Goal: Information Seeking & Learning: Learn about a topic

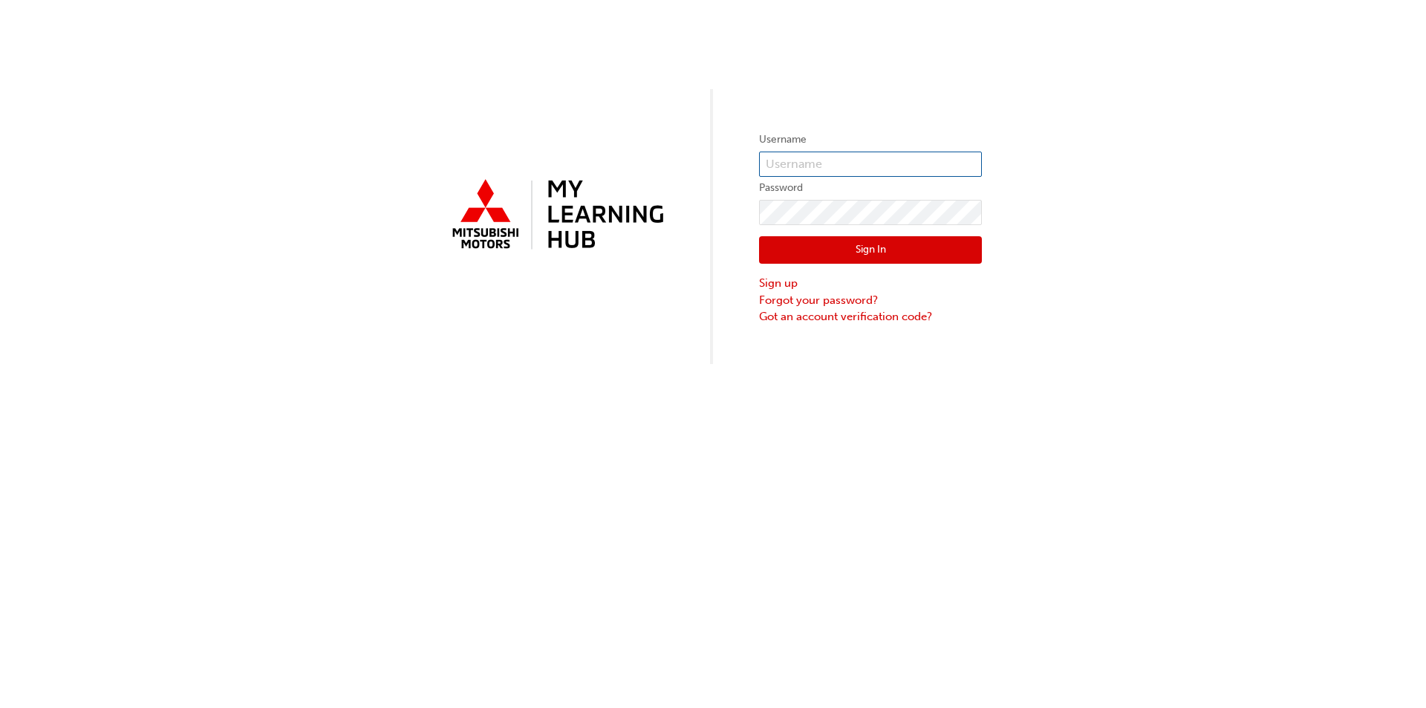
type input "[EMAIL_ADDRESS][DOMAIN_NAME]"
click at [935, 253] on button "Sign In" at bounding box center [870, 250] width 223 height 28
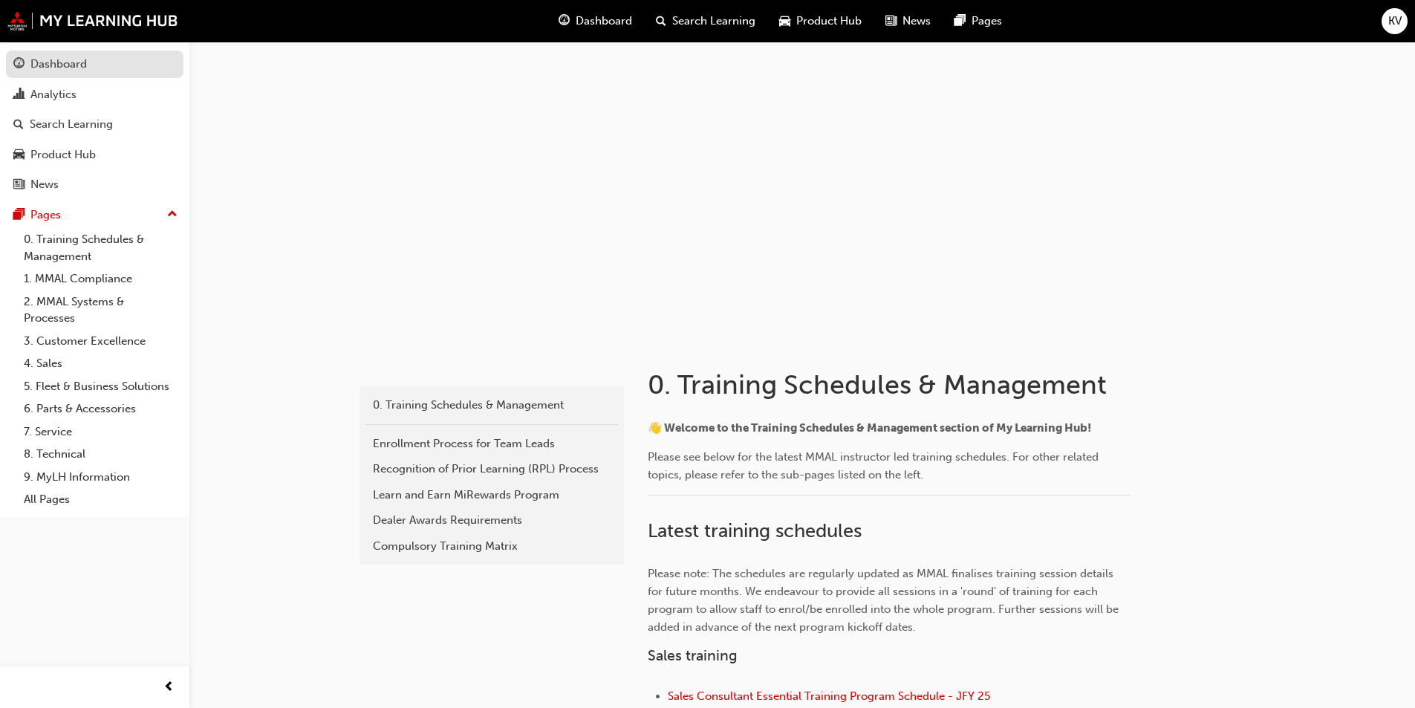
click at [56, 65] on div "Dashboard" at bounding box center [58, 64] width 56 height 17
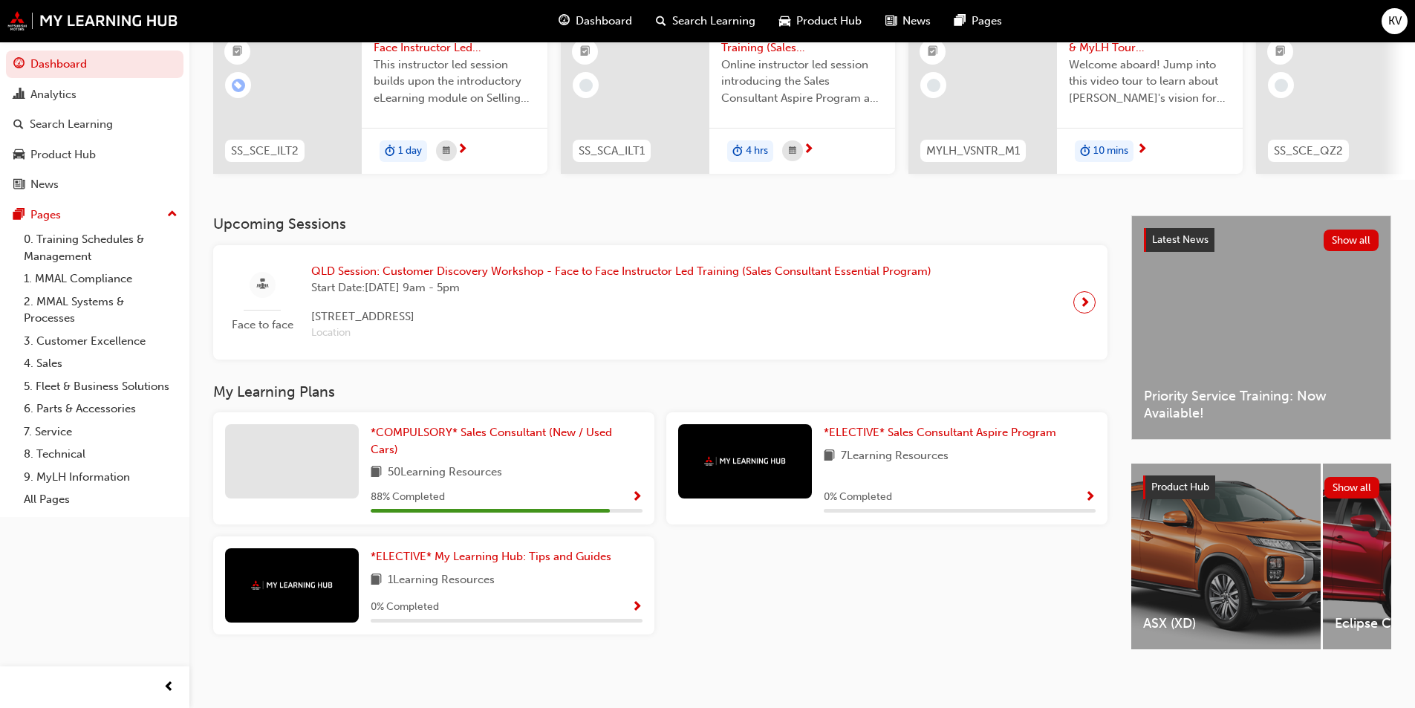
scroll to position [180, 0]
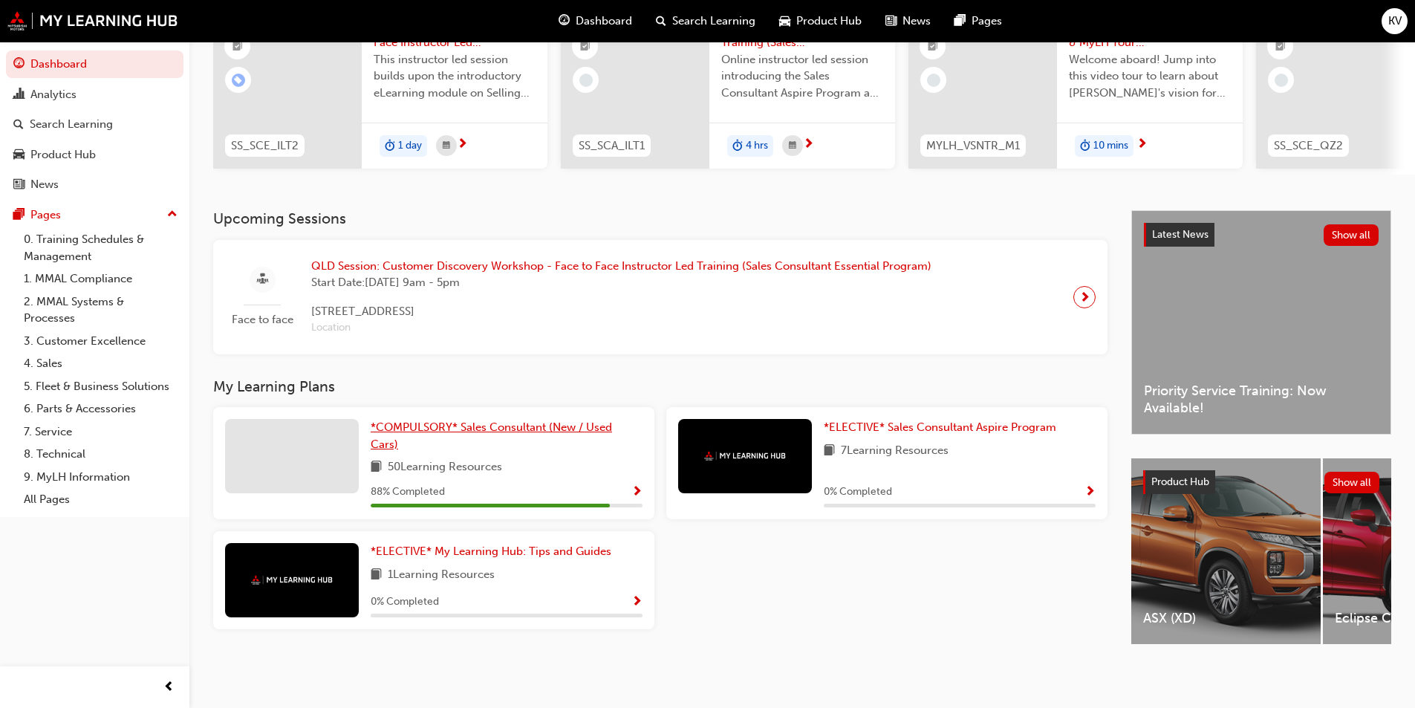
click at [441, 431] on link "*COMPULSORY* Sales Consultant (New / Used Cars)" at bounding box center [507, 435] width 272 height 33
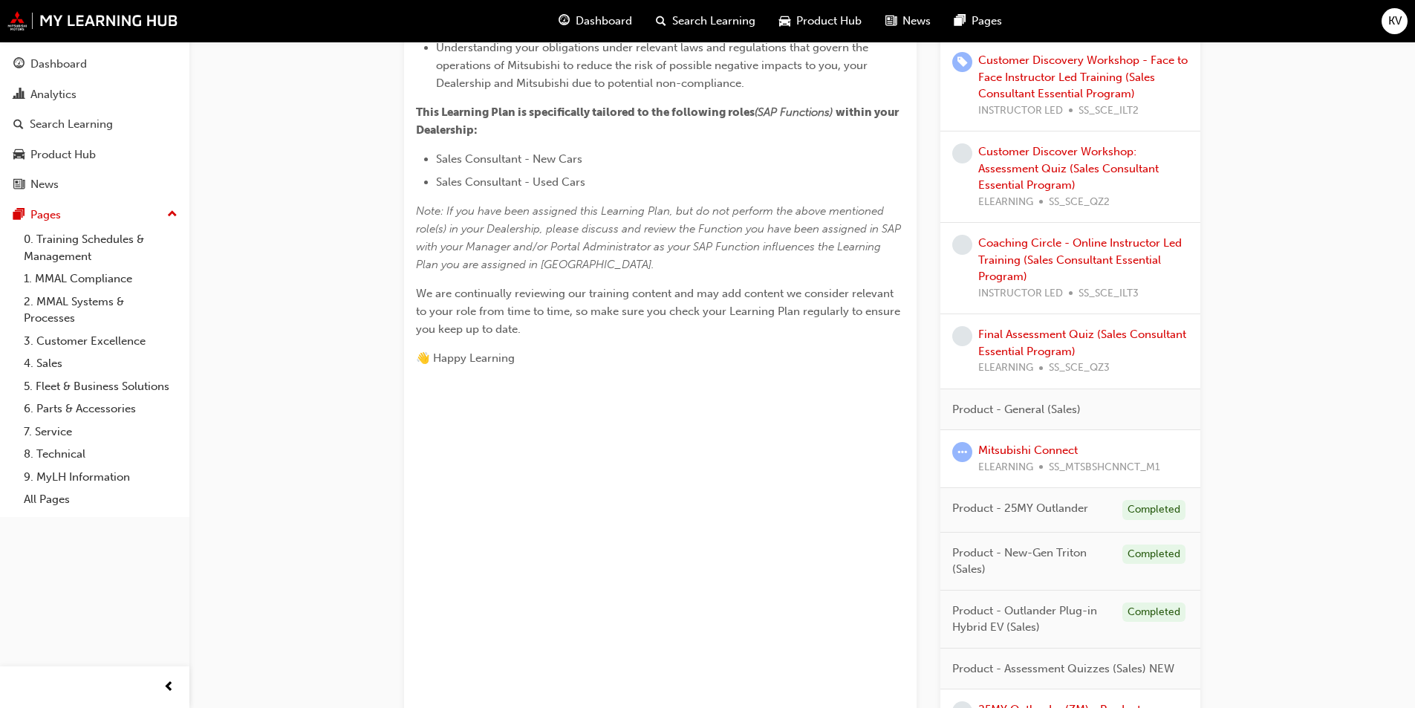
scroll to position [630, 0]
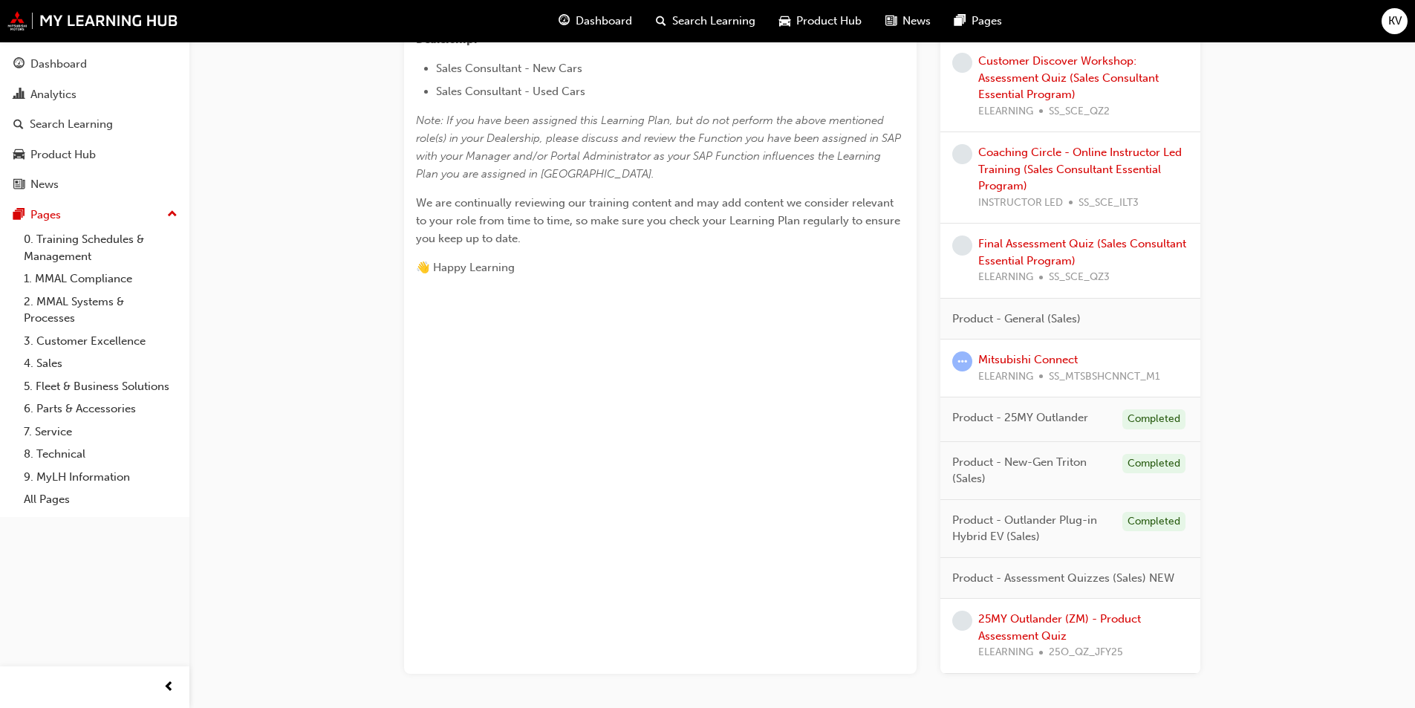
click at [1008, 570] on span "Product - Assessment Quizzes (Sales) NEW" at bounding box center [1063, 578] width 222 height 17
click at [1004, 582] on span "Product - Assessment Quizzes (Sales) NEW" at bounding box center [1063, 578] width 222 height 17
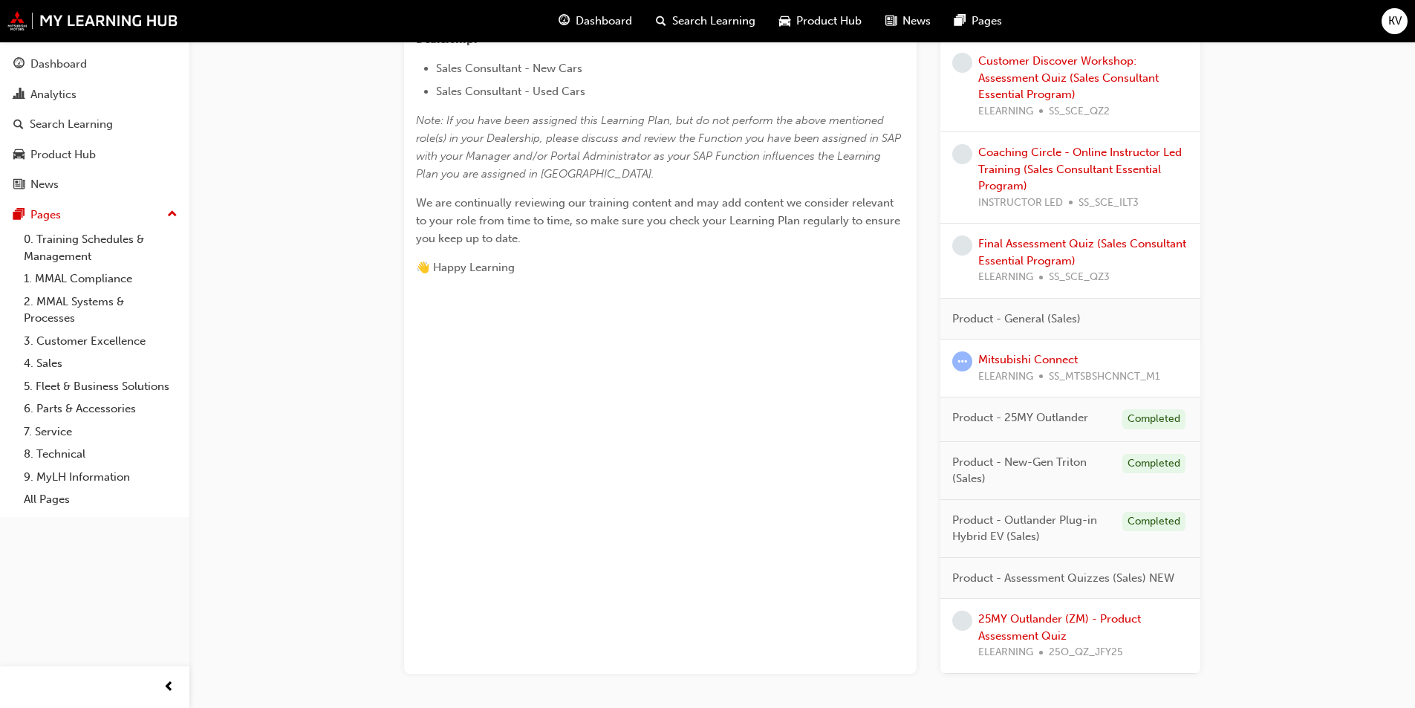
click at [704, 596] on div "*COMPULSORY* Sales Consultant (New / Used Cars) Learning search page Learning p…" at bounding box center [660, 60] width 513 height 1226
click at [1022, 634] on link "25MY Outlander (ZM) - Product Assessment Quiz" at bounding box center [1059, 627] width 163 height 30
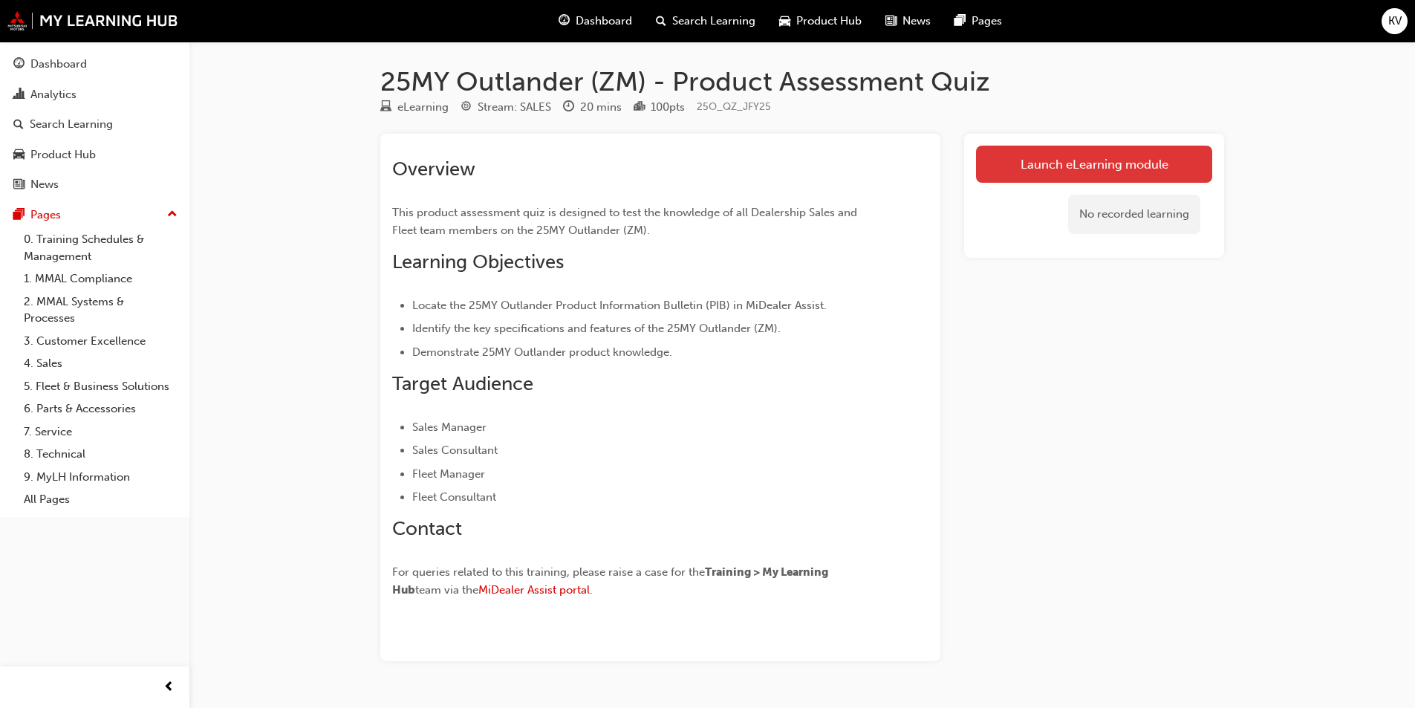
click at [1125, 163] on link "Launch eLearning module" at bounding box center [1094, 164] width 236 height 37
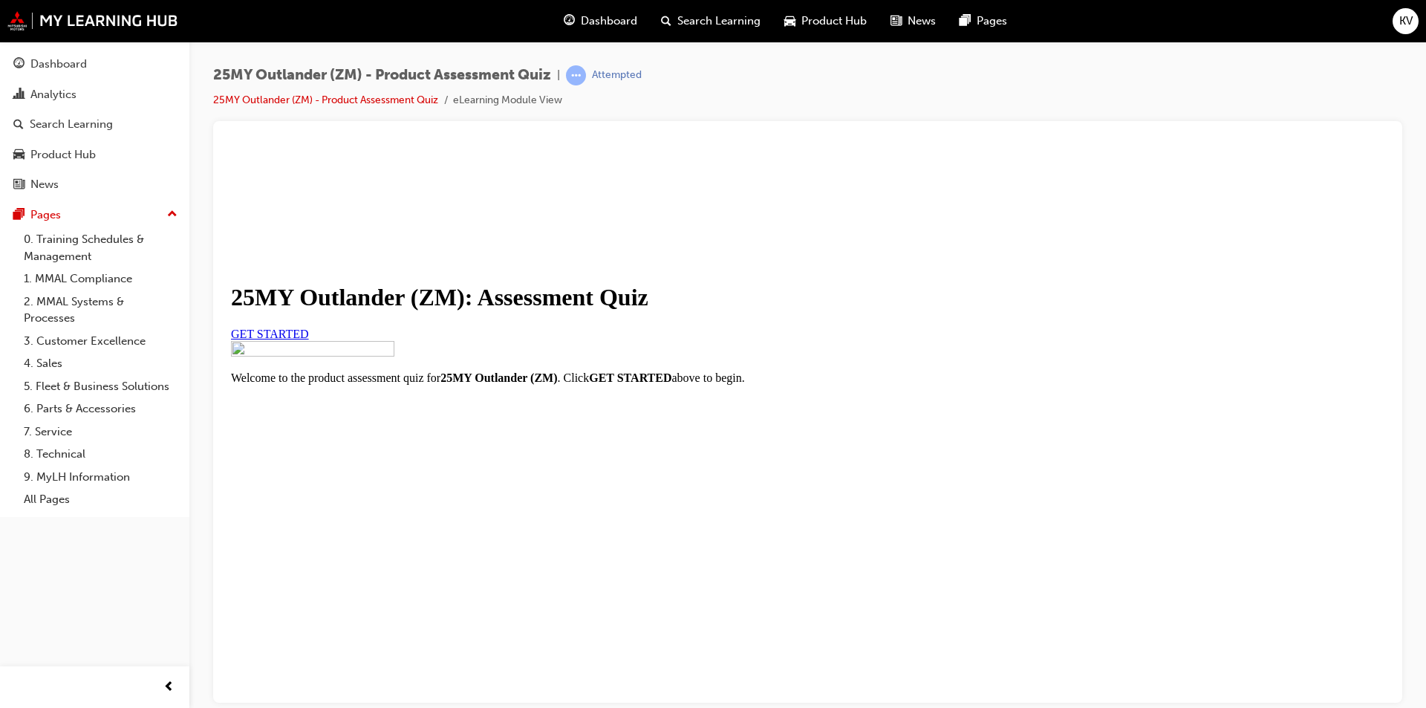
click at [309, 339] on link "GET STARTED" at bounding box center [270, 333] width 78 height 13
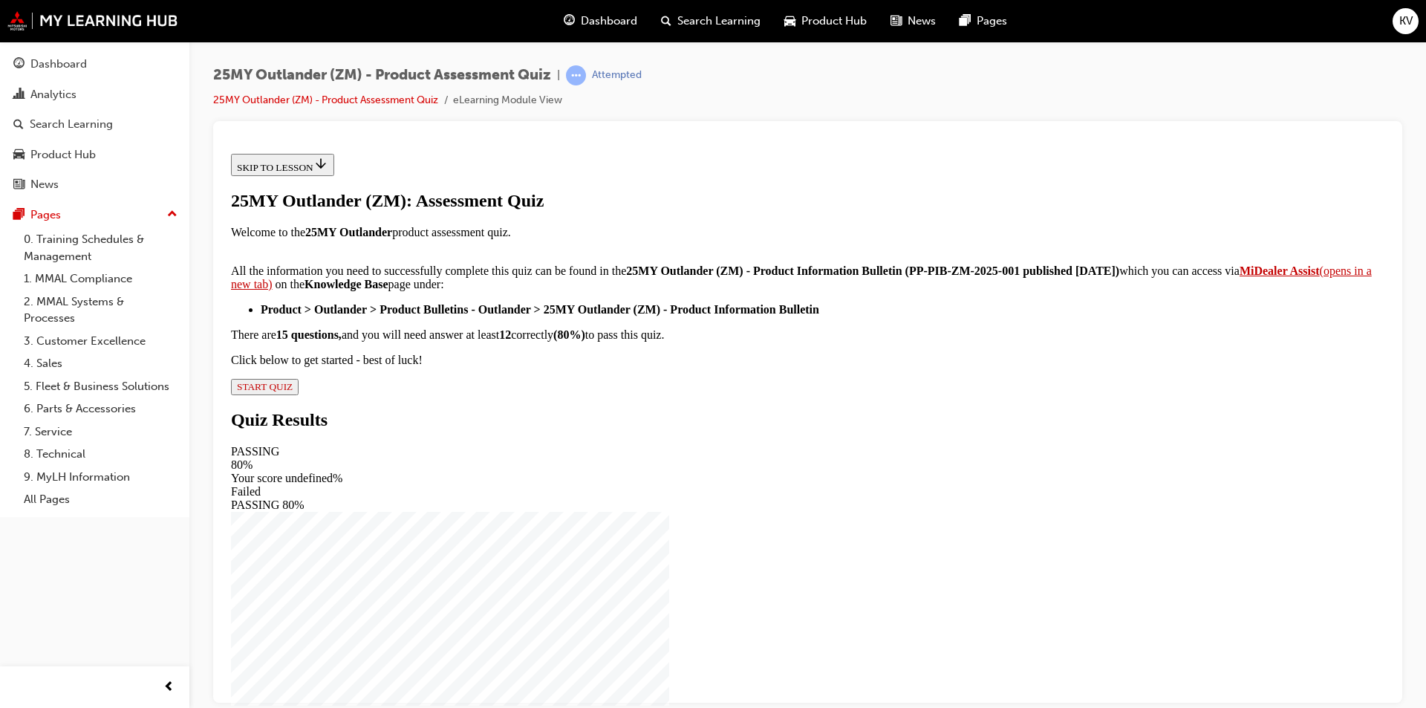
scroll to position [216, 0]
click at [293, 391] on span "START QUIZ" at bounding box center [265, 385] width 56 height 11
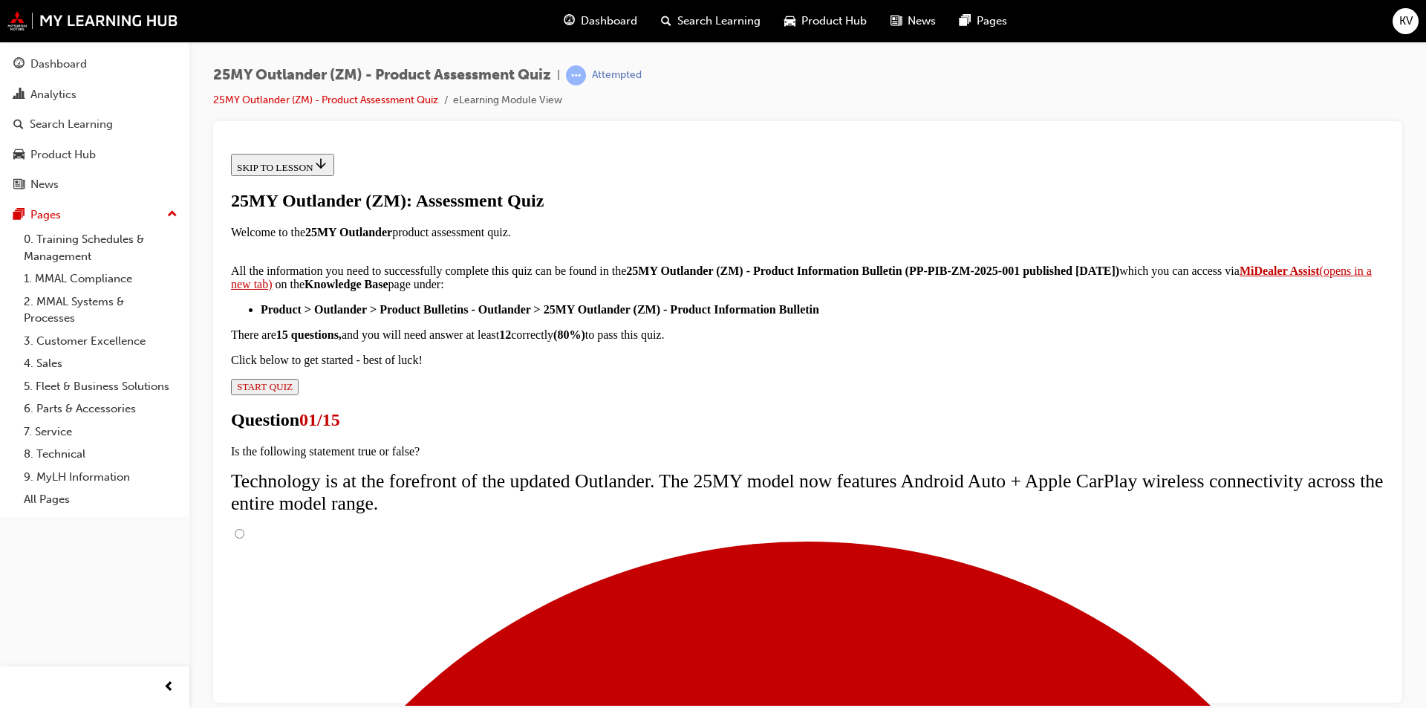
scroll to position [102, 0]
click at [244, 528] on input "True" at bounding box center [240, 533] width 10 height 10
radio input "true"
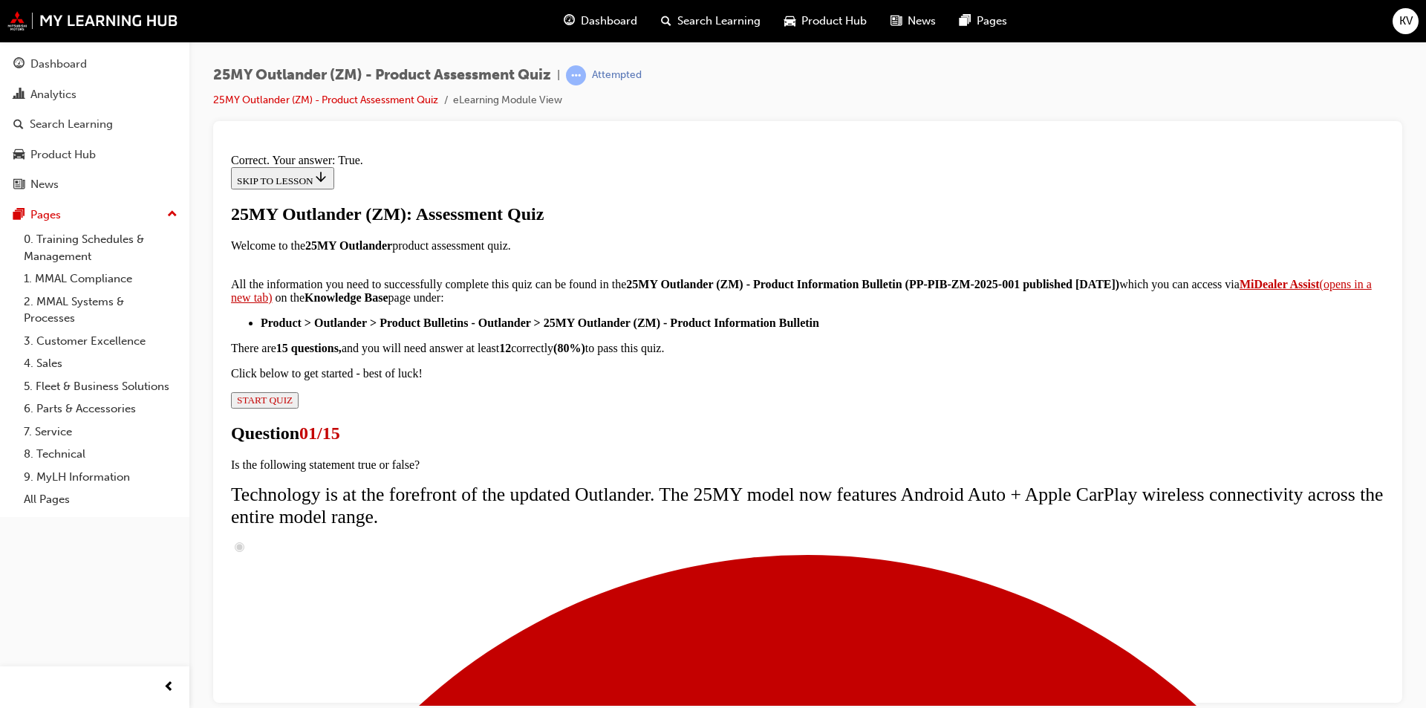
scroll to position [149, 0]
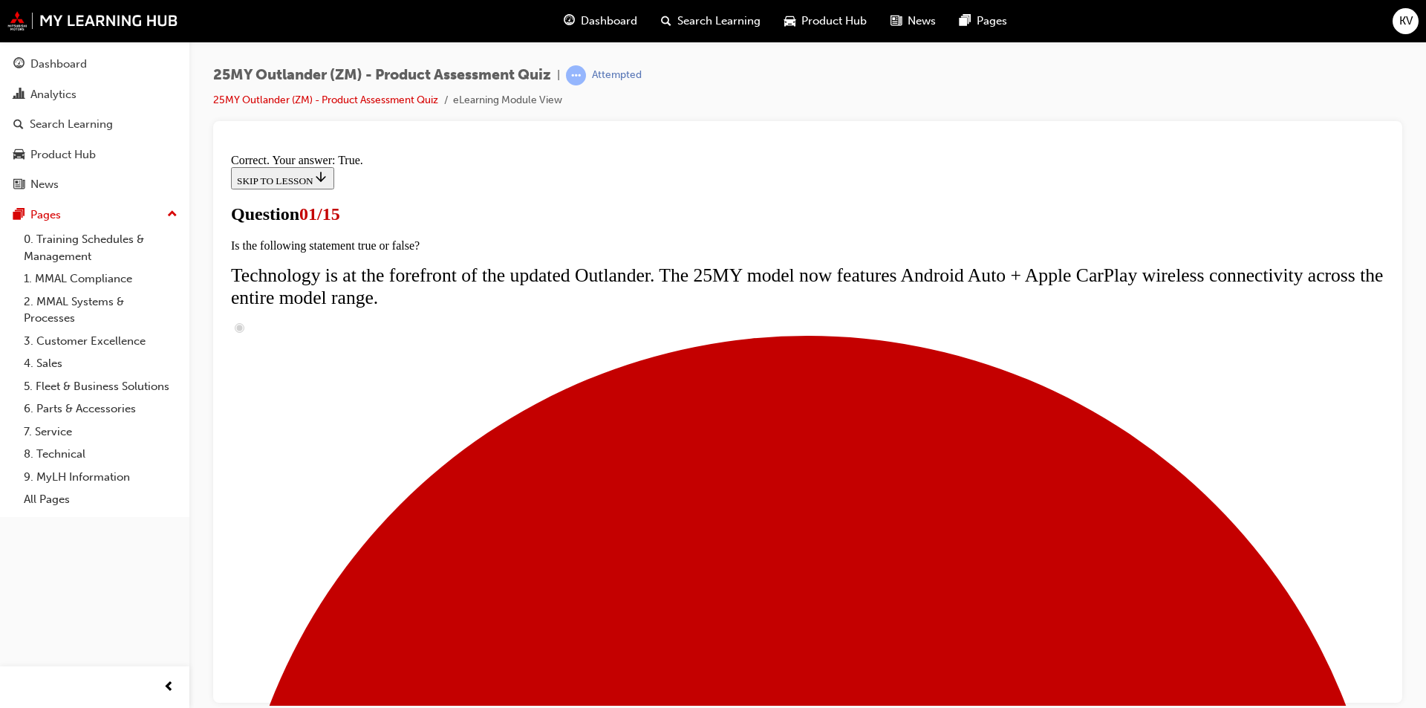
scroll to position [104, 0]
radio input "true"
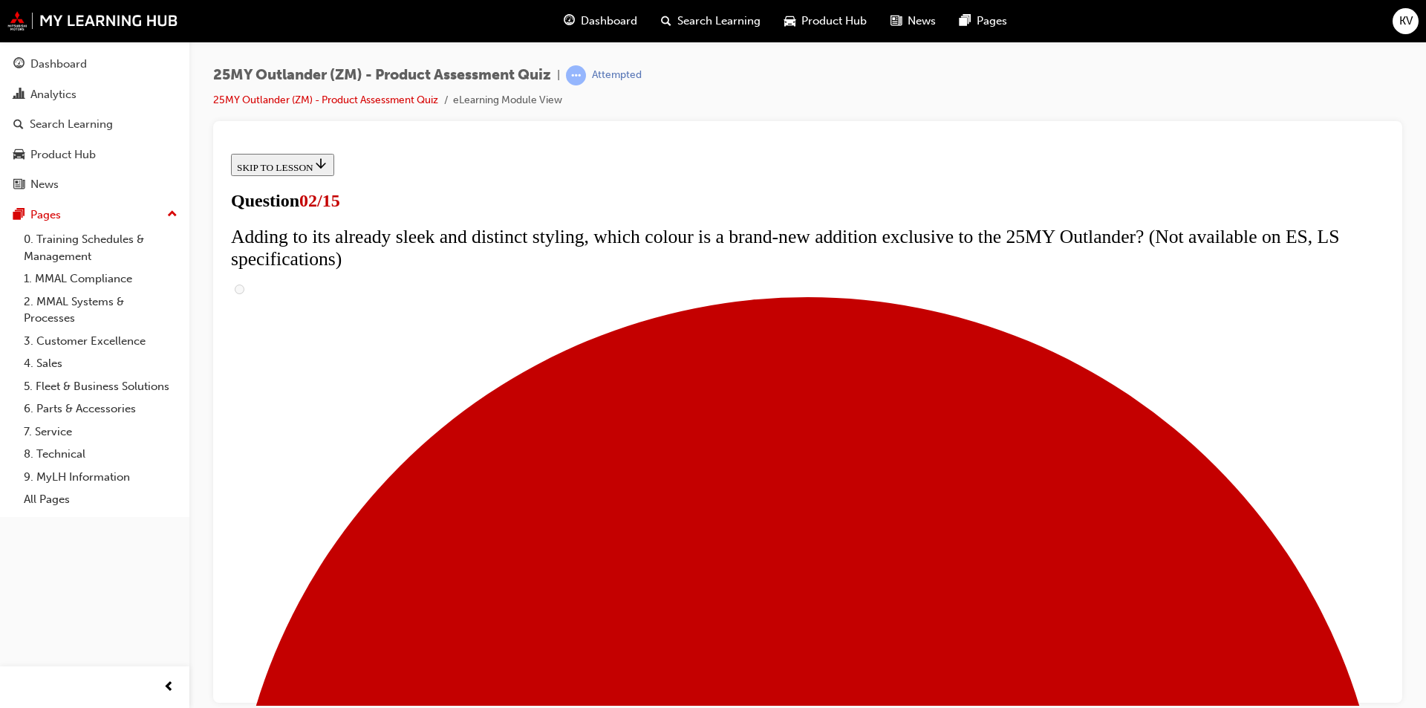
scroll to position [223, 0]
checkbox input "true"
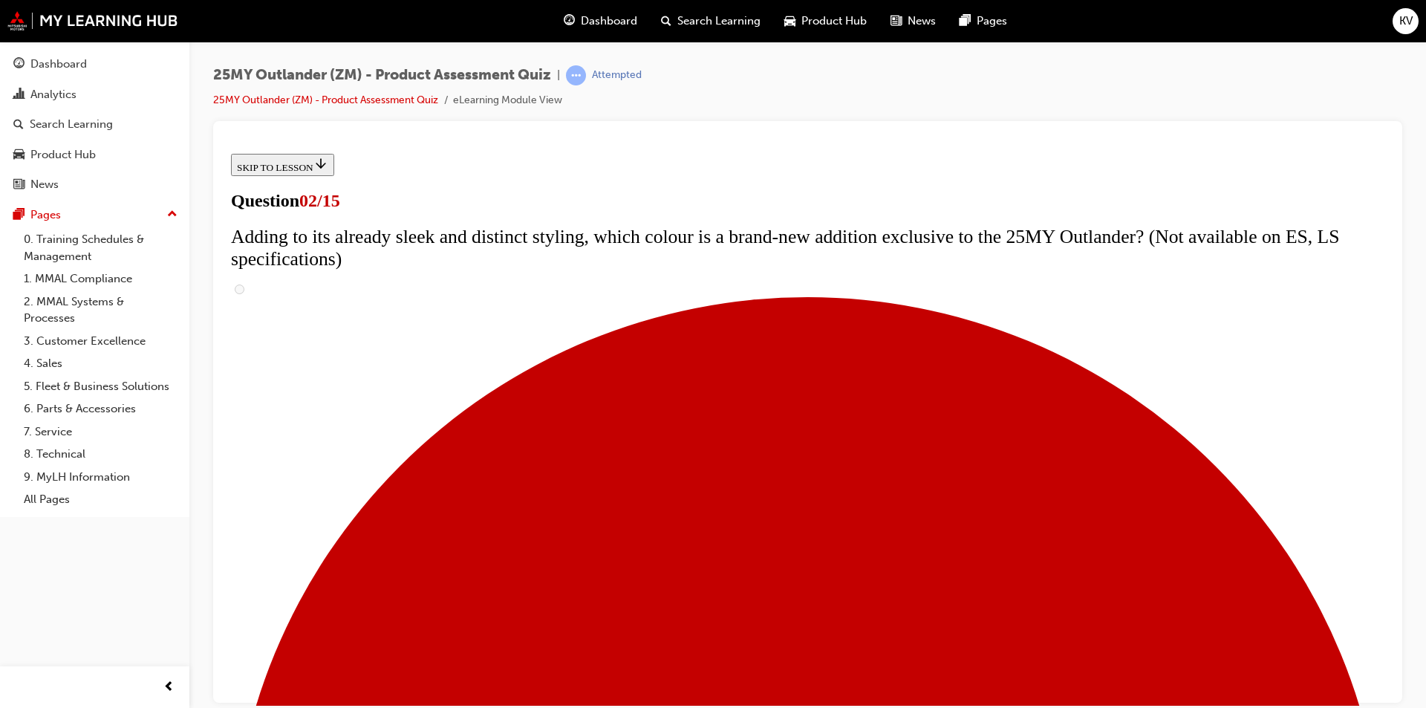
checkbox input "true"
drag, startPoint x: 403, startPoint y: 427, endPoint x: 501, endPoint y: 722, distance: 310.5
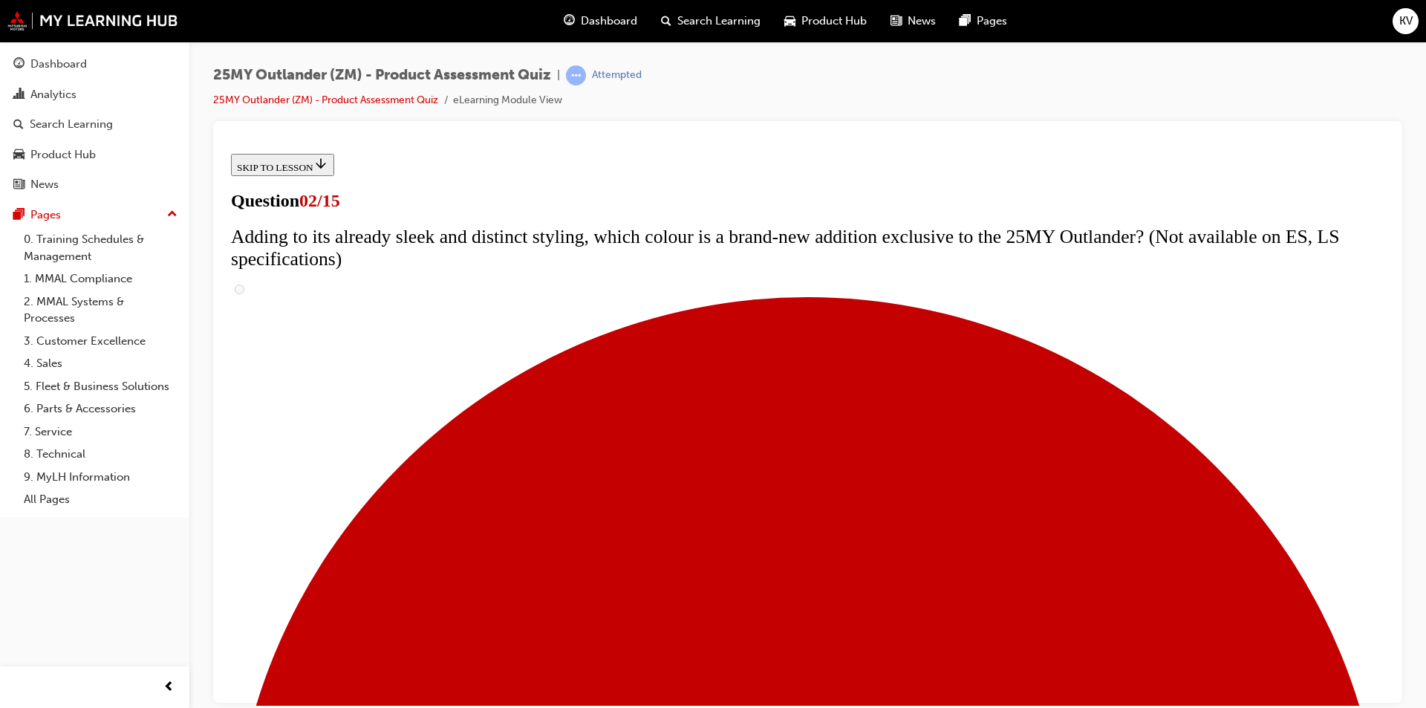
drag, startPoint x: 501, startPoint y: 722, endPoint x: 255, endPoint y: 489, distance: 338.9
checkbox input "true"
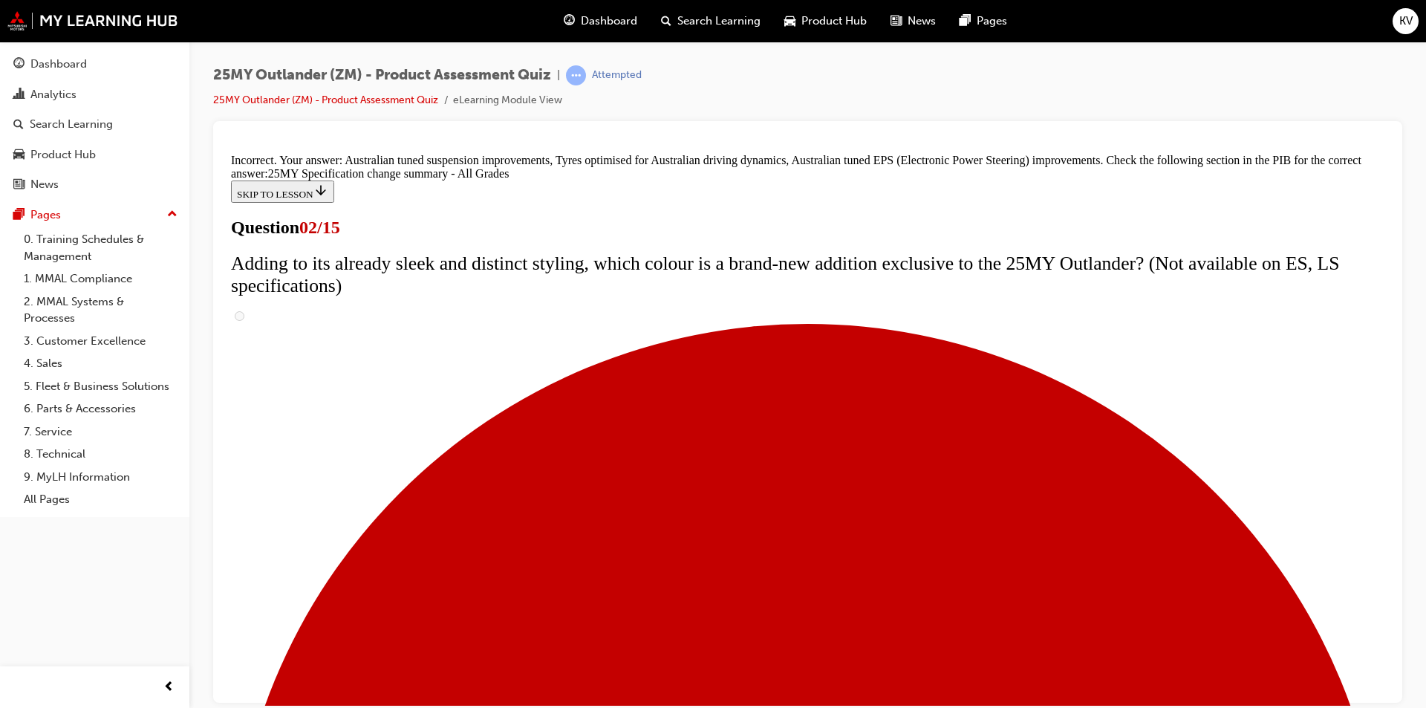
scroll to position [478, 0]
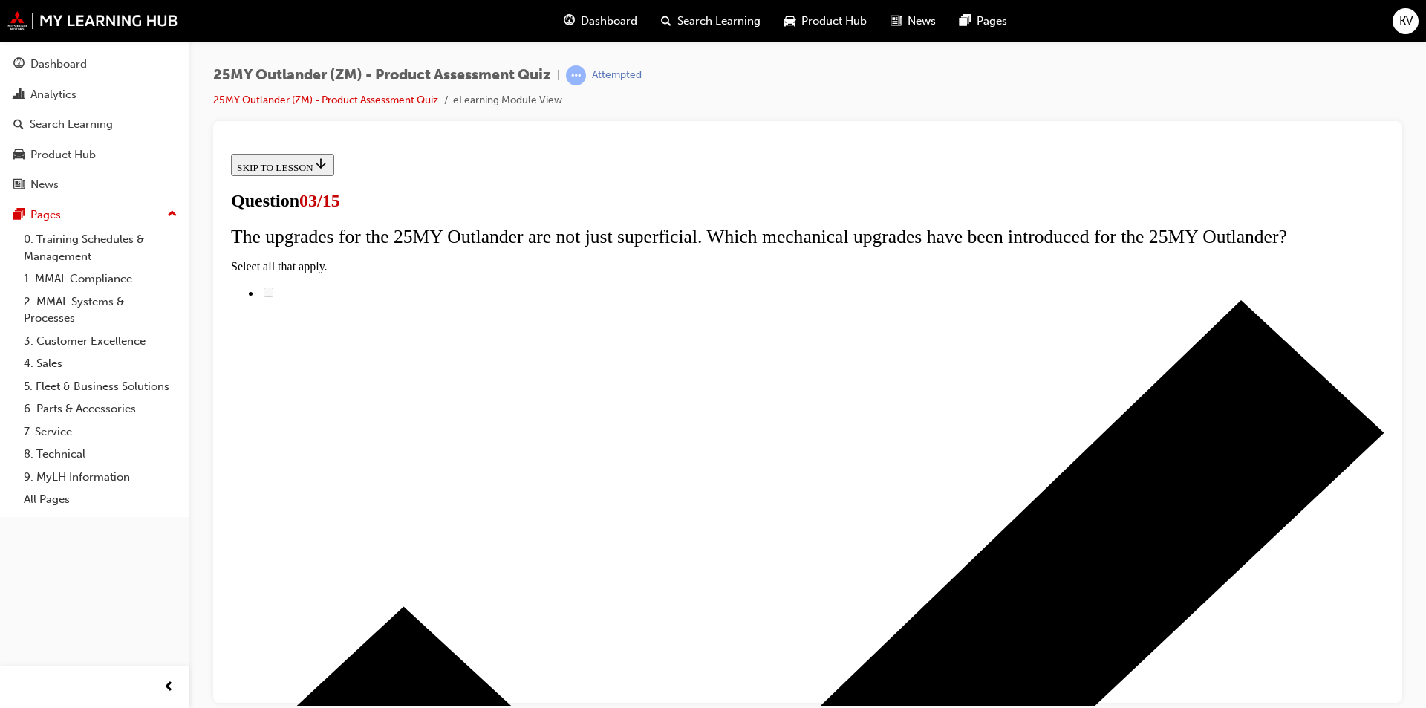
drag, startPoint x: 385, startPoint y: 305, endPoint x: 336, endPoint y: 287, distance: 51.2
drag, startPoint x: 577, startPoint y: 480, endPoint x: 602, endPoint y: 507, distance: 37.3
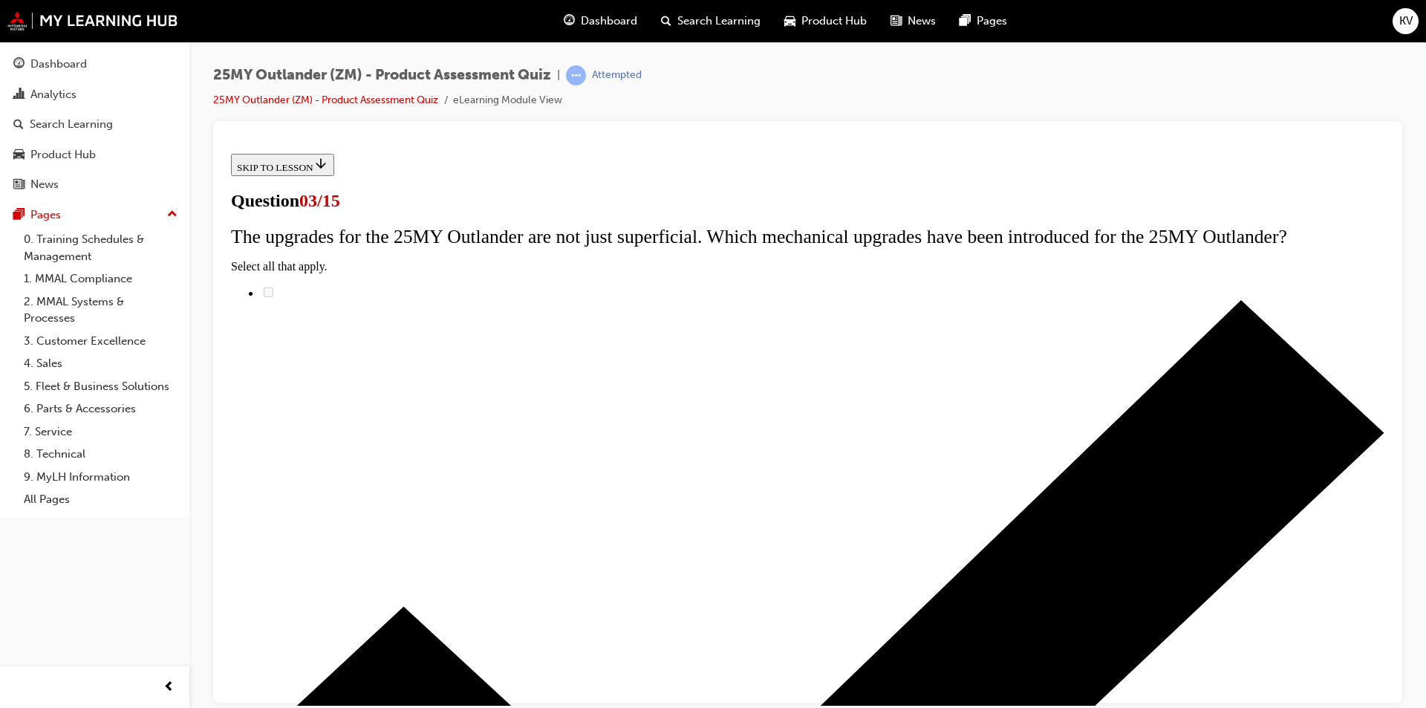
radio input "true"
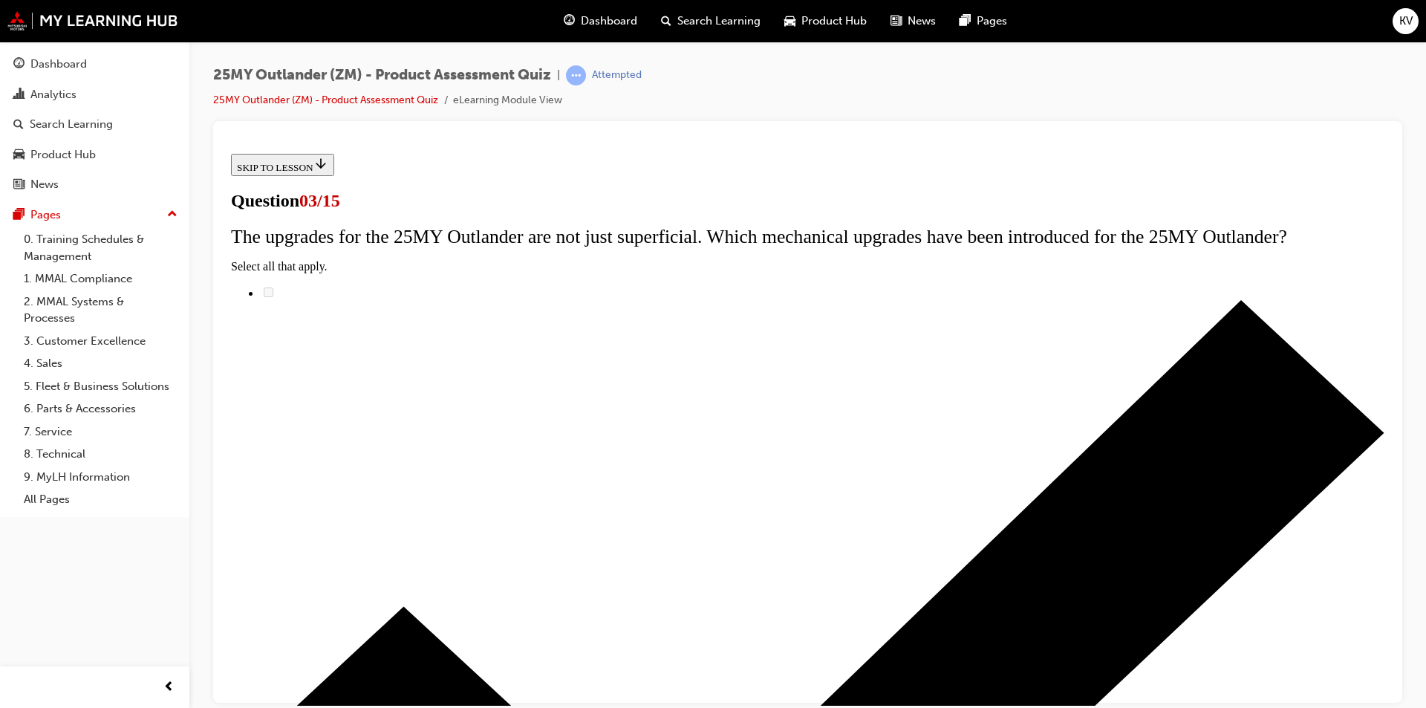
drag, startPoint x: 559, startPoint y: 357, endPoint x: 489, endPoint y: 418, distance: 93.2
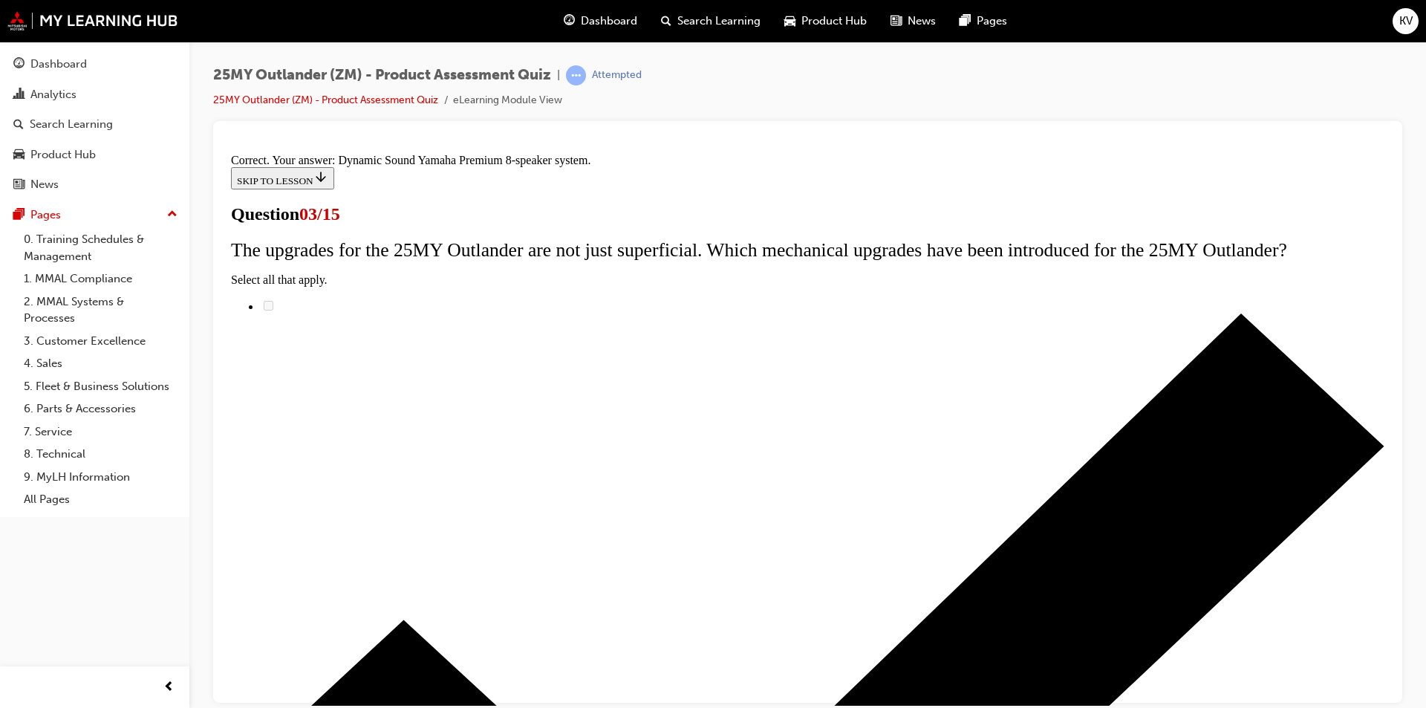
scroll to position [217, 0]
drag, startPoint x: 810, startPoint y: 659, endPoint x: 809, endPoint y: 648, distance: 11.2
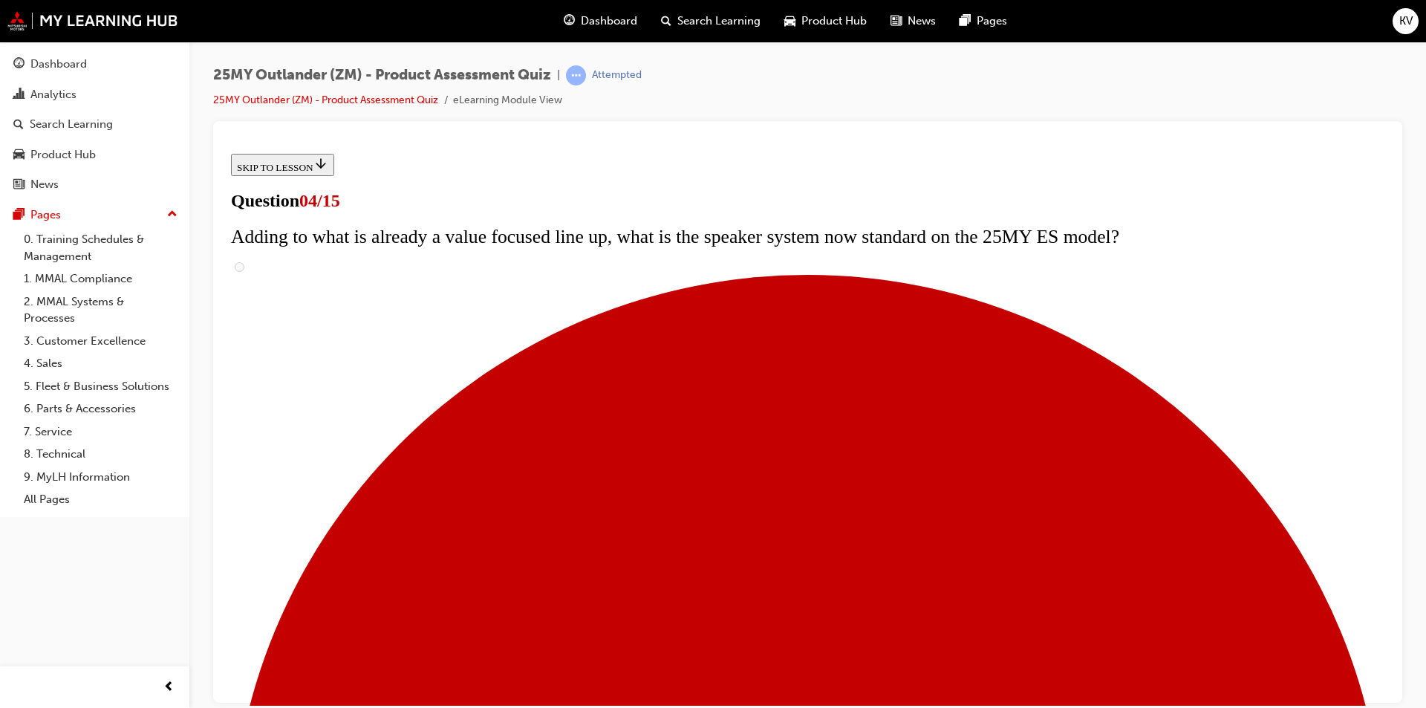
scroll to position [74, 0]
drag, startPoint x: 422, startPoint y: 353, endPoint x: 336, endPoint y: 363, distance: 86.1
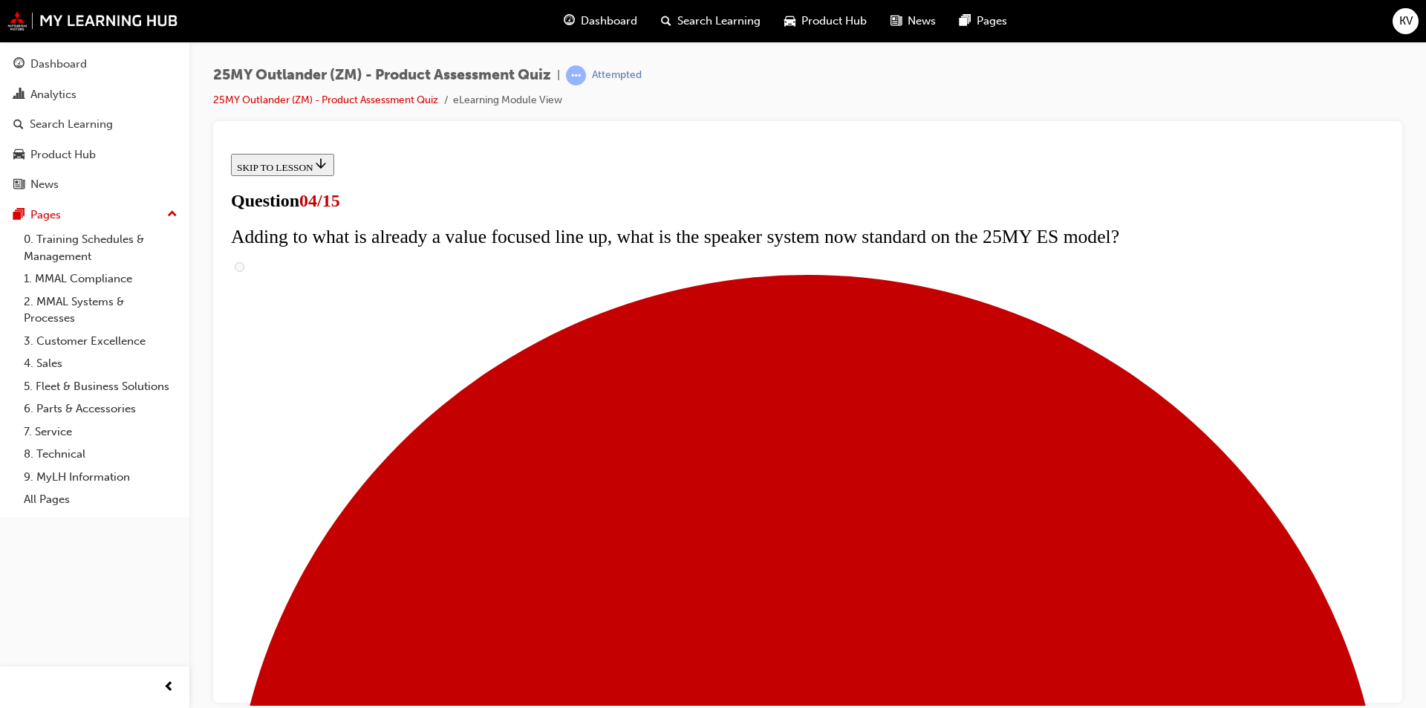
checkbox input "true"
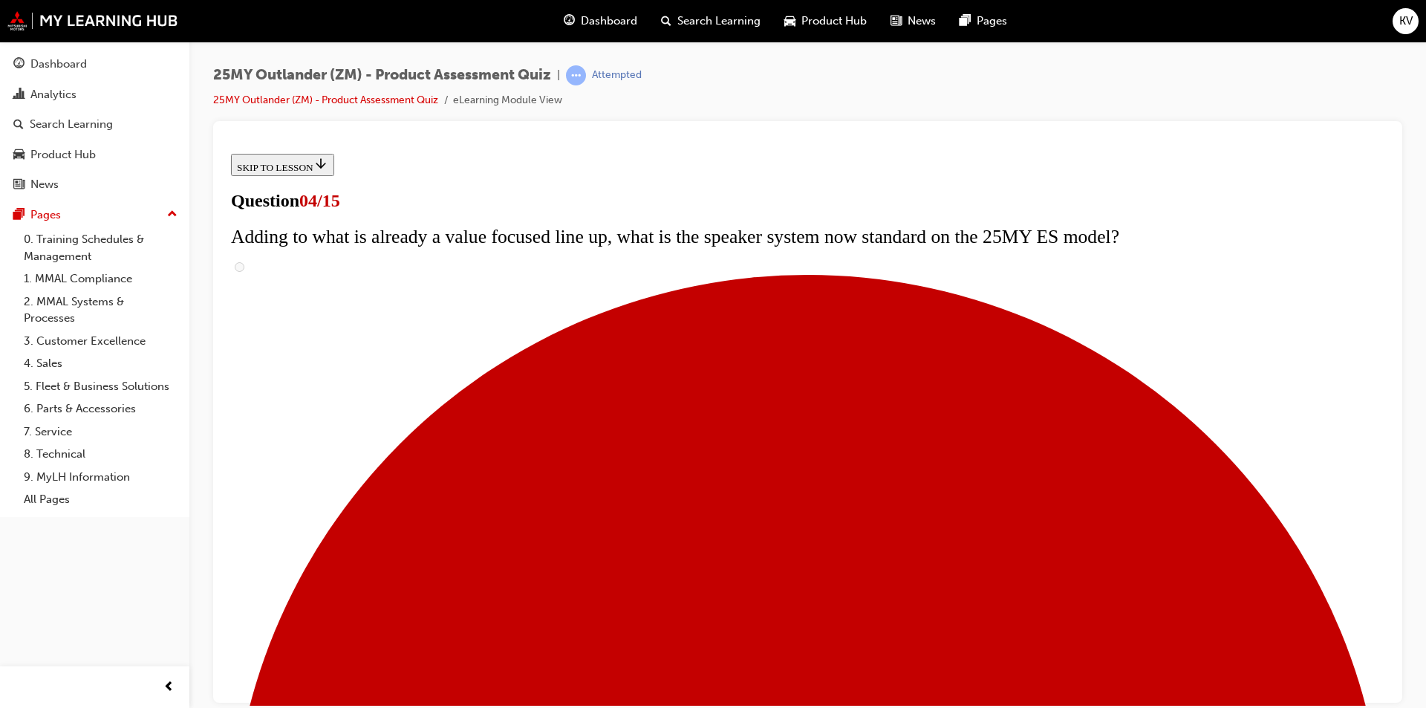
checkbox input "true"
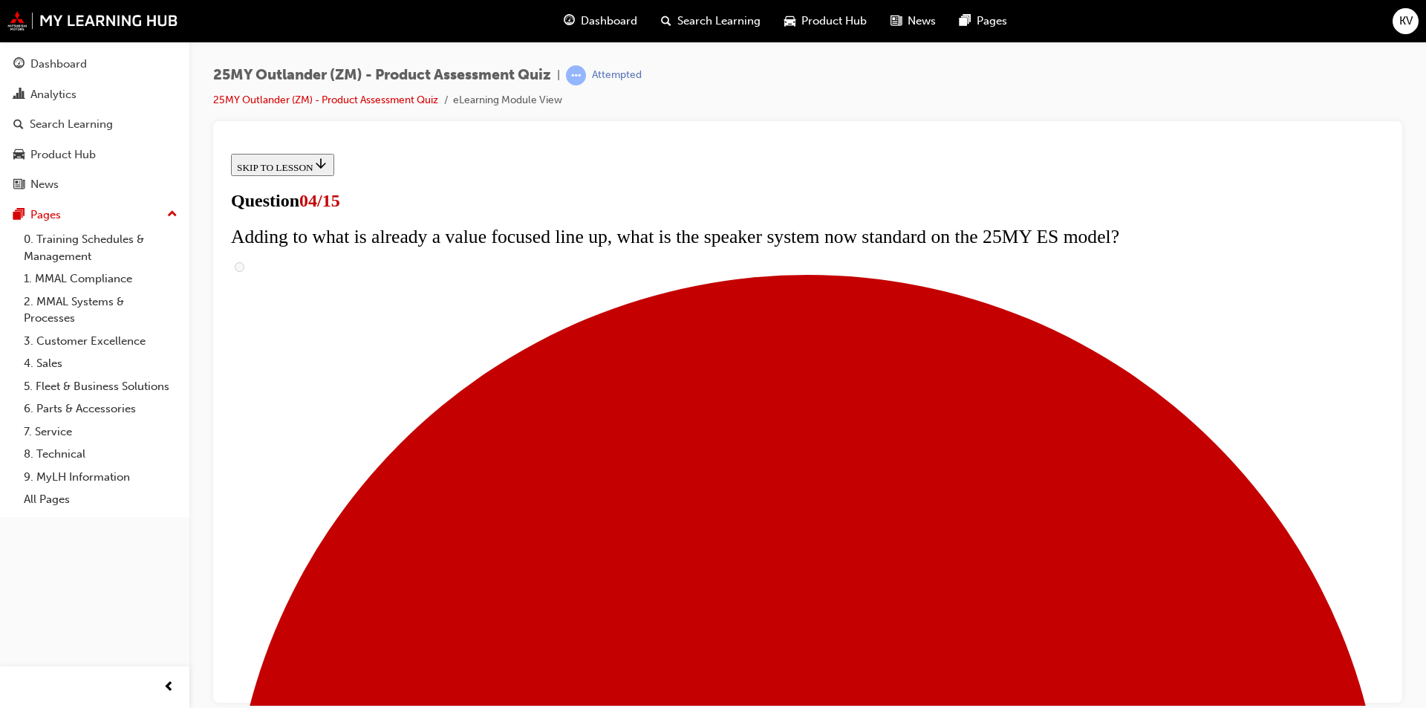
checkbox input "false"
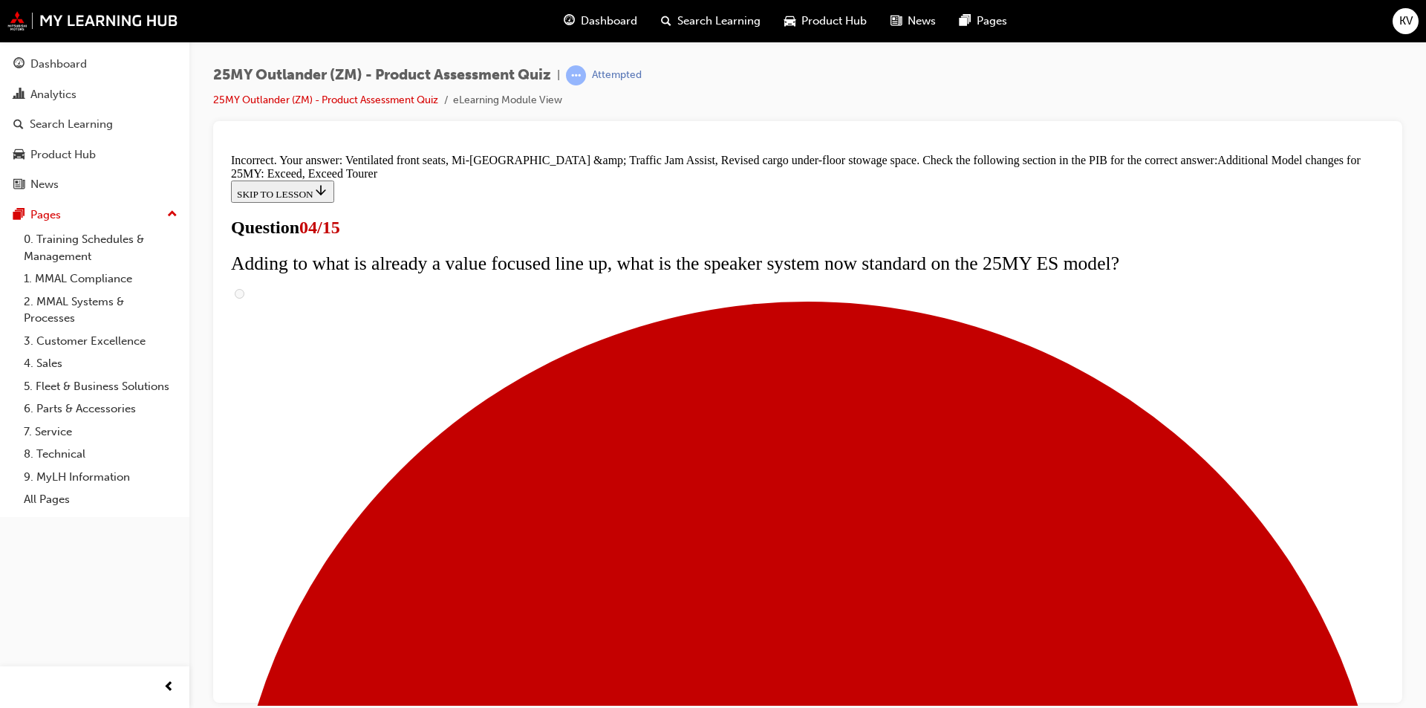
scroll to position [537, 0]
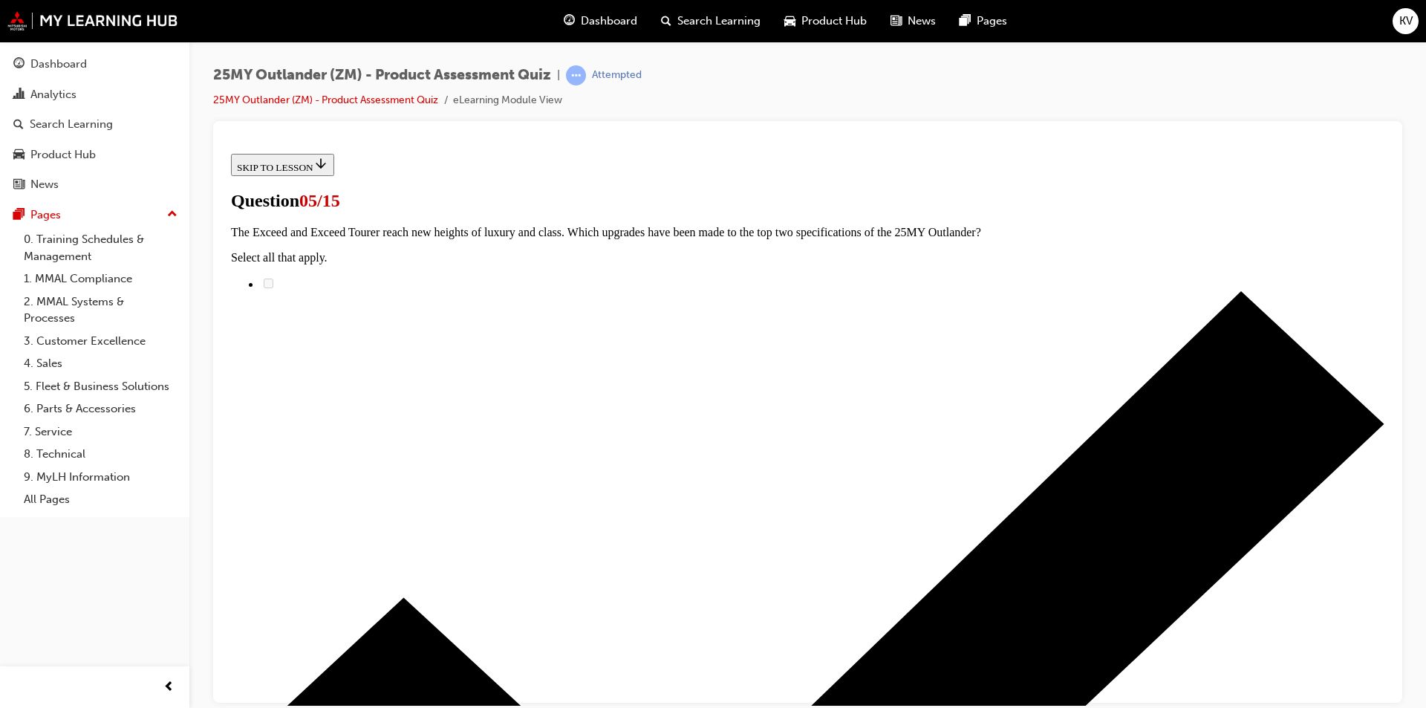
scroll to position [223, 0]
radio input "true"
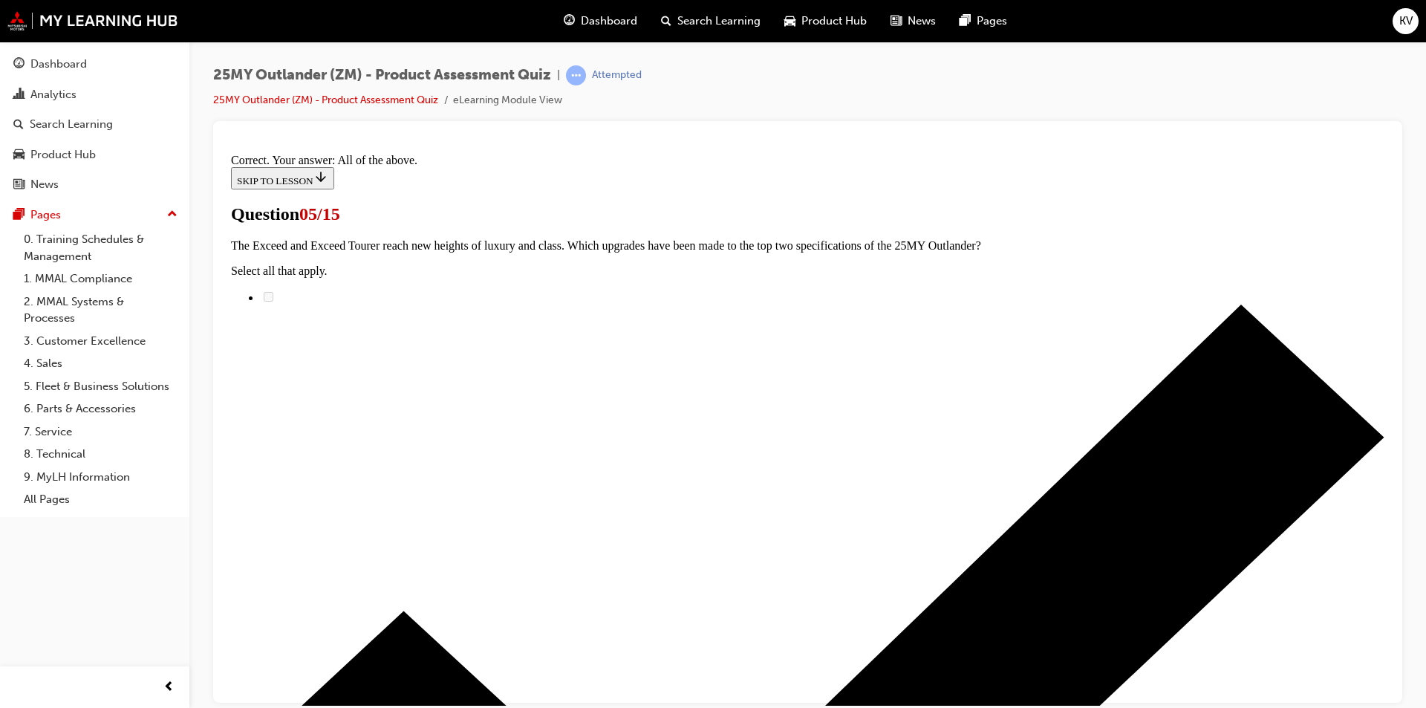
scroll to position [336, 0]
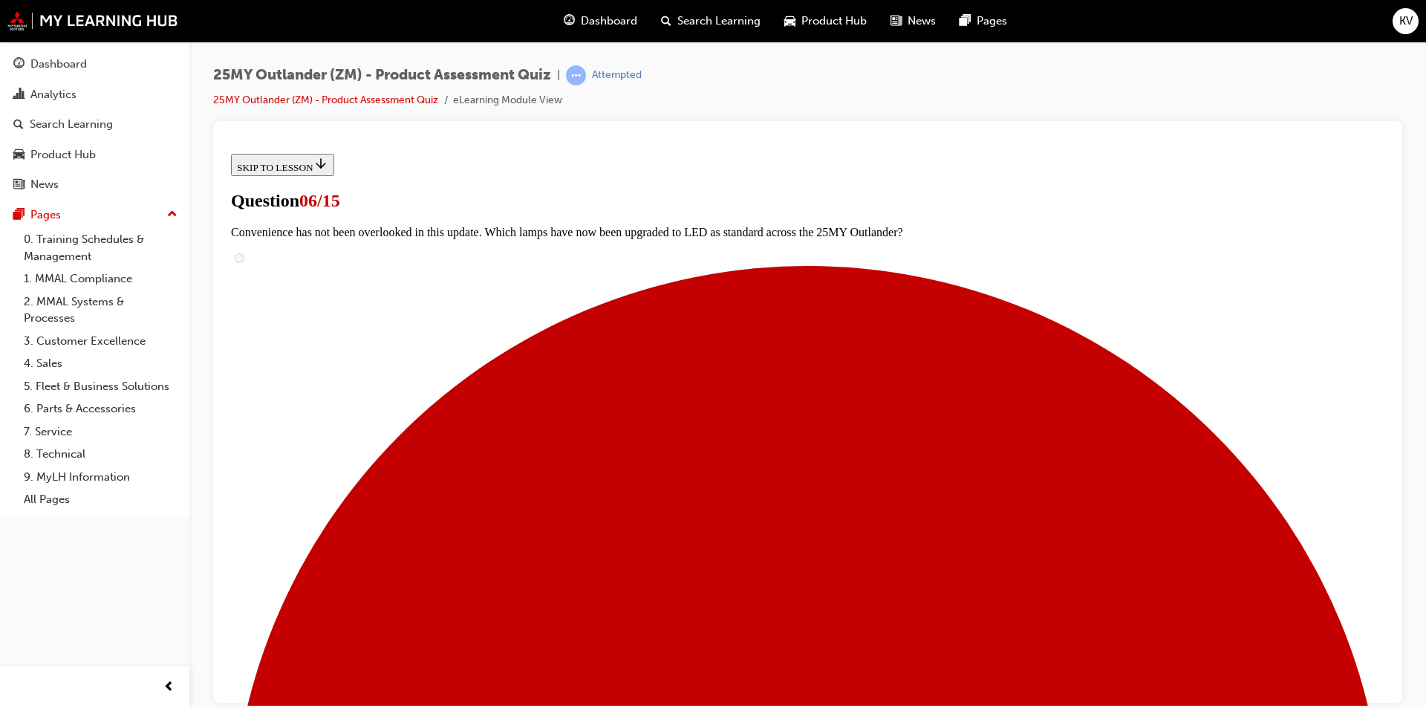
scroll to position [371, 0]
radio input "true"
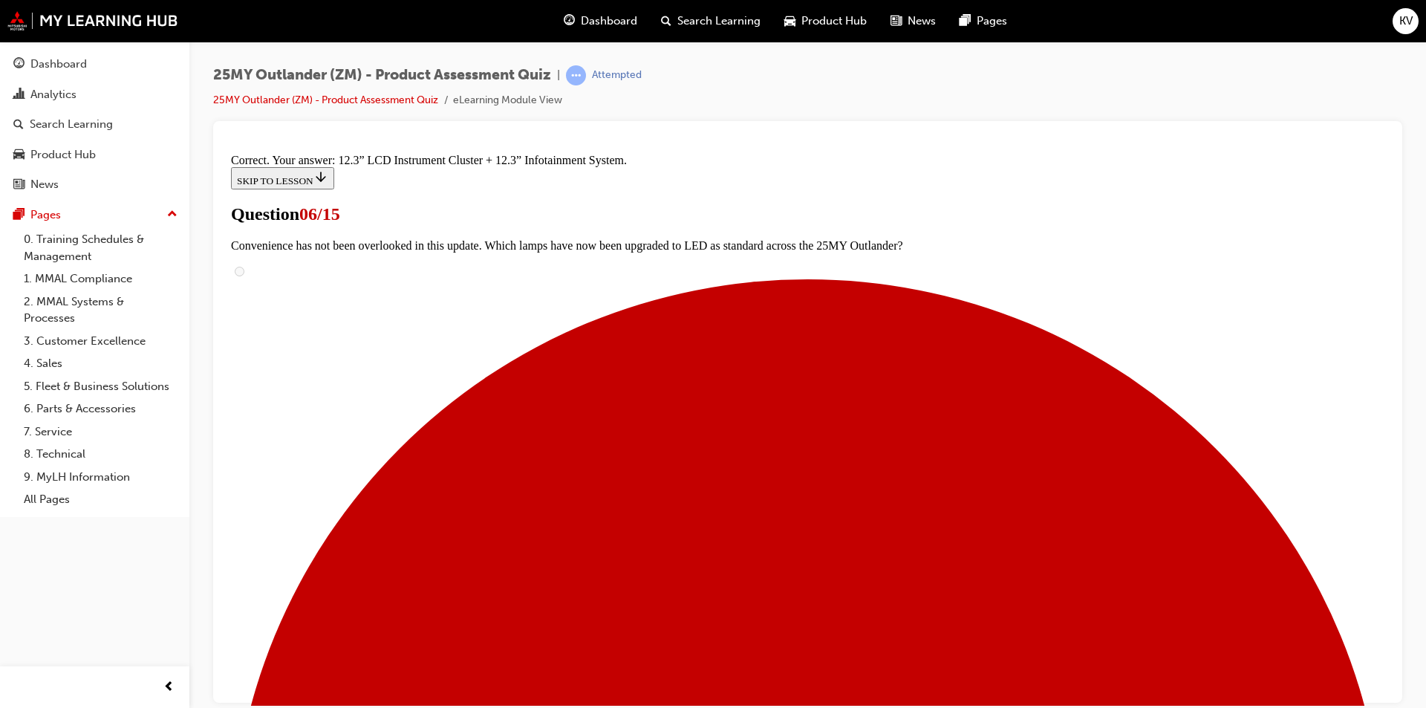
scroll to position [476, 0]
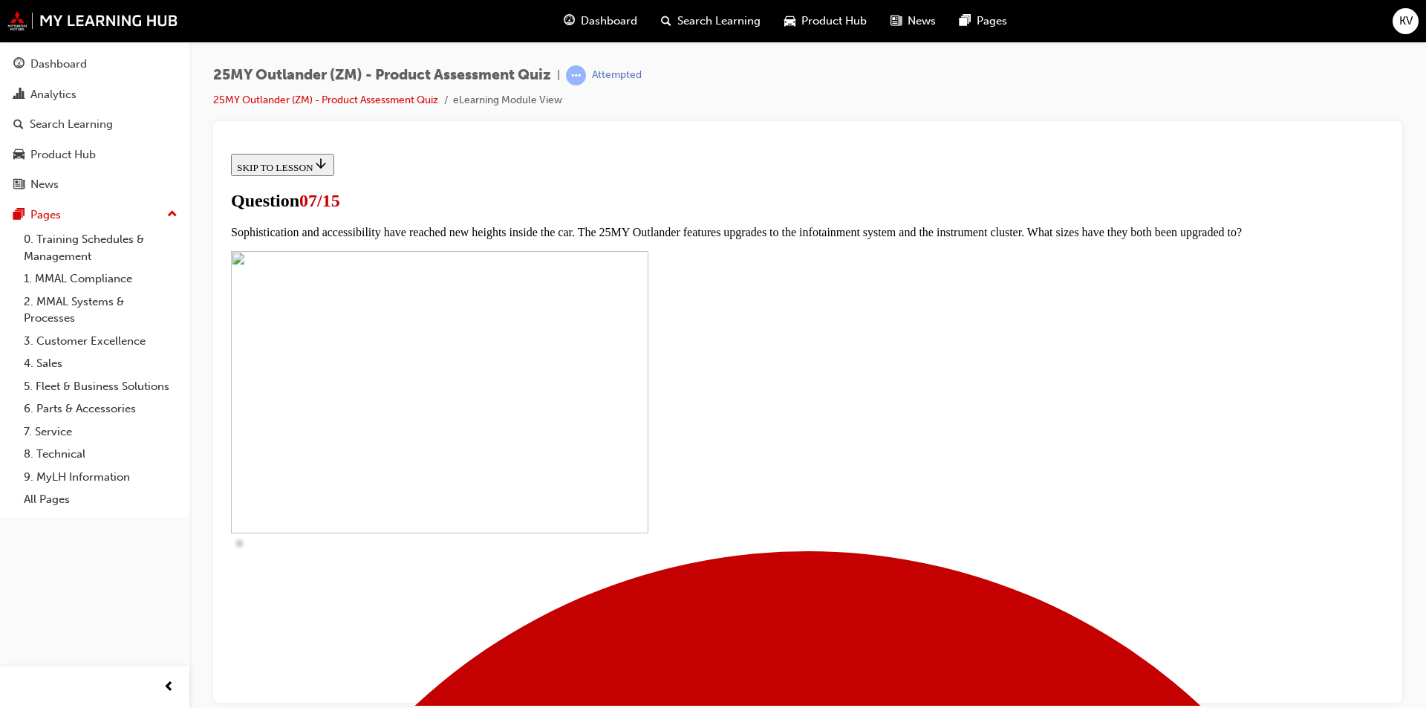
scroll to position [520, 0]
checkbox input "true"
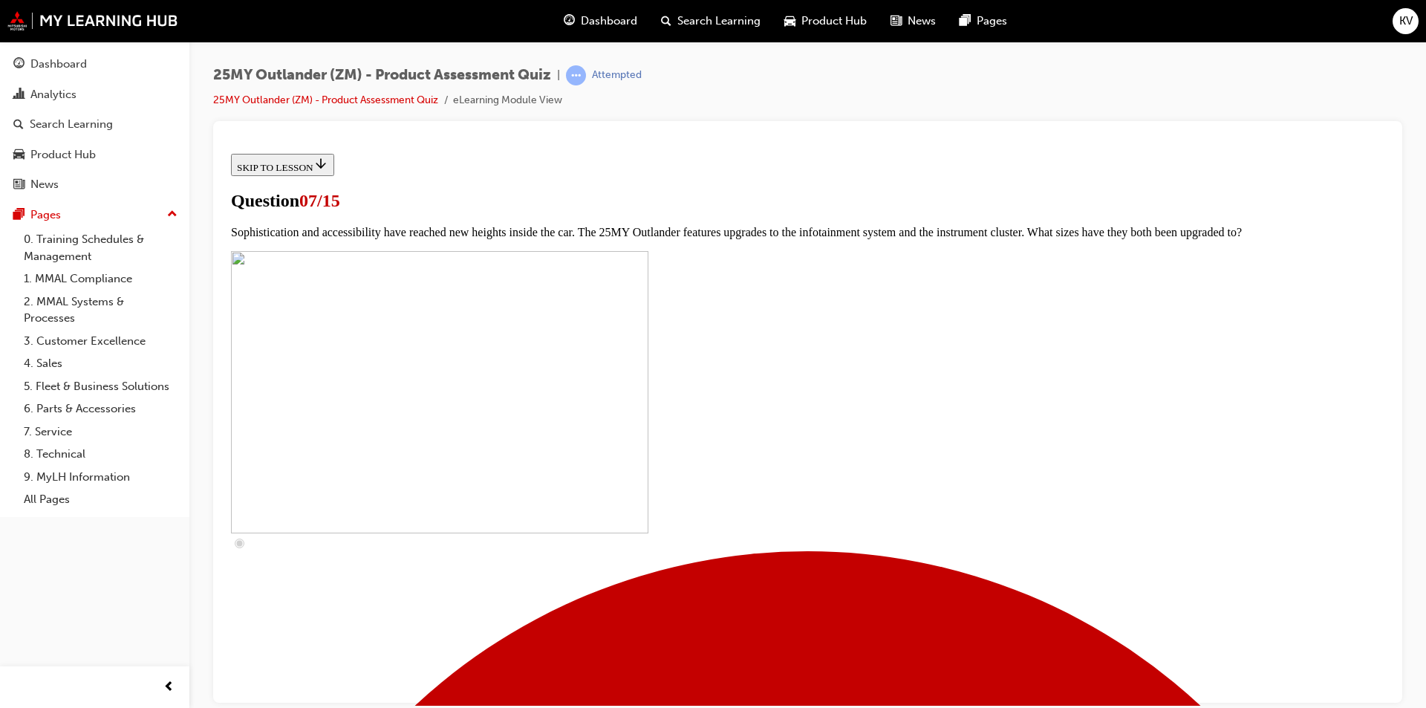
checkbox input "true"
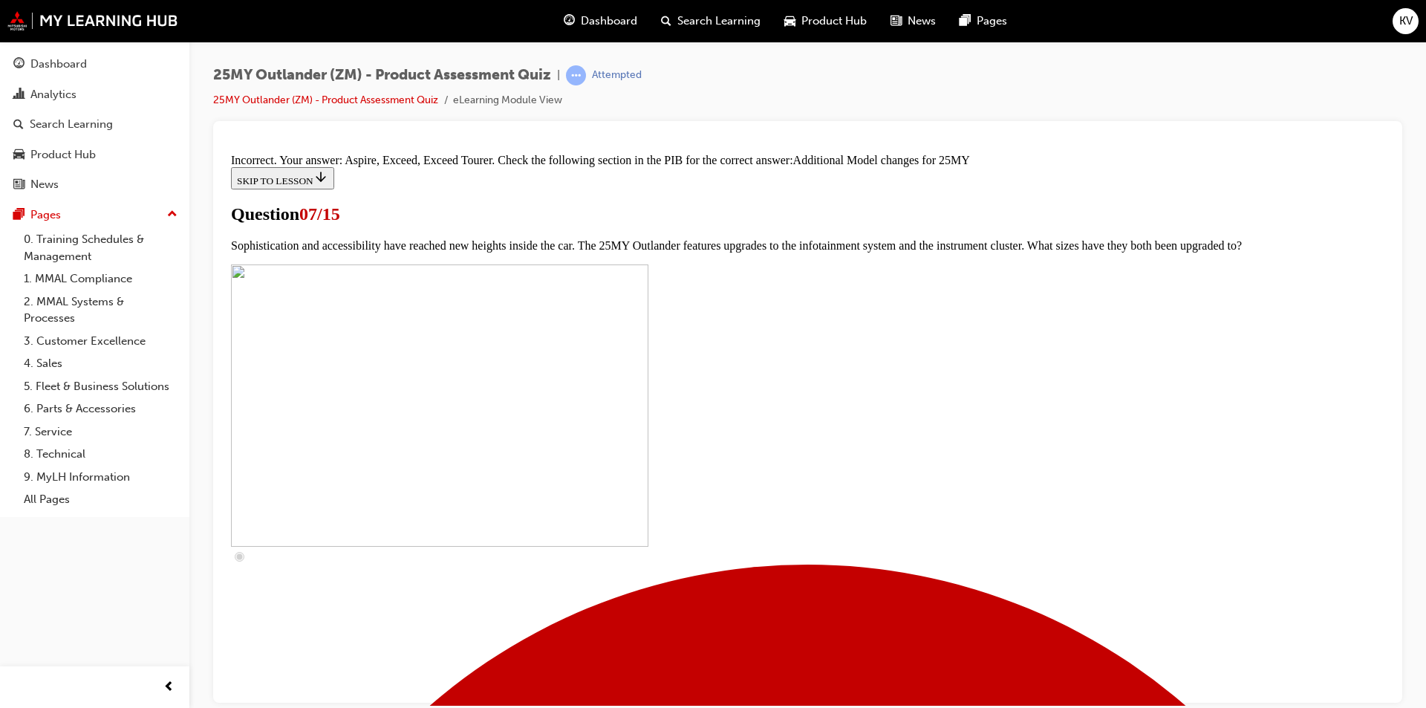
scroll to position [737, 0]
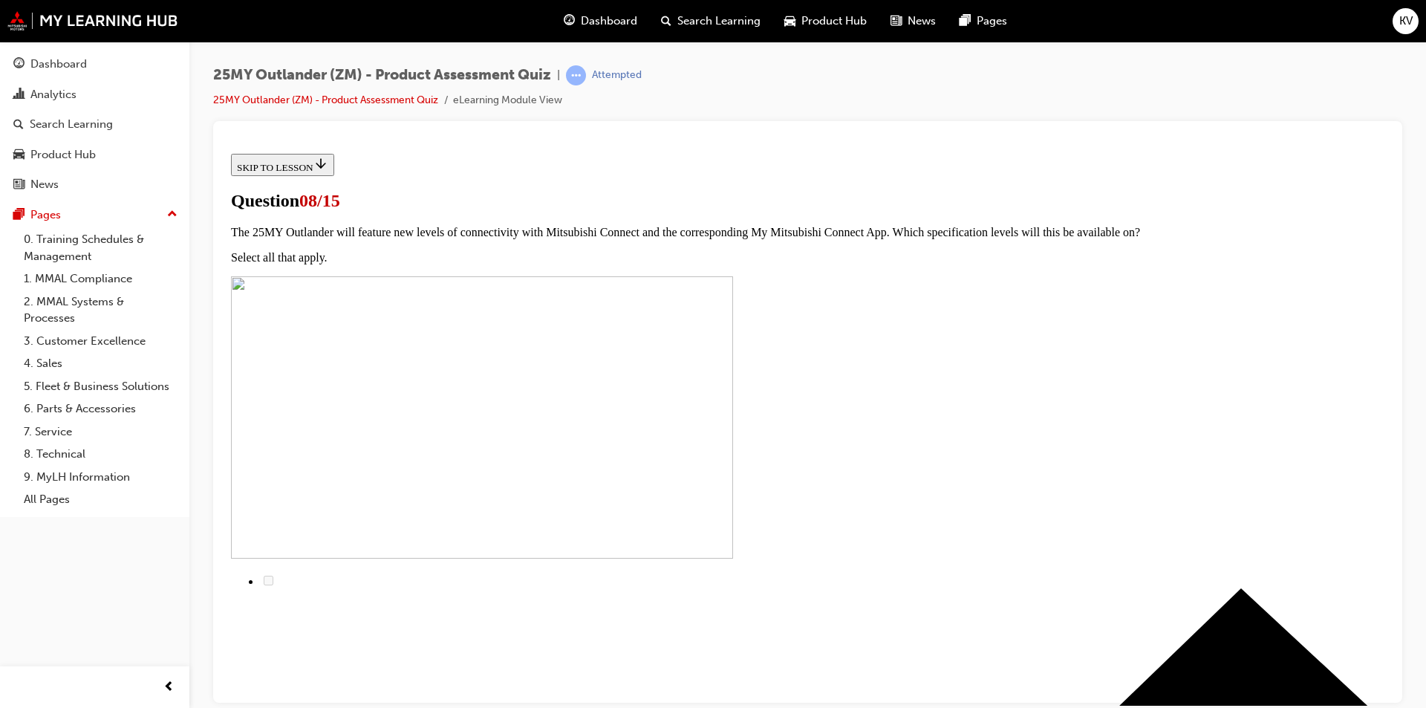
scroll to position [0, 0]
radio input "true"
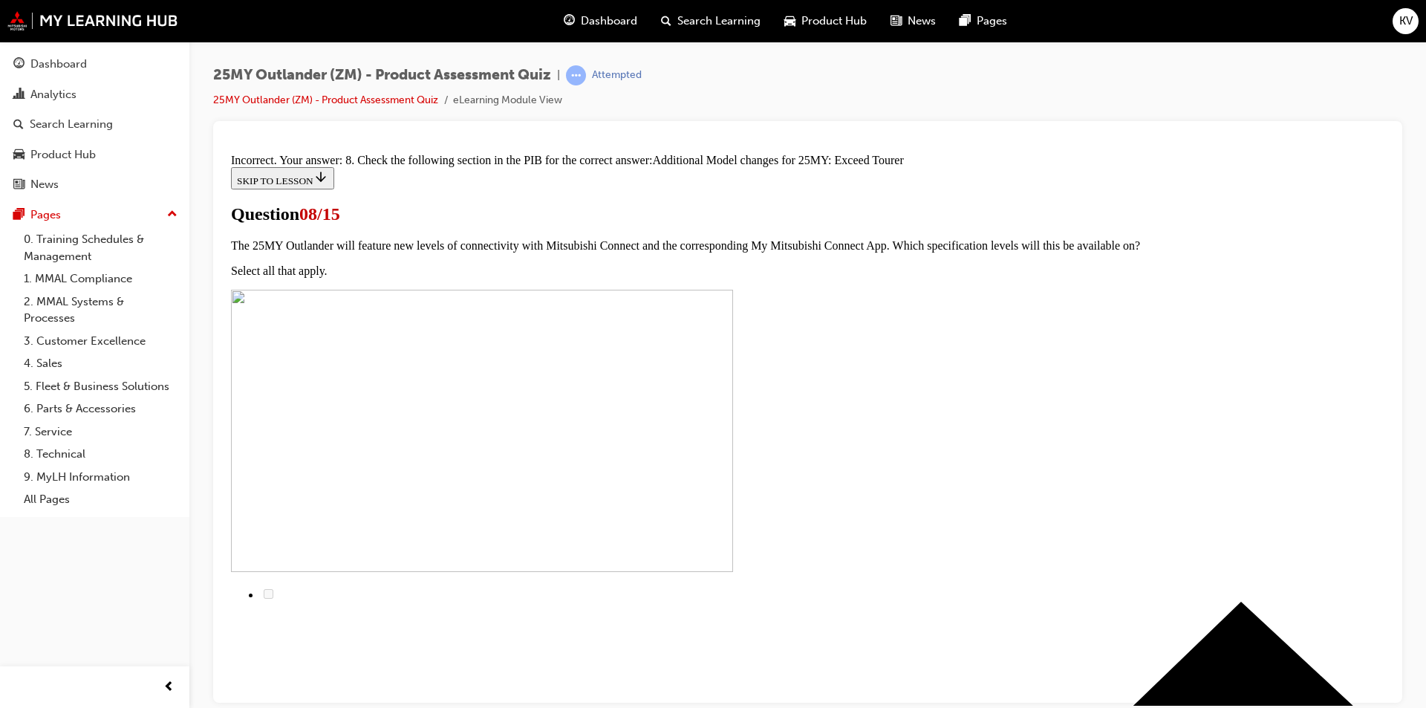
scroll to position [308, 0]
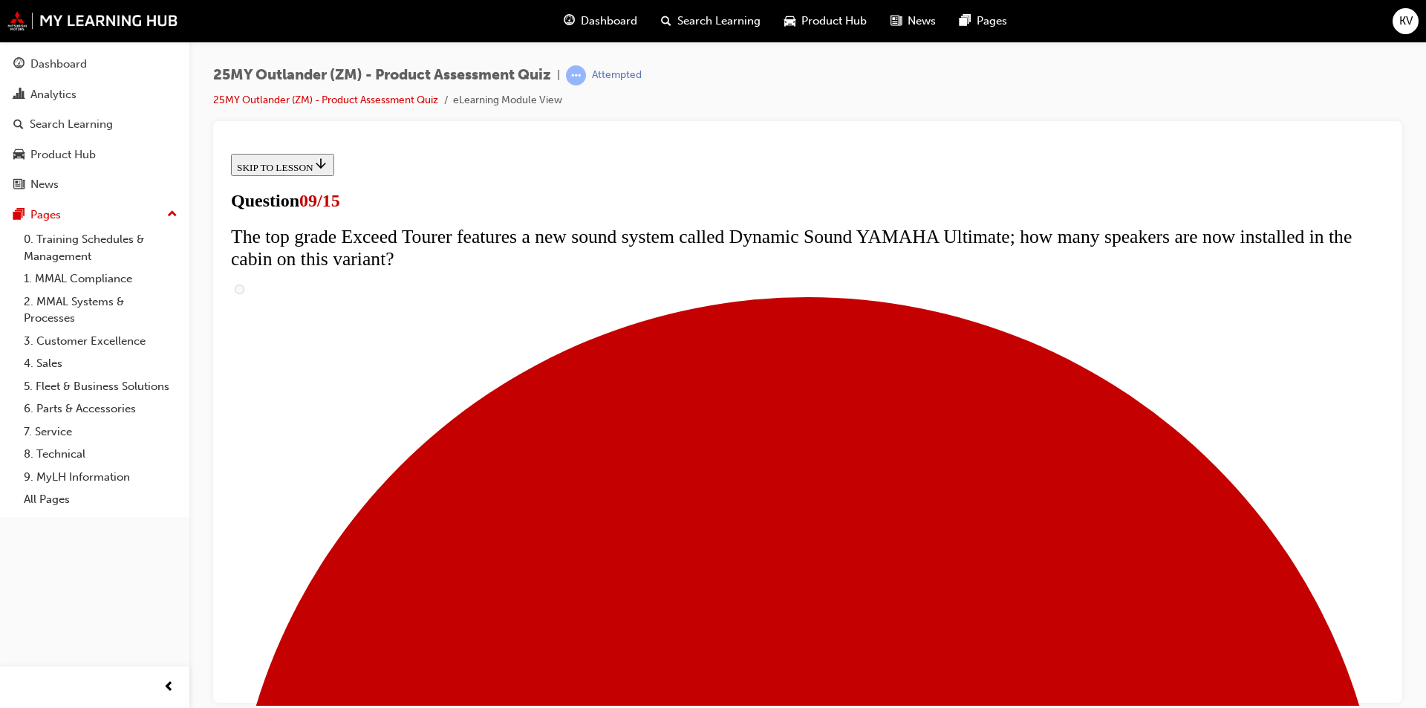
scroll to position [520, 0]
radio input "true"
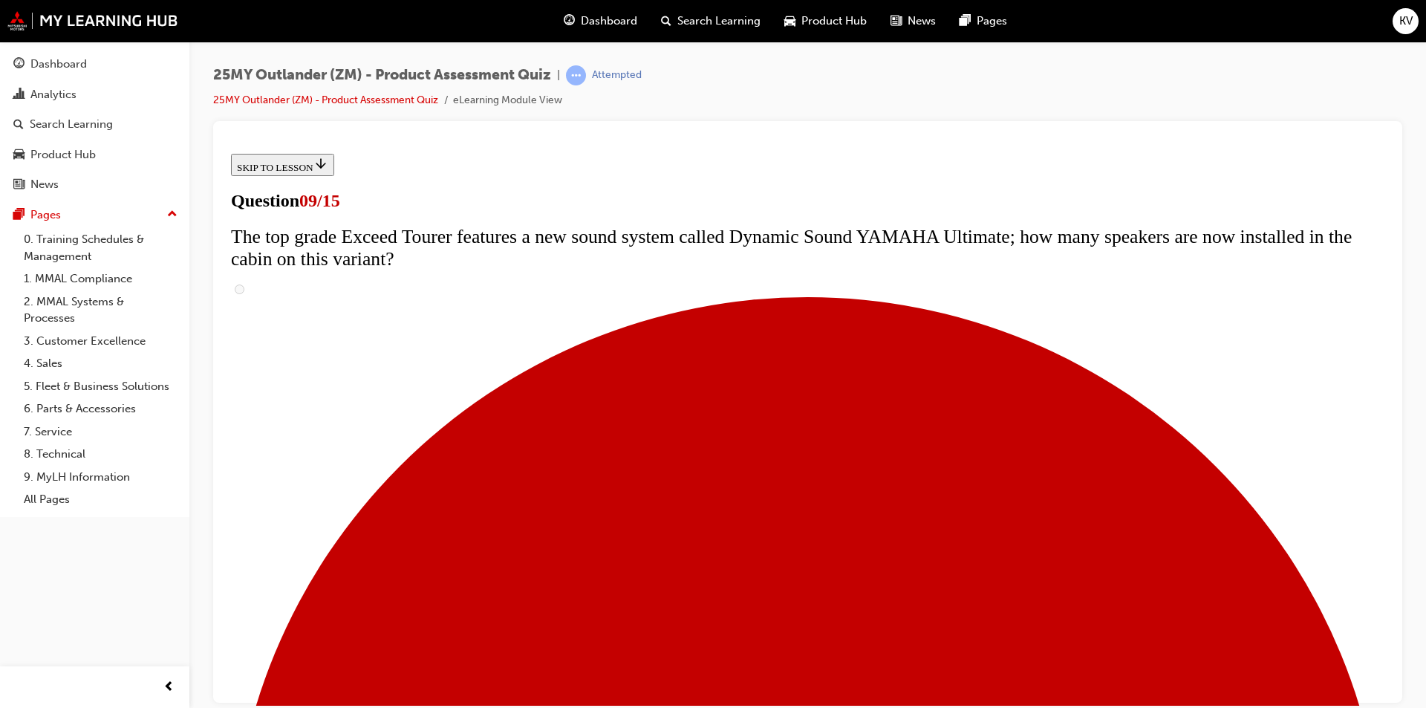
radio input "true"
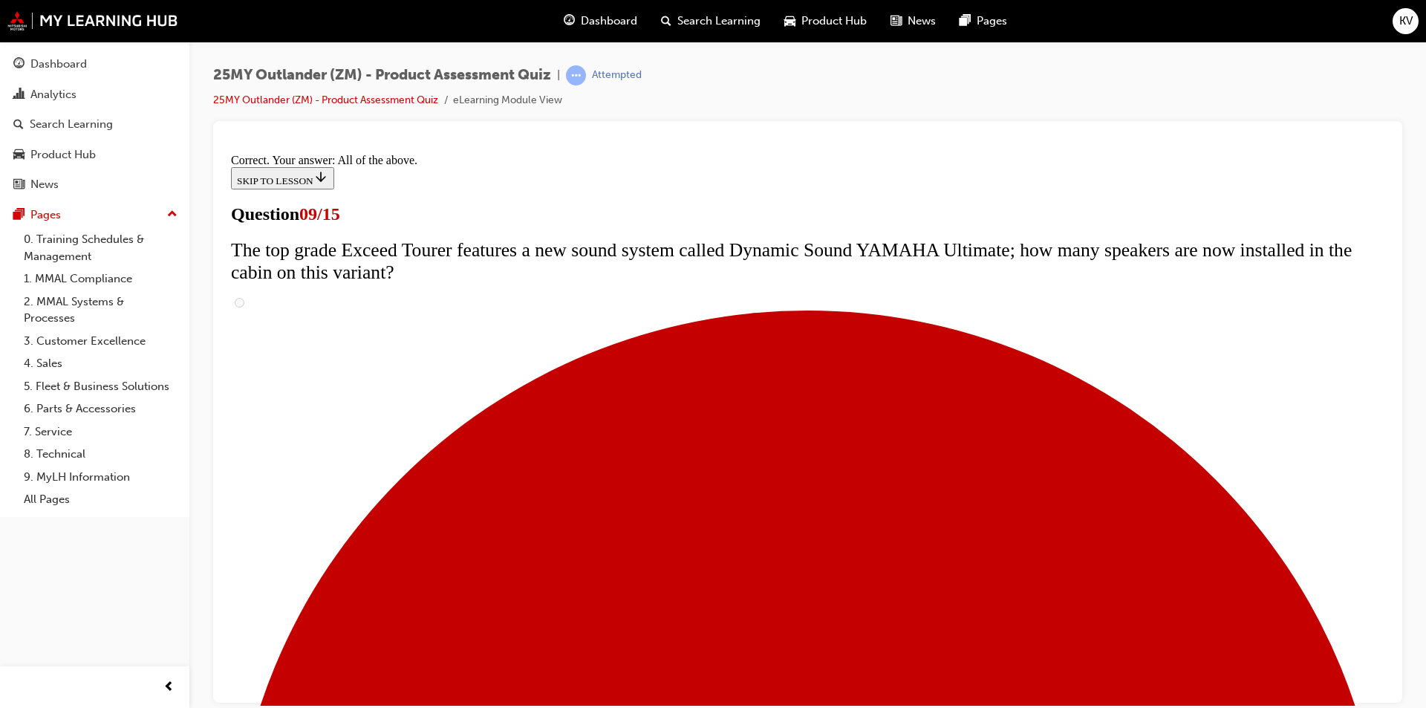
scroll to position [748, 0]
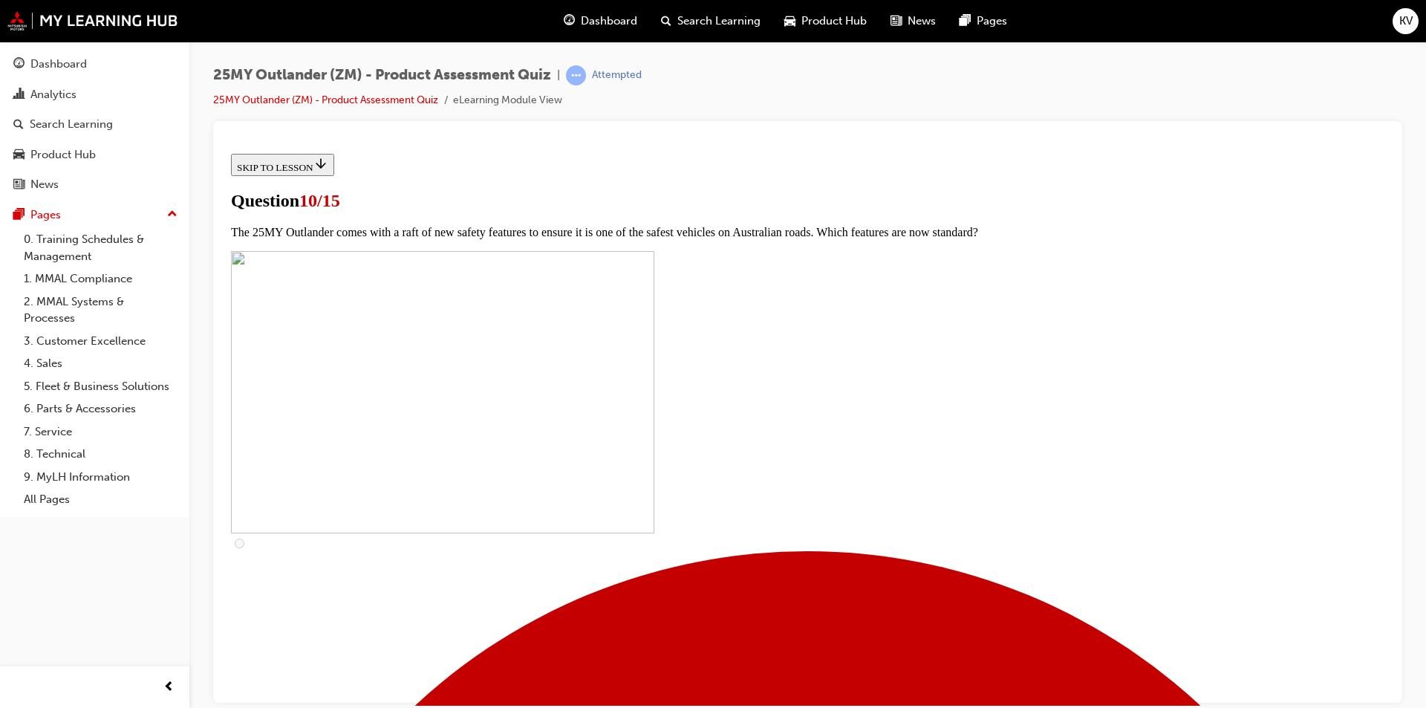
scroll to position [297, 0]
checkbox input "true"
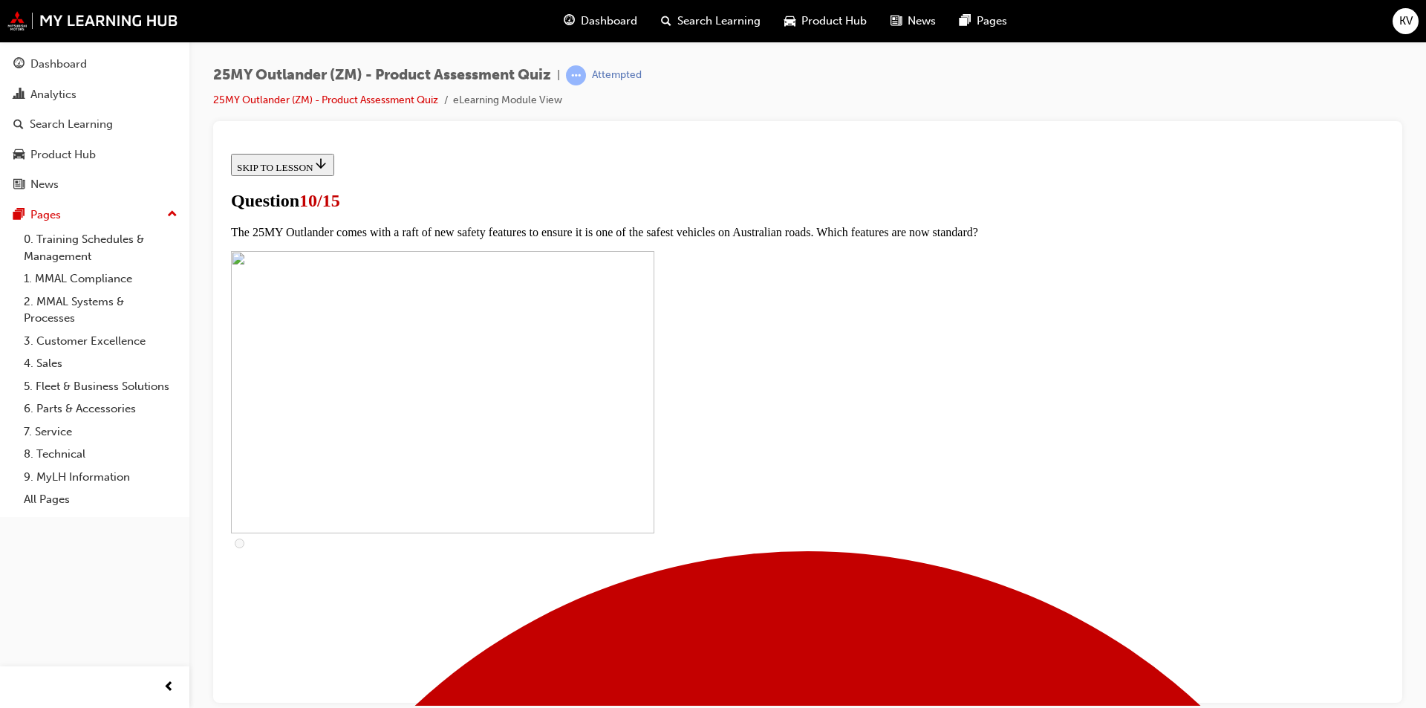
checkbox input "true"
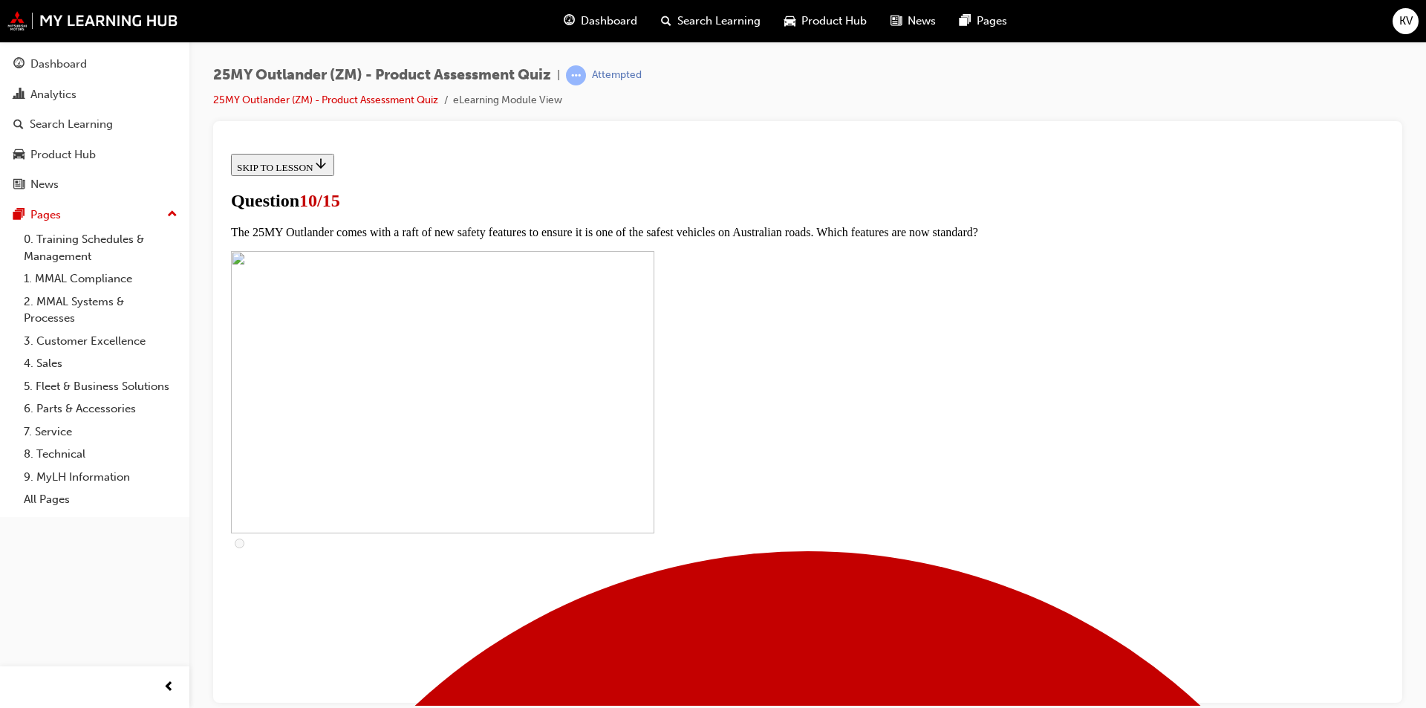
checkbox input "true"
drag, startPoint x: 826, startPoint y: 609, endPoint x: 822, endPoint y: 602, distance: 7.6
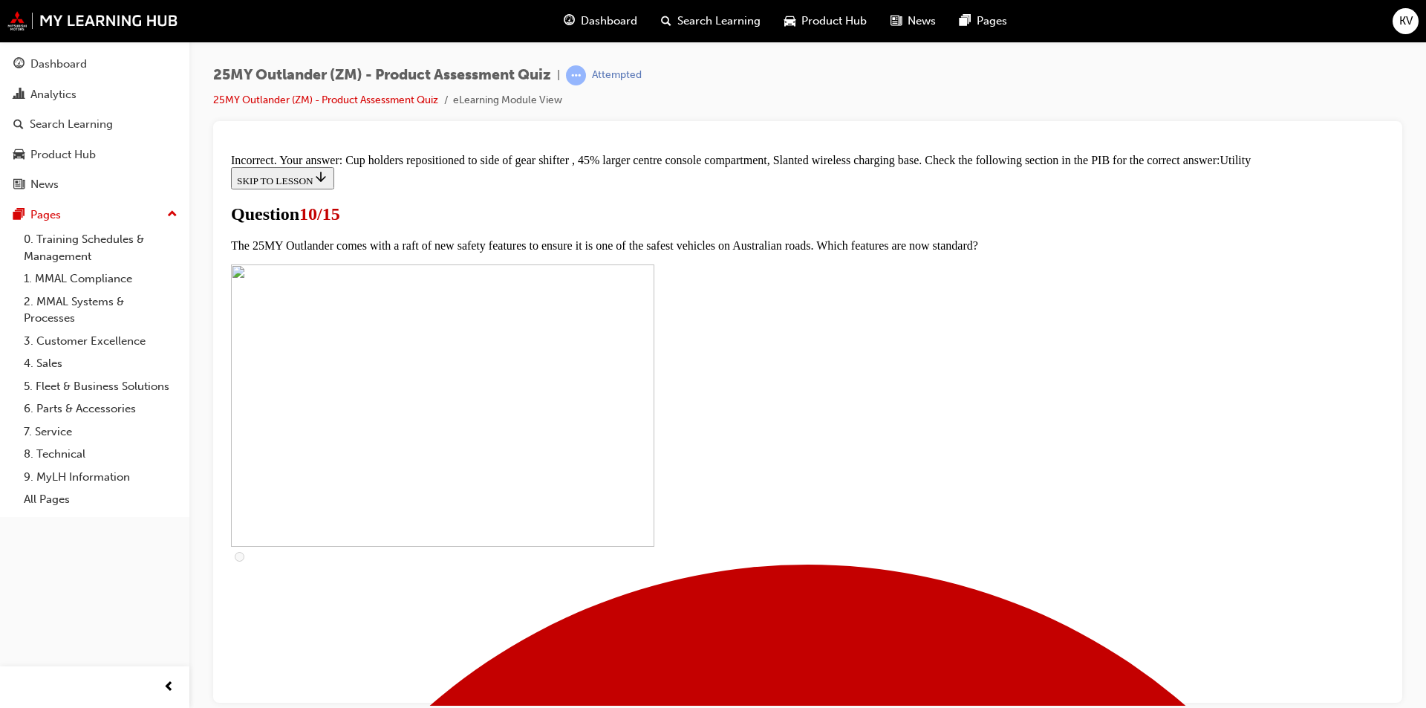
scroll to position [700, 0]
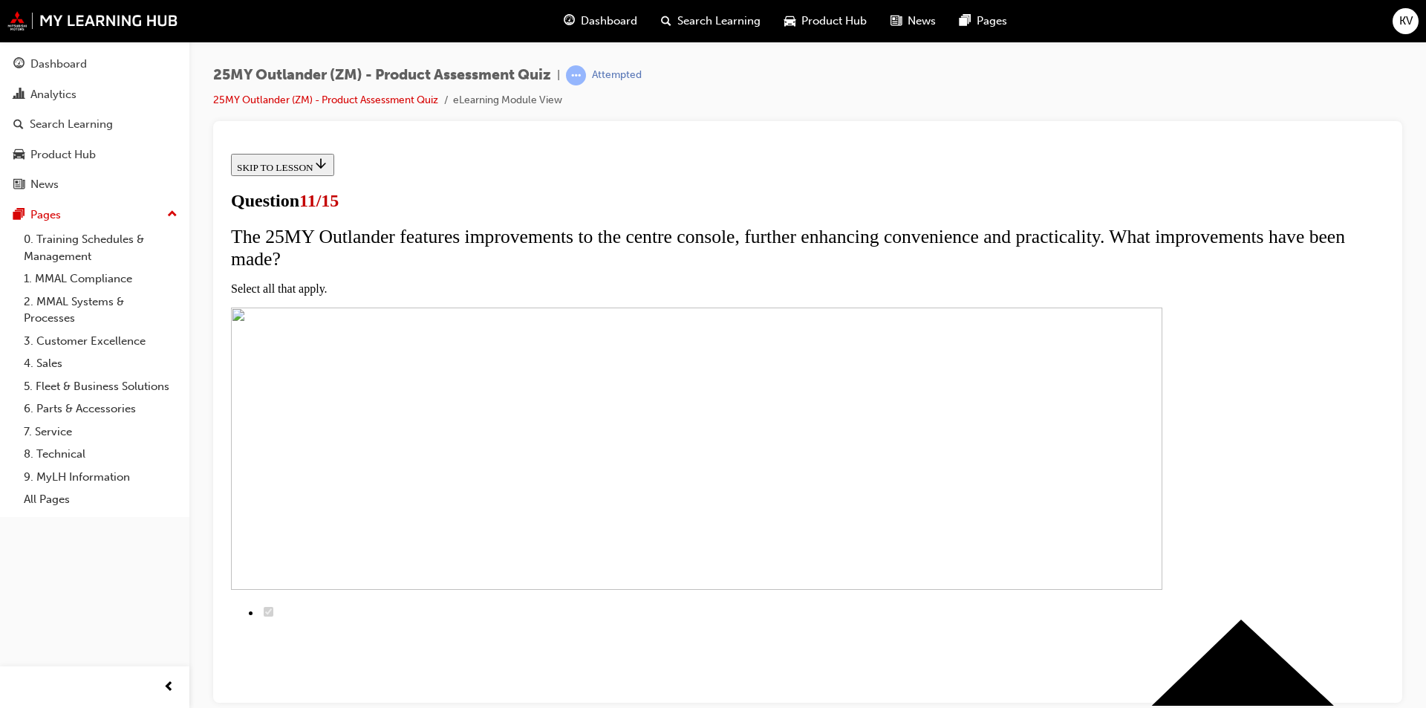
scroll to position [0, 0]
drag, startPoint x: 374, startPoint y: 348, endPoint x: 328, endPoint y: 284, distance: 78.1
drag, startPoint x: 578, startPoint y: 281, endPoint x: 576, endPoint y: 318, distance: 37.2
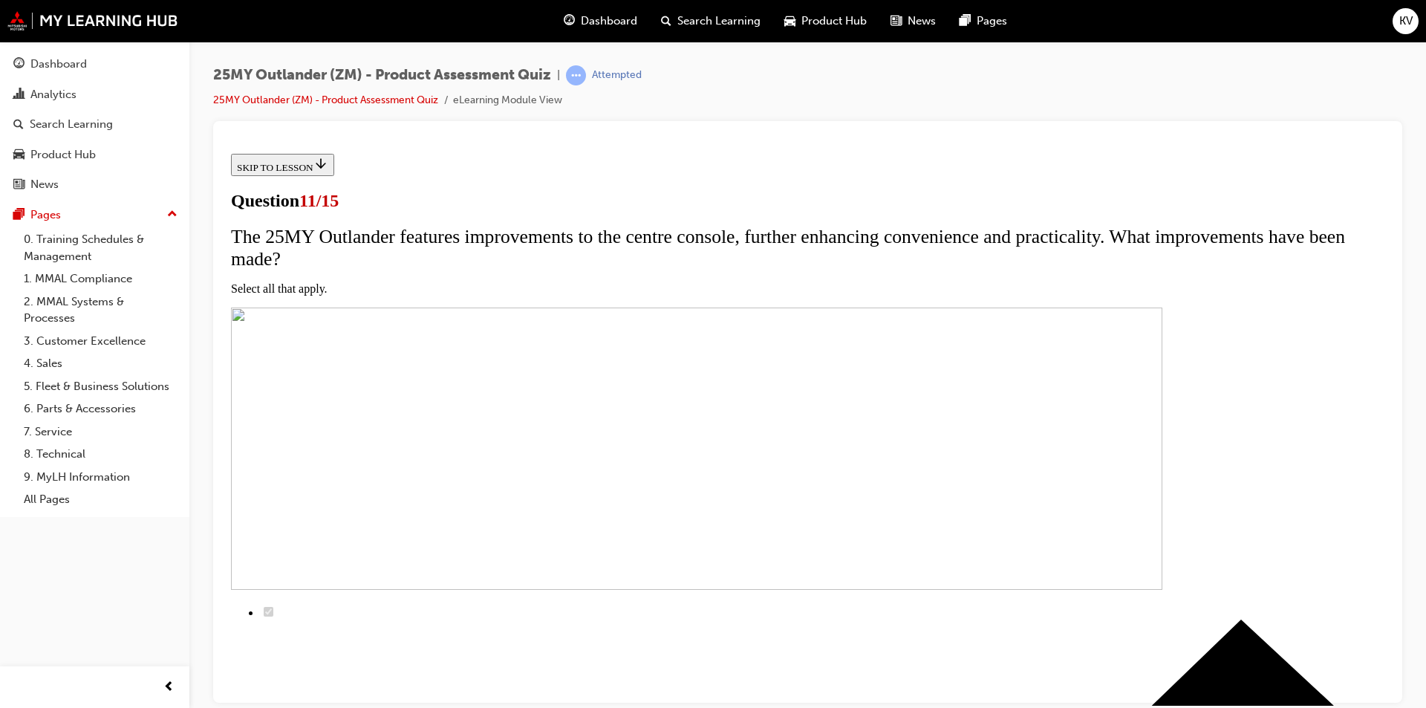
checkbox input "true"
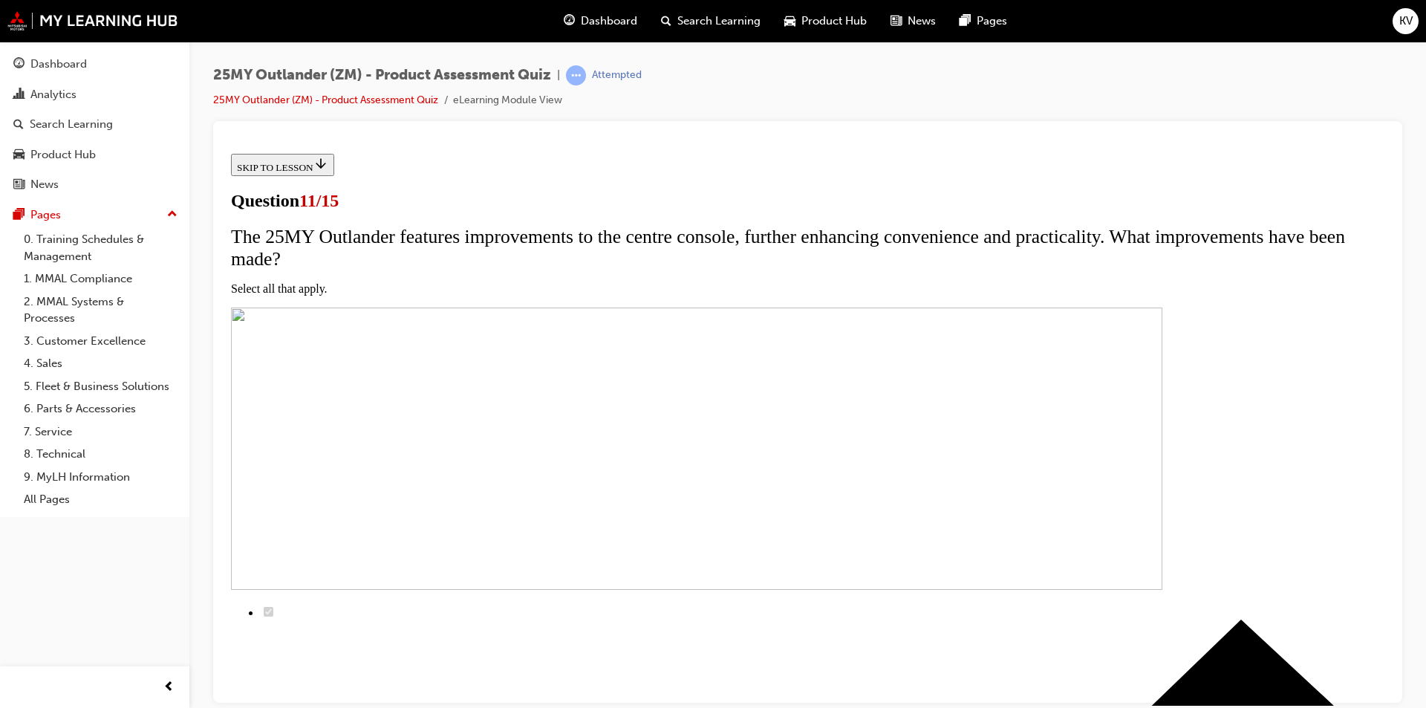
checkbox input "true"
drag, startPoint x: 564, startPoint y: 398, endPoint x: 570, endPoint y: 418, distance: 20.9
checkbox input "true"
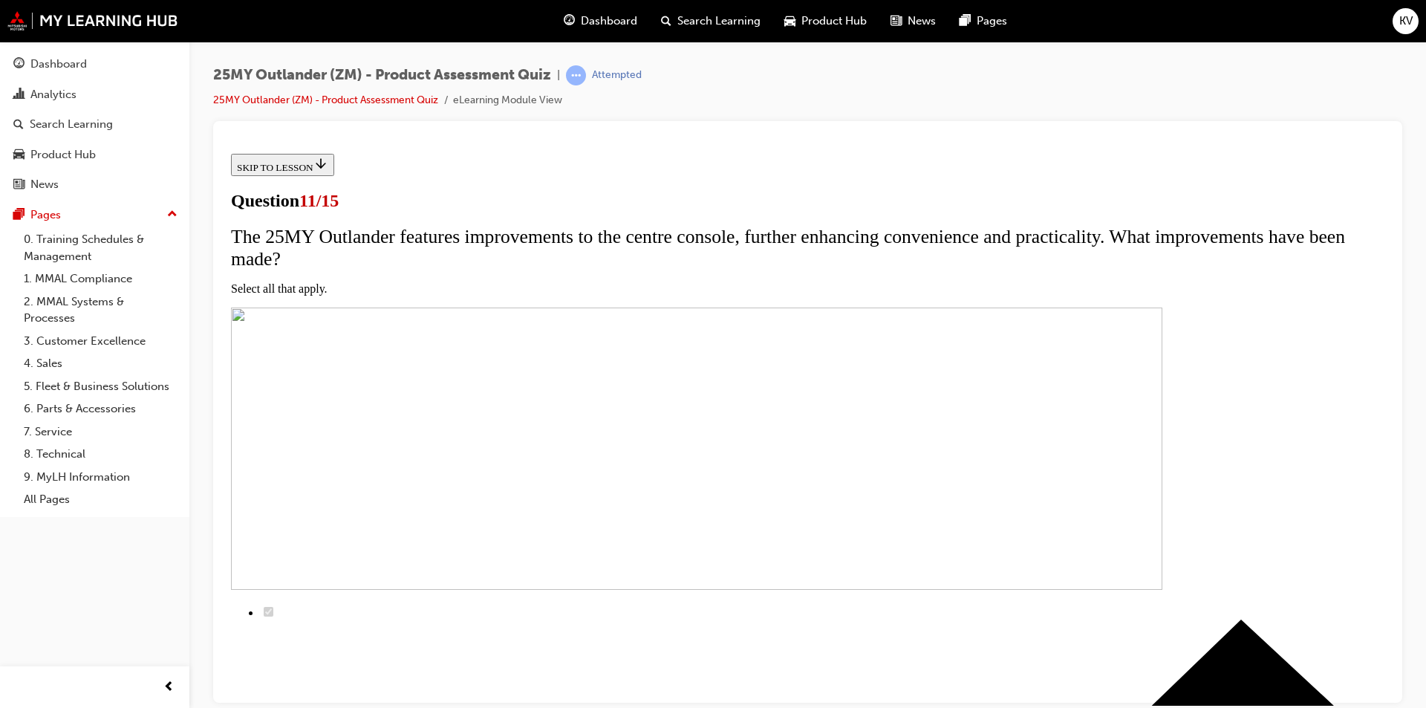
checkbox input "true"
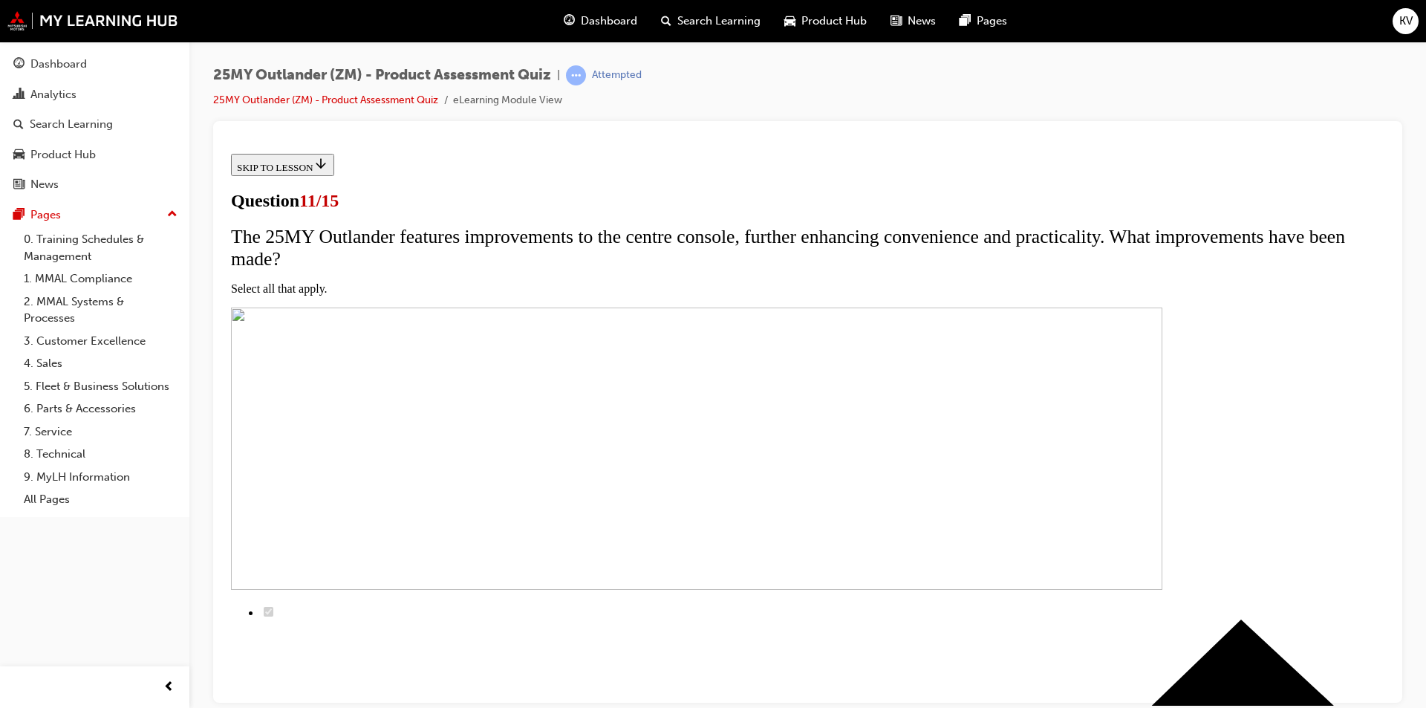
checkbox input "true"
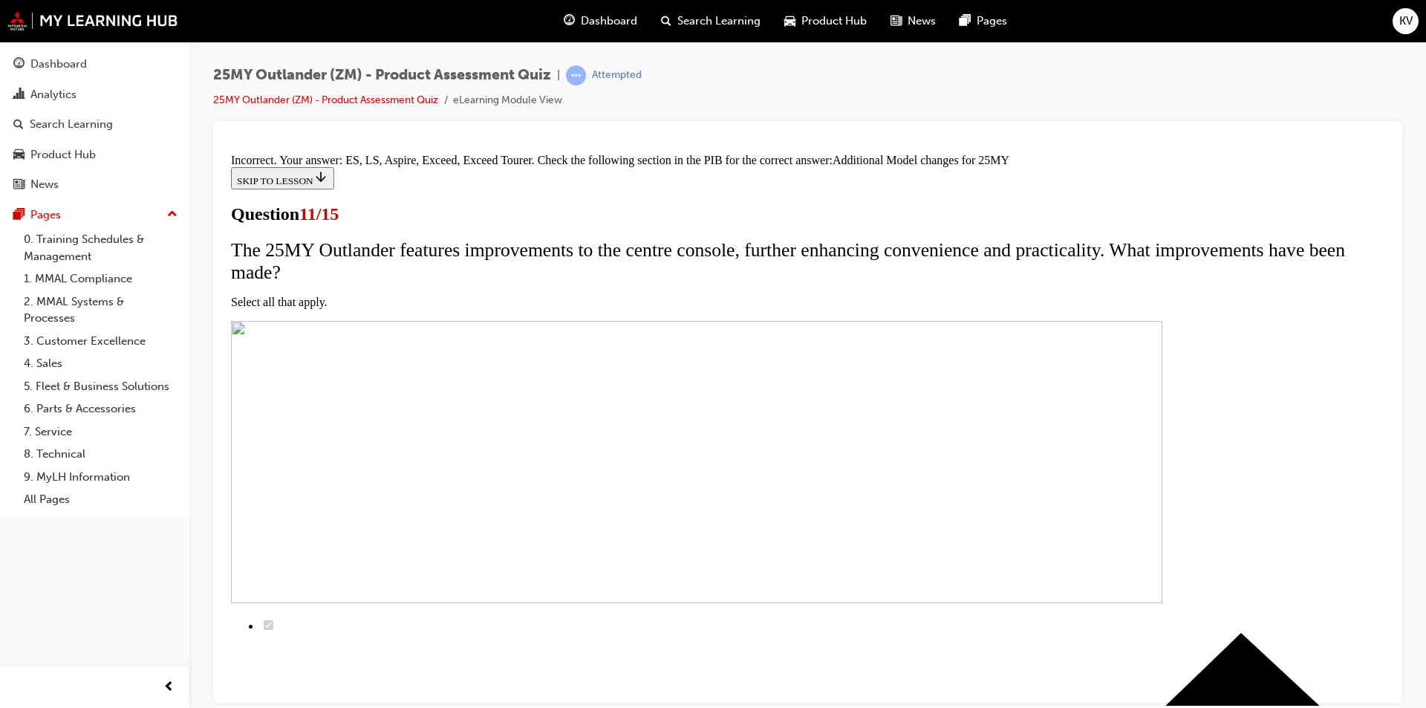
scroll to position [418, 0]
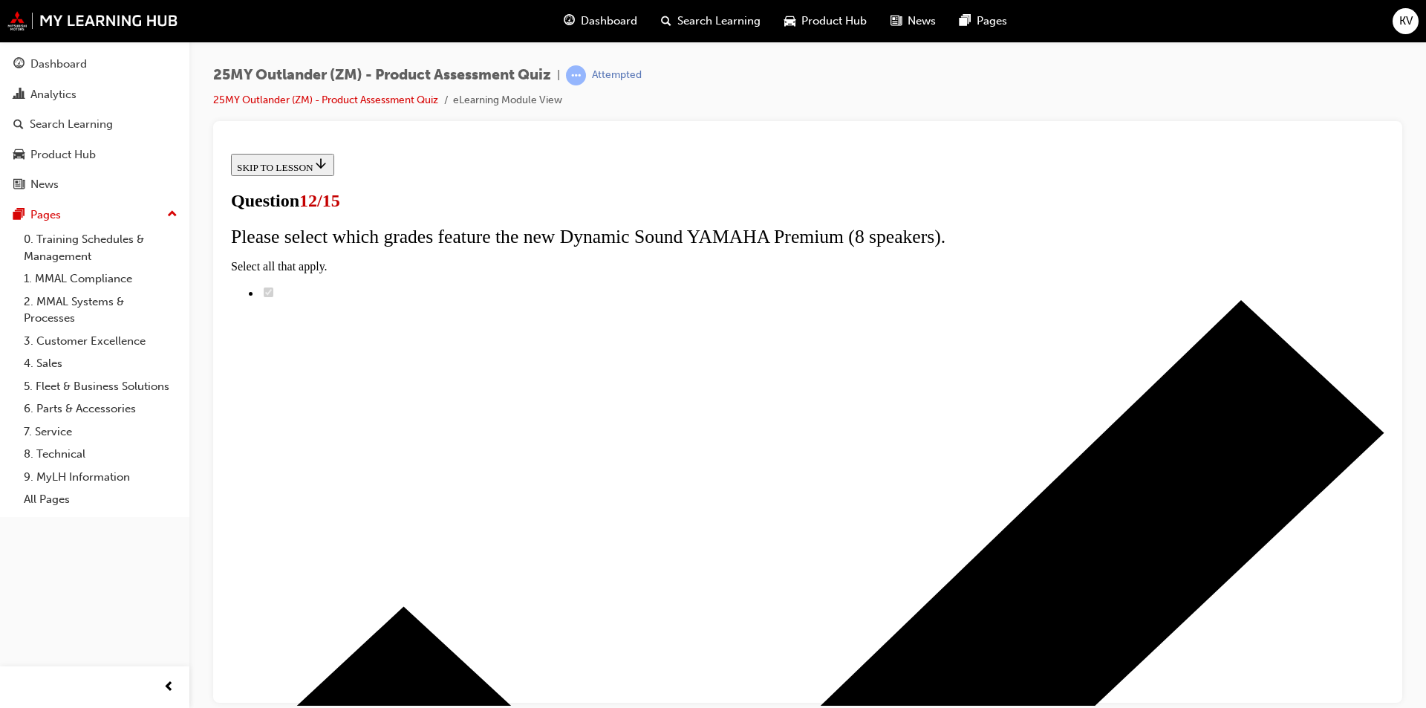
radio input "true"
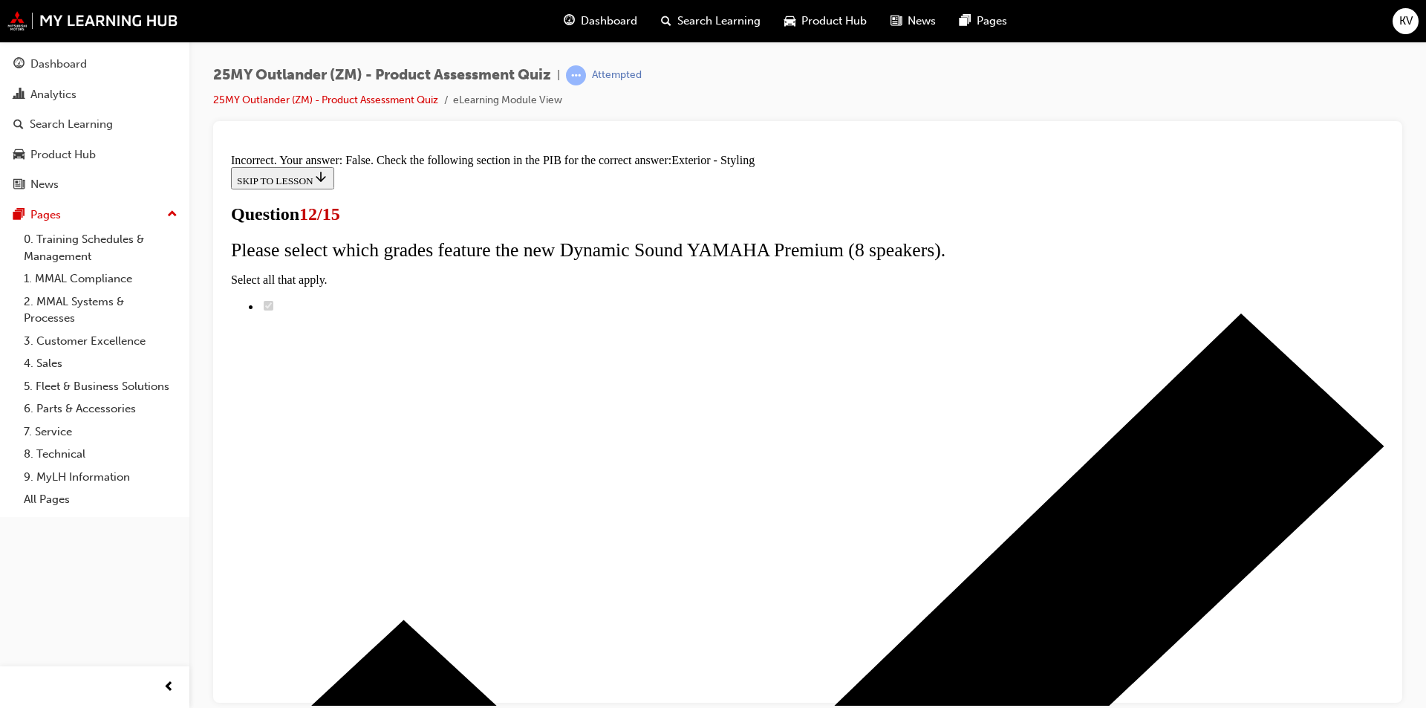
scroll to position [240, 0]
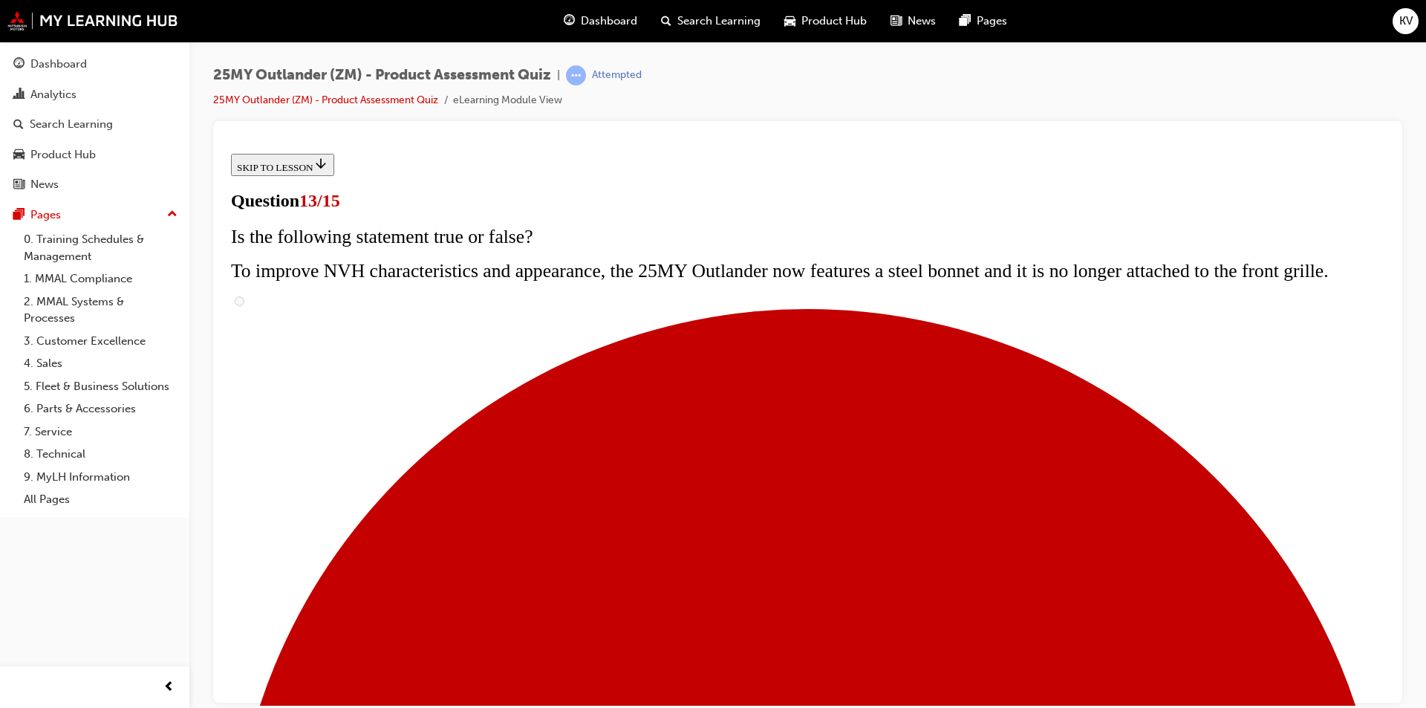
scroll to position [223, 0]
radio input "true"
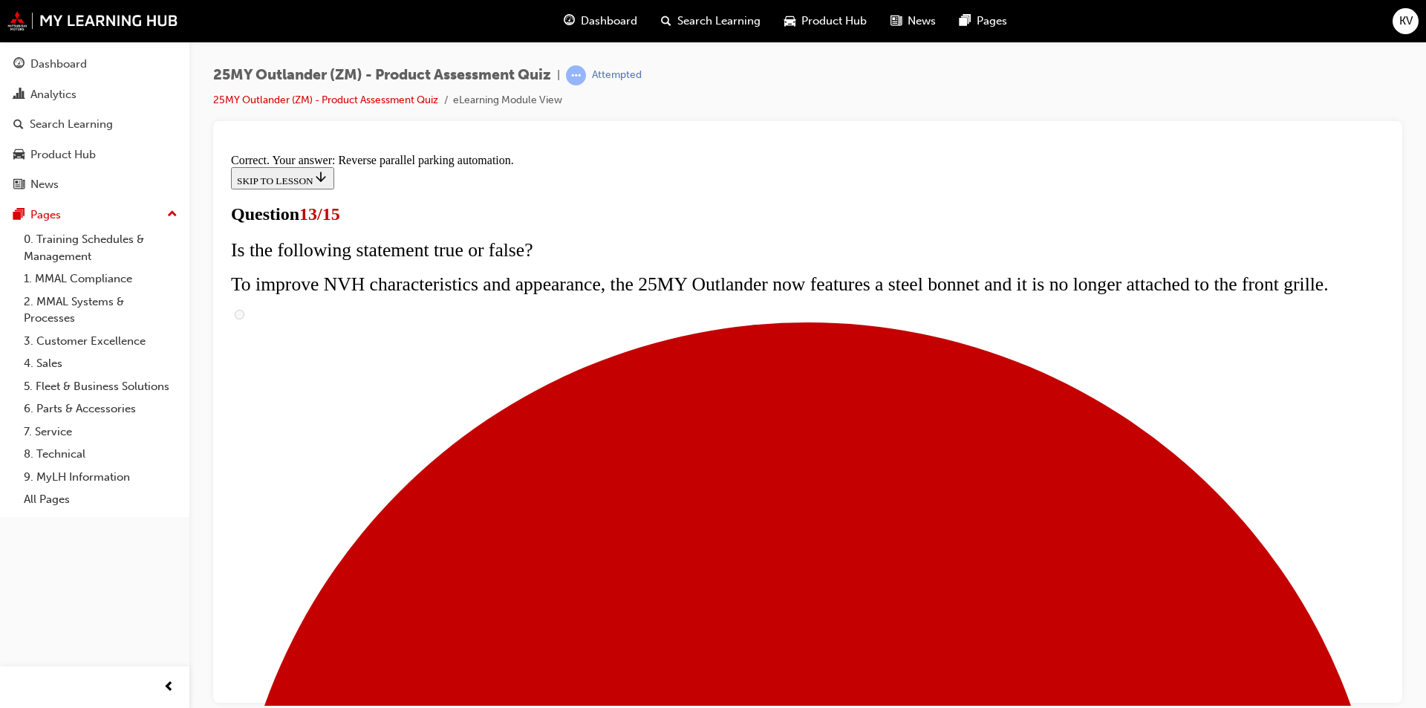
scroll to position [361, 0]
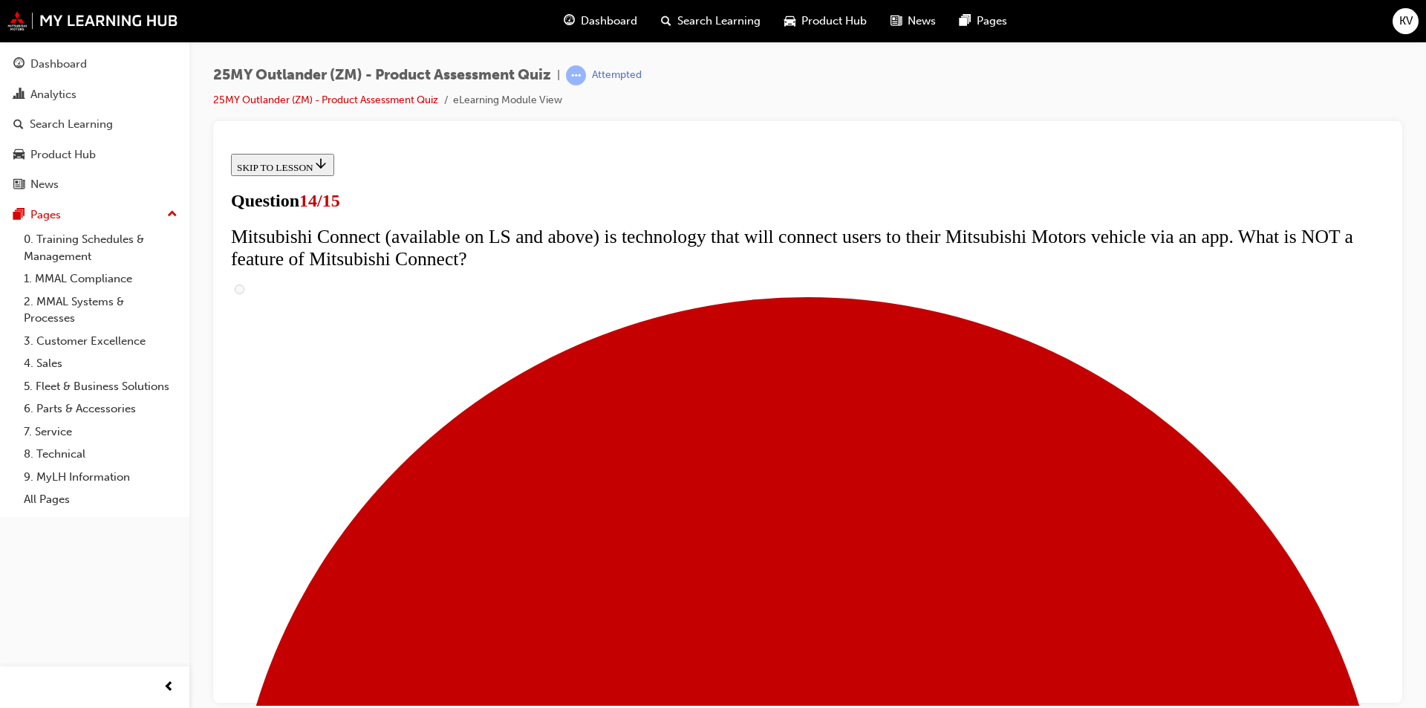
scroll to position [446, 0]
radio input "true"
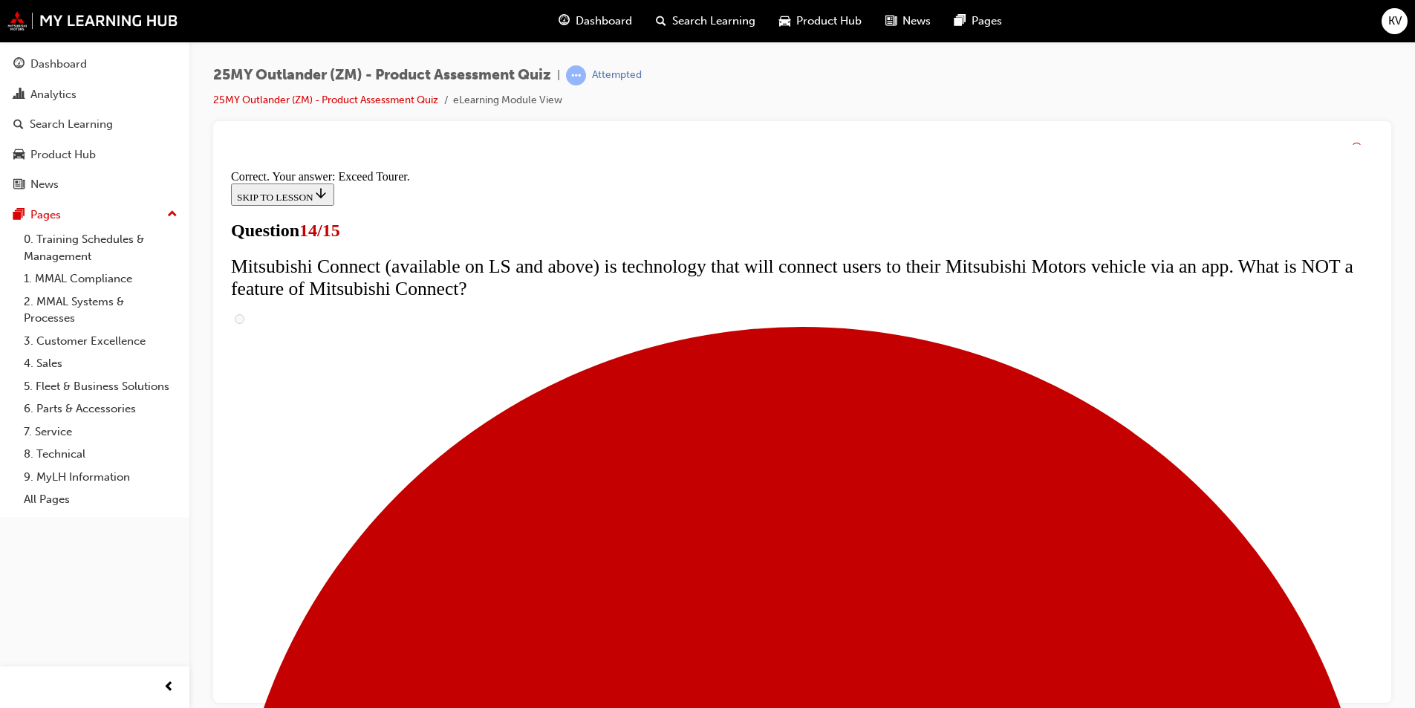
scroll to position [595, 0]
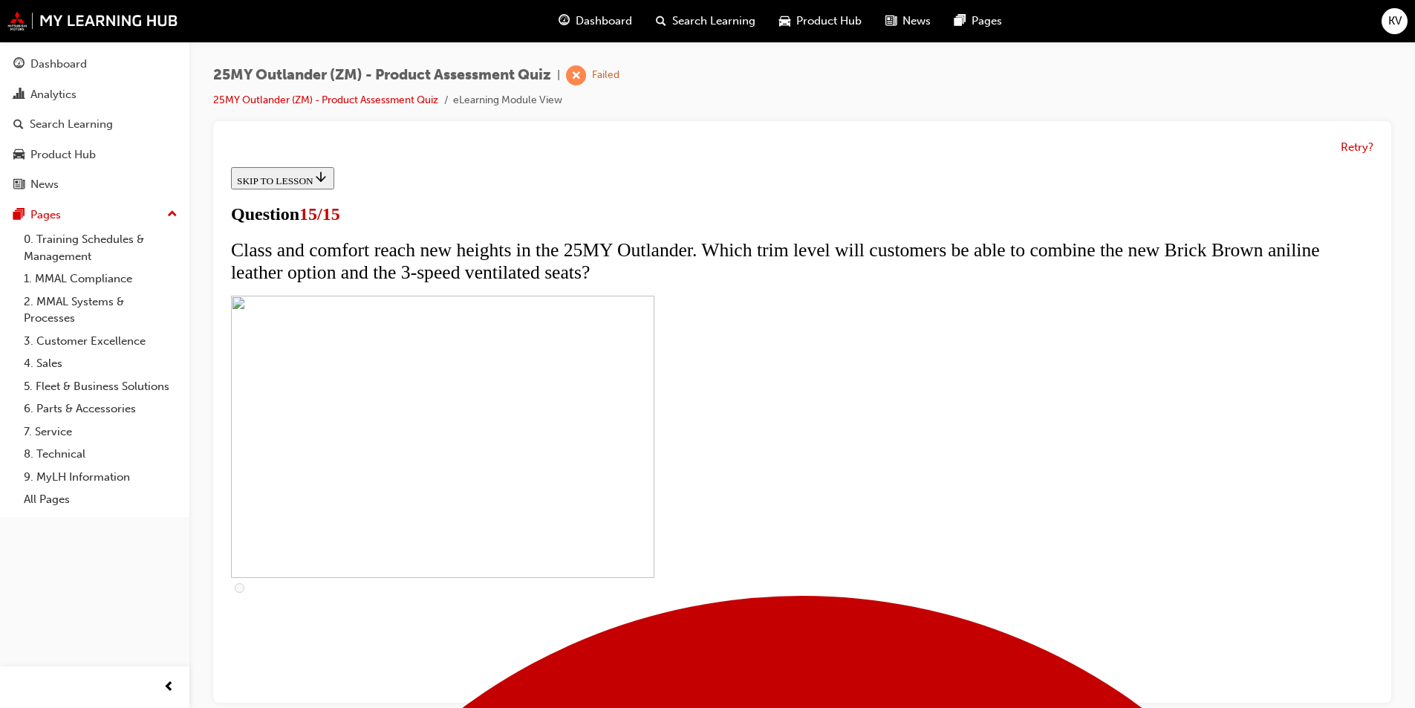
scroll to position [218, 0]
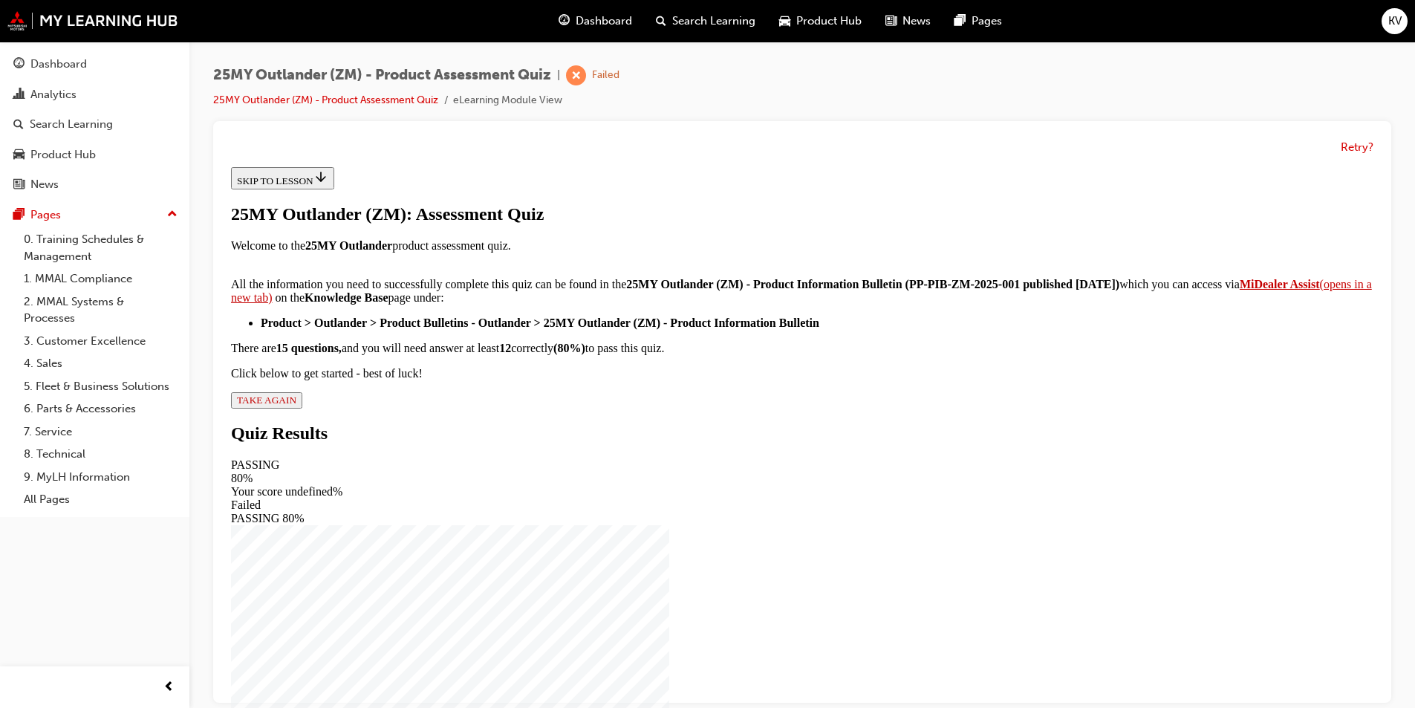
scroll to position [216, 0]
drag, startPoint x: 492, startPoint y: 345, endPoint x: 322, endPoint y: 279, distance: 182.1
click at [322, 279] on div "25MY Outlander (ZM): Assessment Quiz Welcome to the 25MY Outlander product asse…" at bounding box center [802, 306] width 1142 height 204
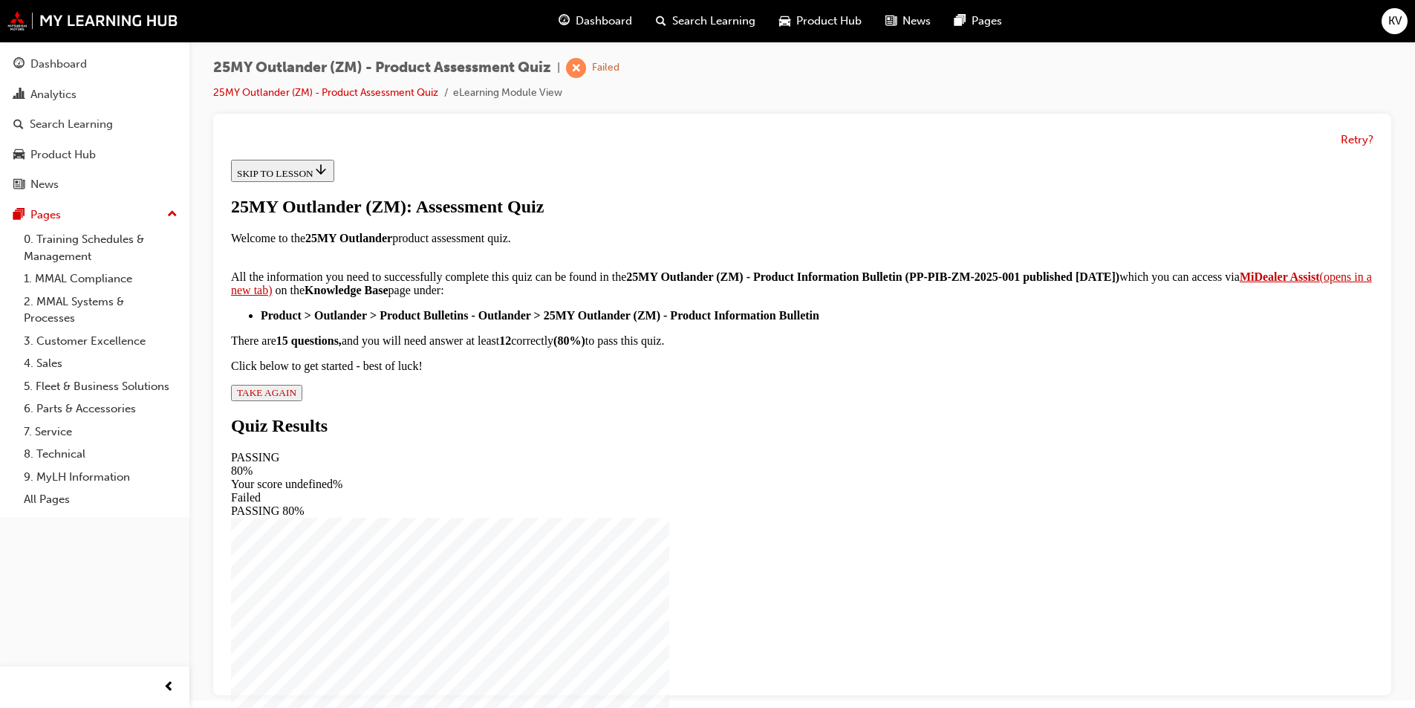
scroll to position [11, 0]
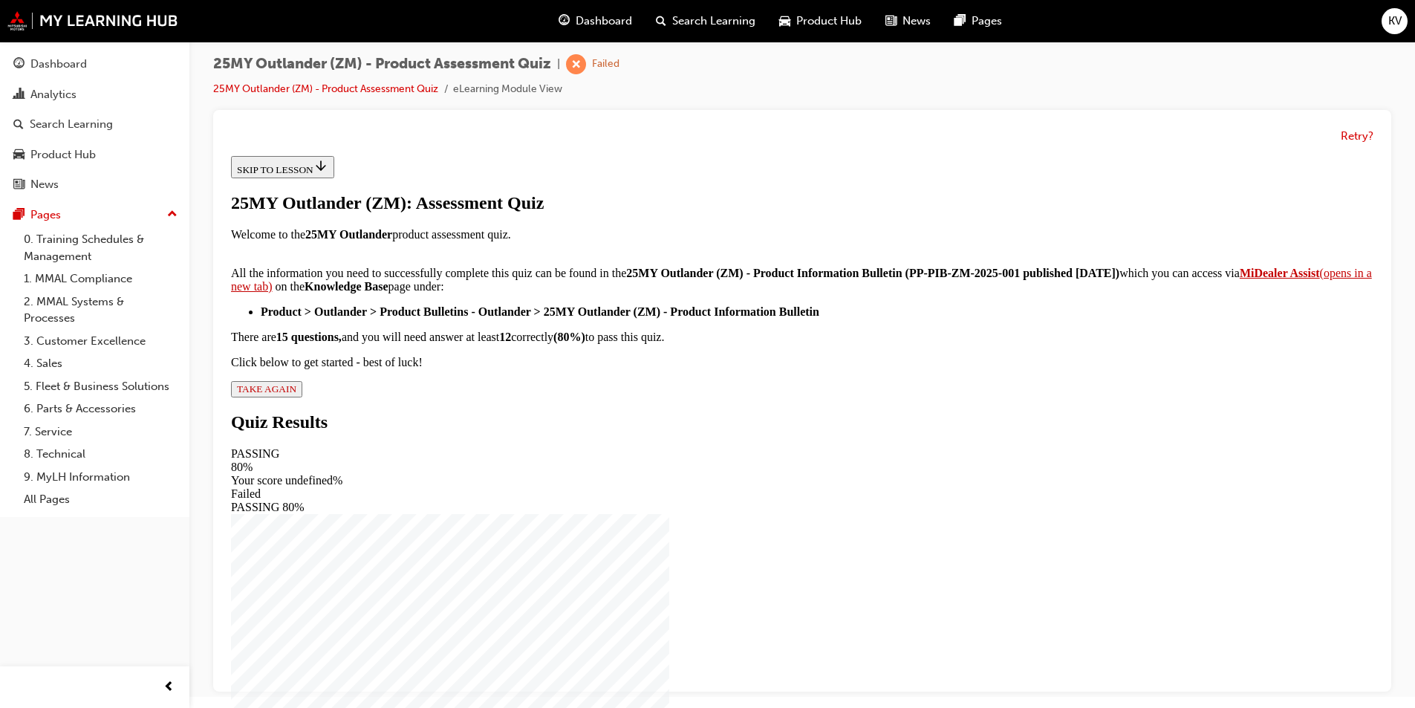
click at [296, 394] on span "TAKE AGAIN" at bounding box center [266, 388] width 59 height 11
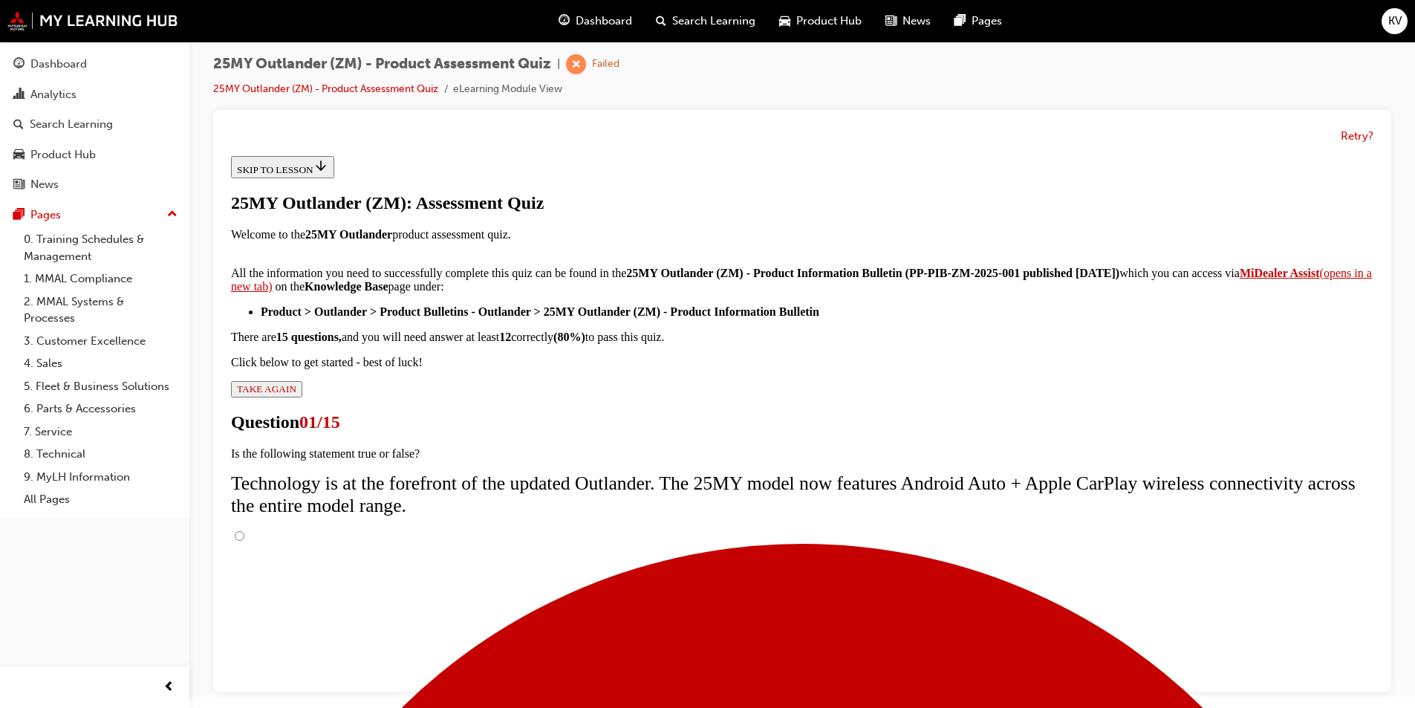
scroll to position [102, 0]
click at [244, 531] on input "True" at bounding box center [240, 536] width 10 height 10
radio input "true"
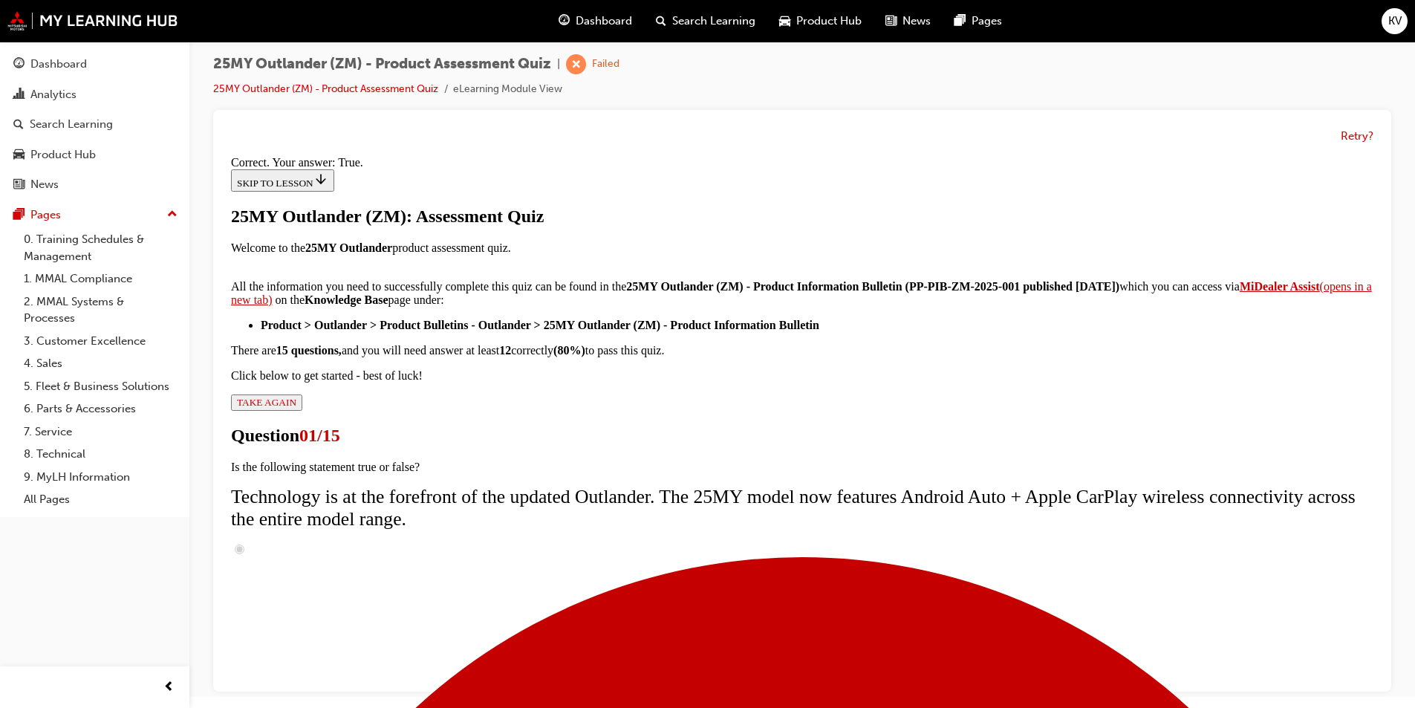
drag, startPoint x: 831, startPoint y: 628, endPoint x: 831, endPoint y: 639, distance: 11.1
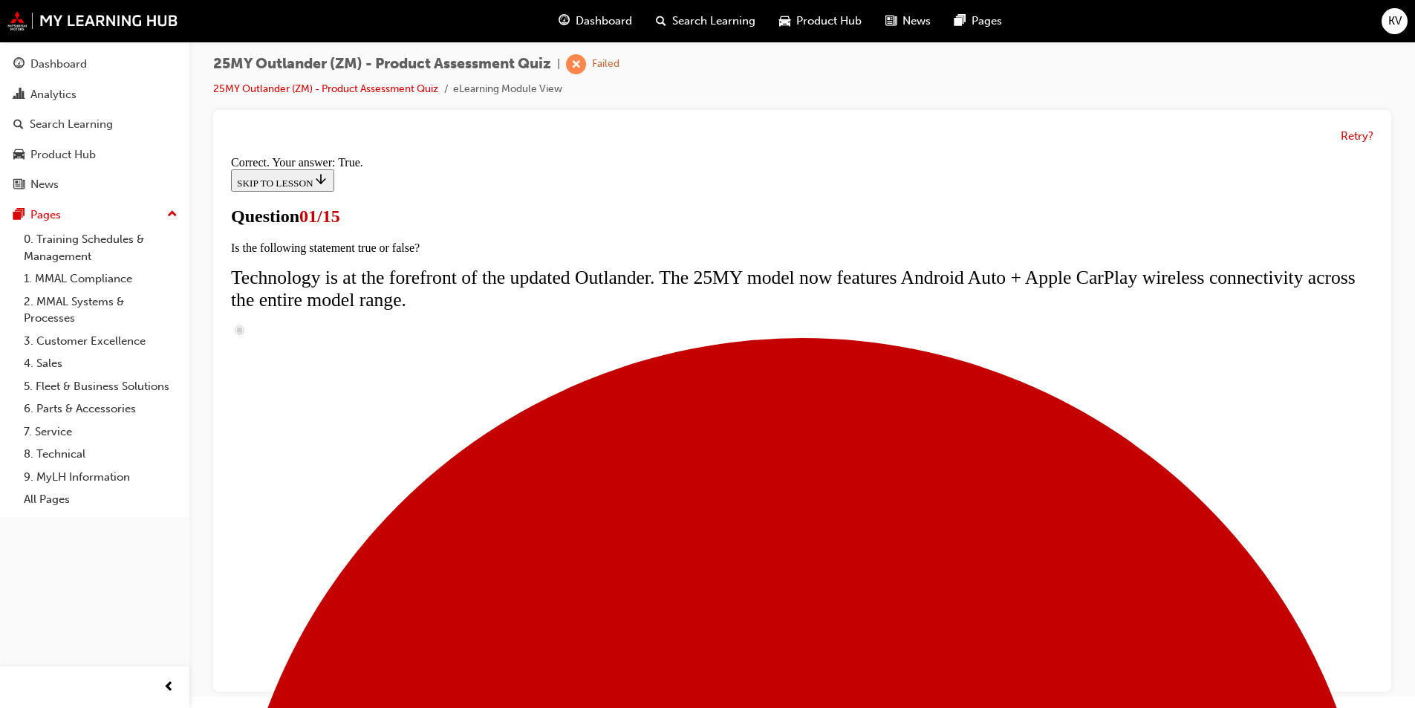
scroll to position [104, 0]
radio input "true"
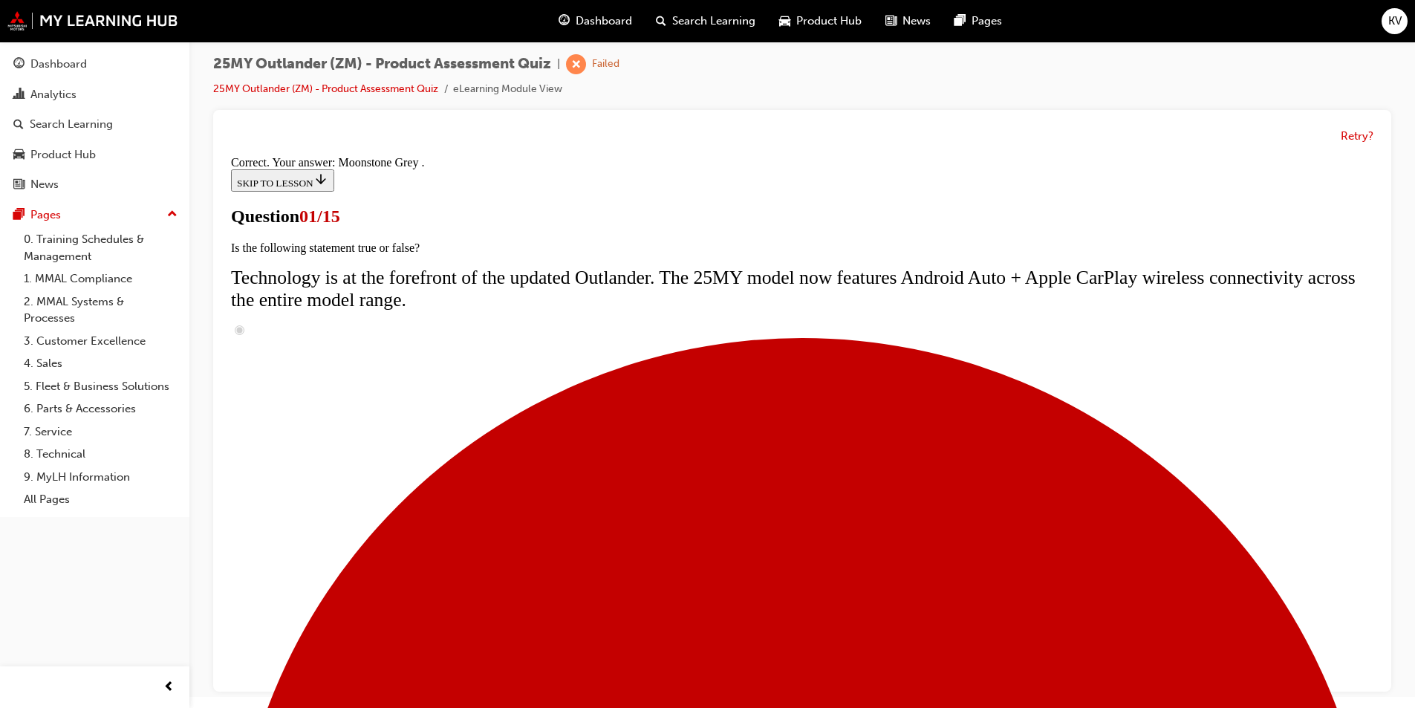
scroll to position [336, 0]
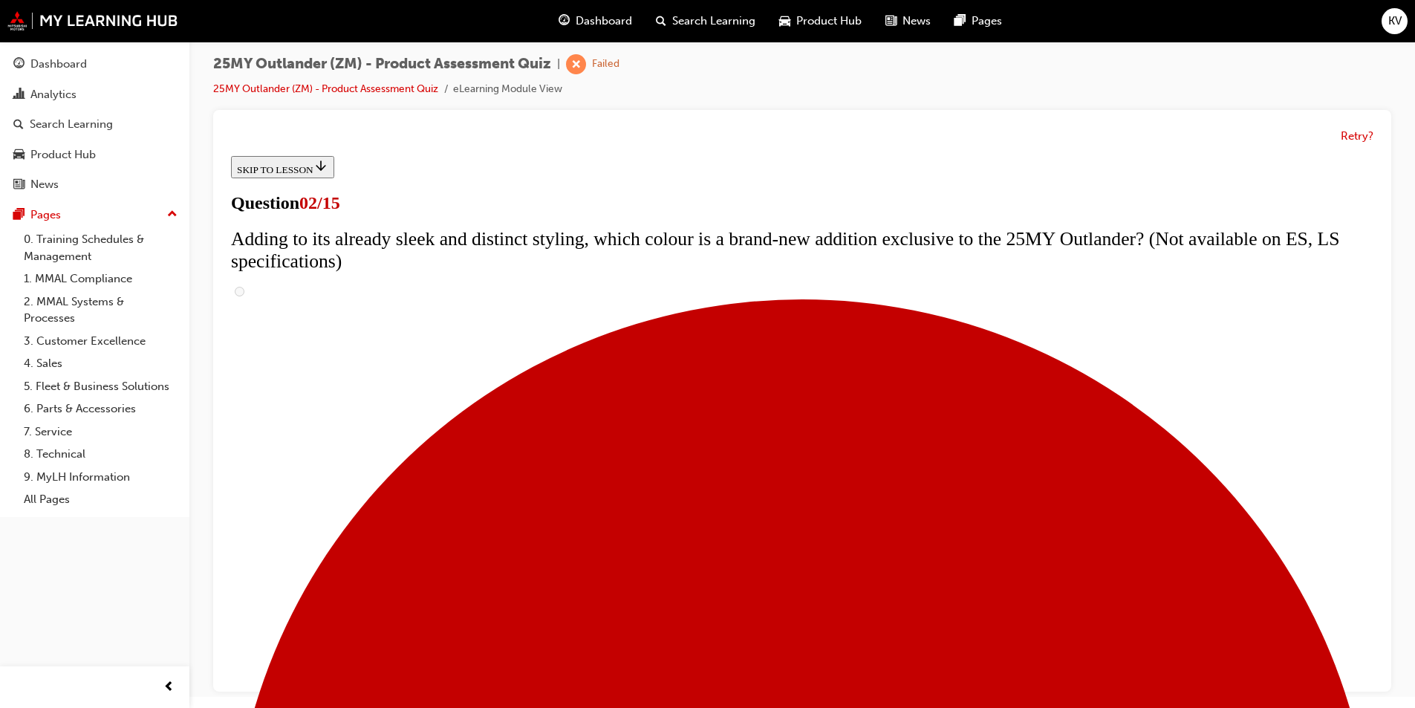
scroll to position [223, 0]
checkbox input "true"
drag, startPoint x: 478, startPoint y: 477, endPoint x: 455, endPoint y: 459, distance: 29.1
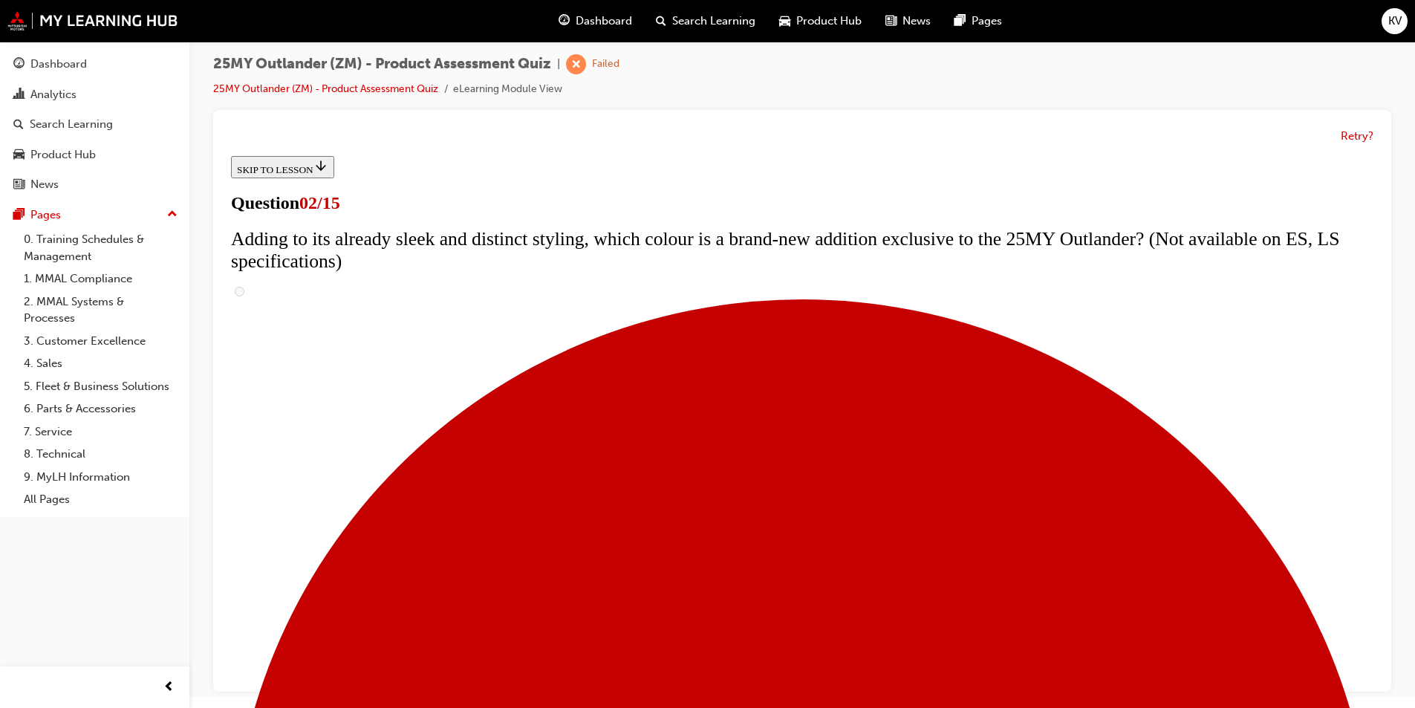
drag, startPoint x: 455, startPoint y: 459, endPoint x: 350, endPoint y: 419, distance: 112.8
checkbox input "true"
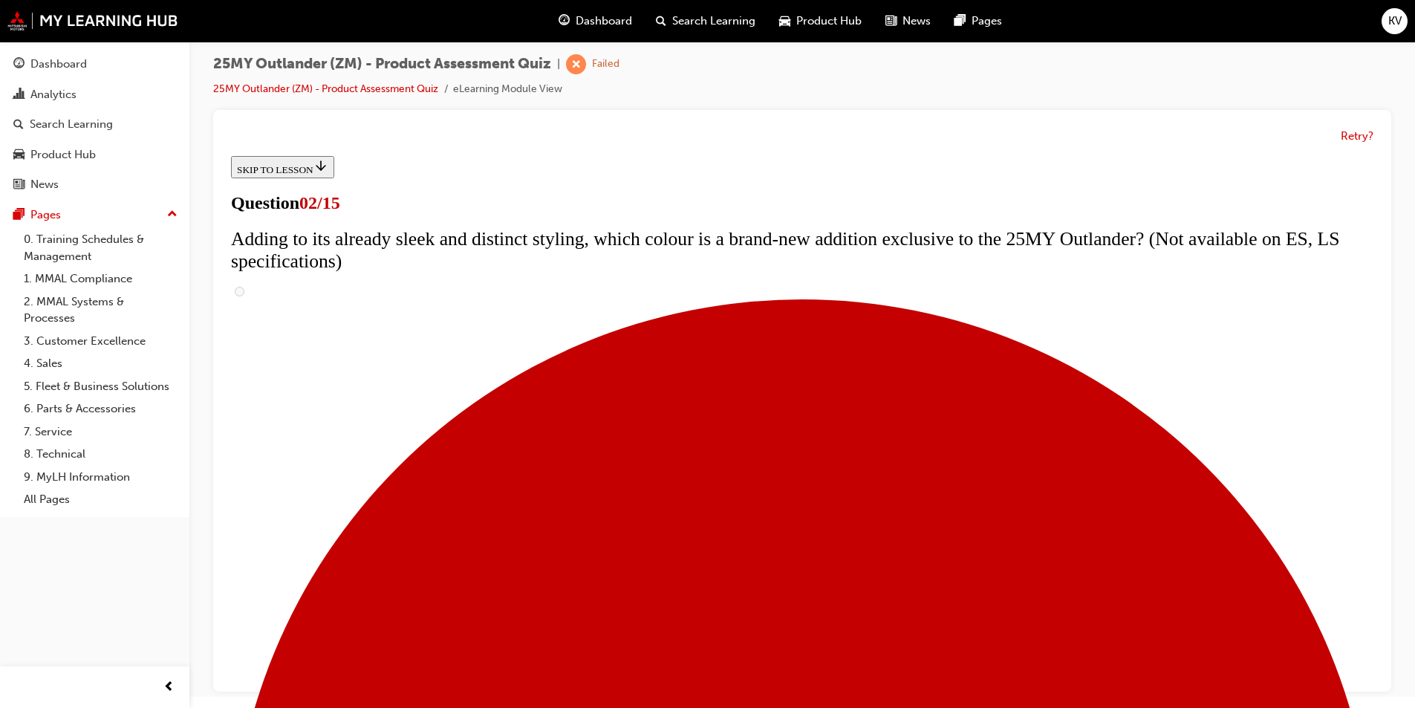
checkbox input "true"
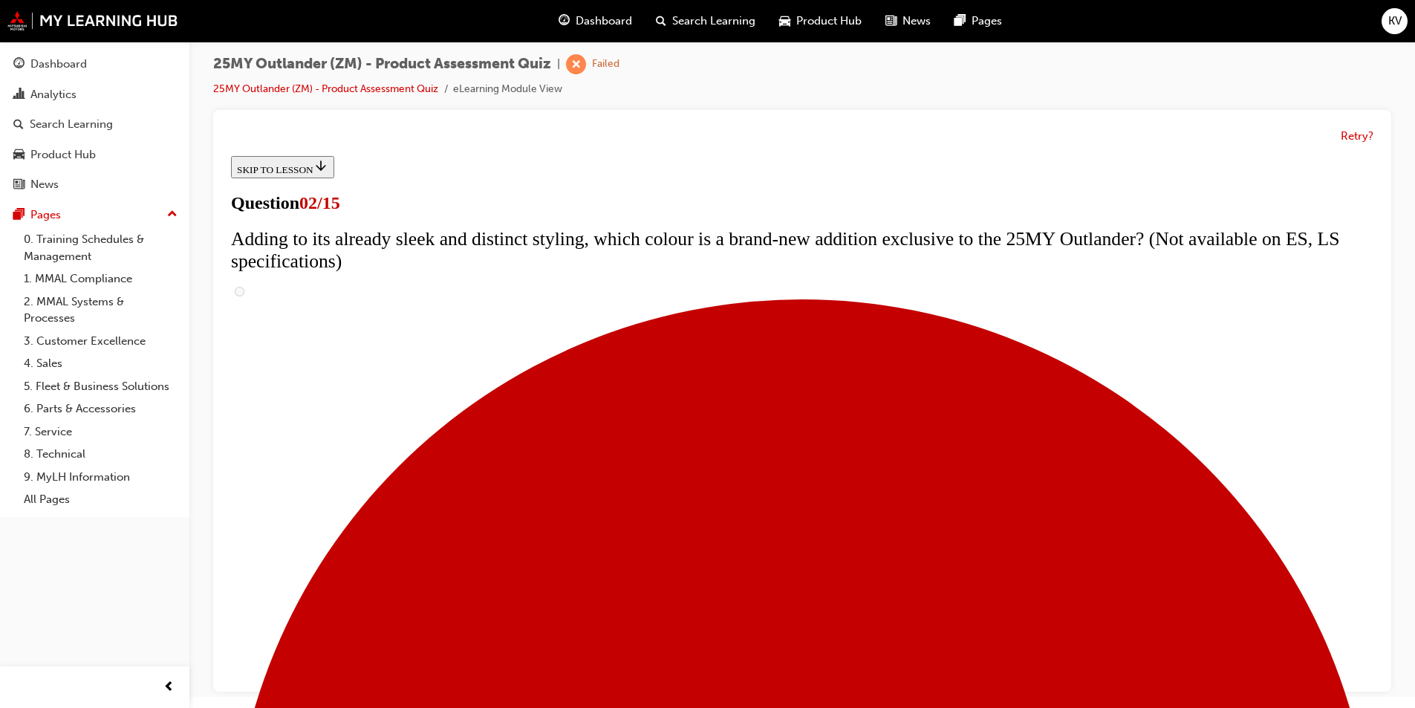
checkbox input "true"
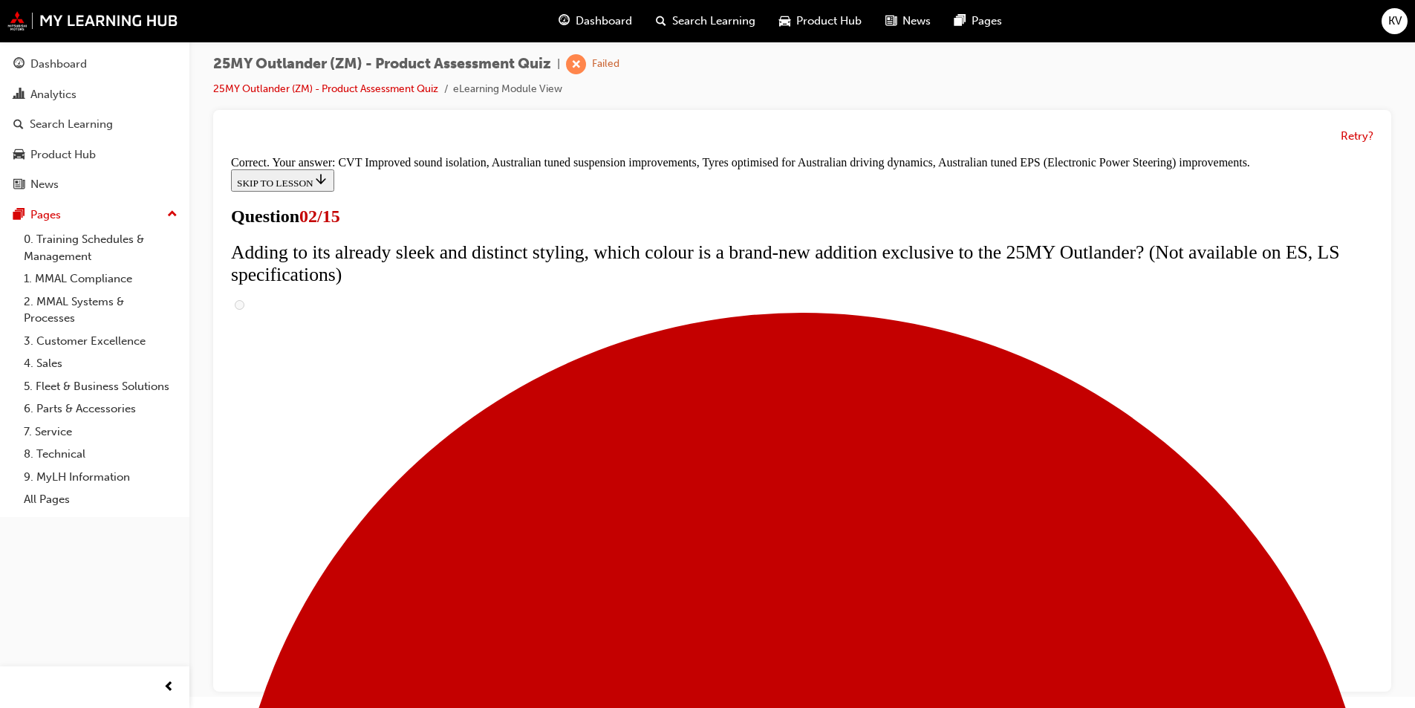
scroll to position [386, 0]
drag, startPoint x: 290, startPoint y: 443, endPoint x: 454, endPoint y: 457, distance: 164.0
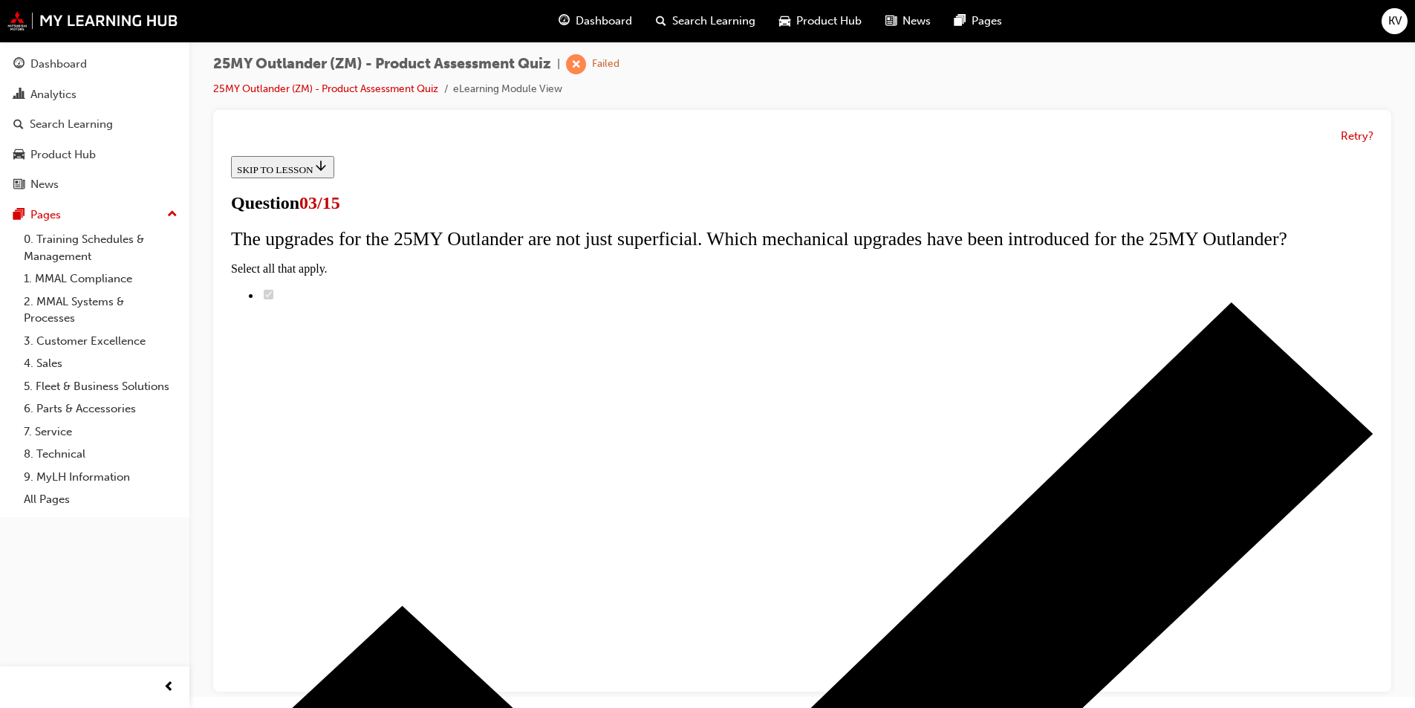
scroll to position [149, 0]
radio input "true"
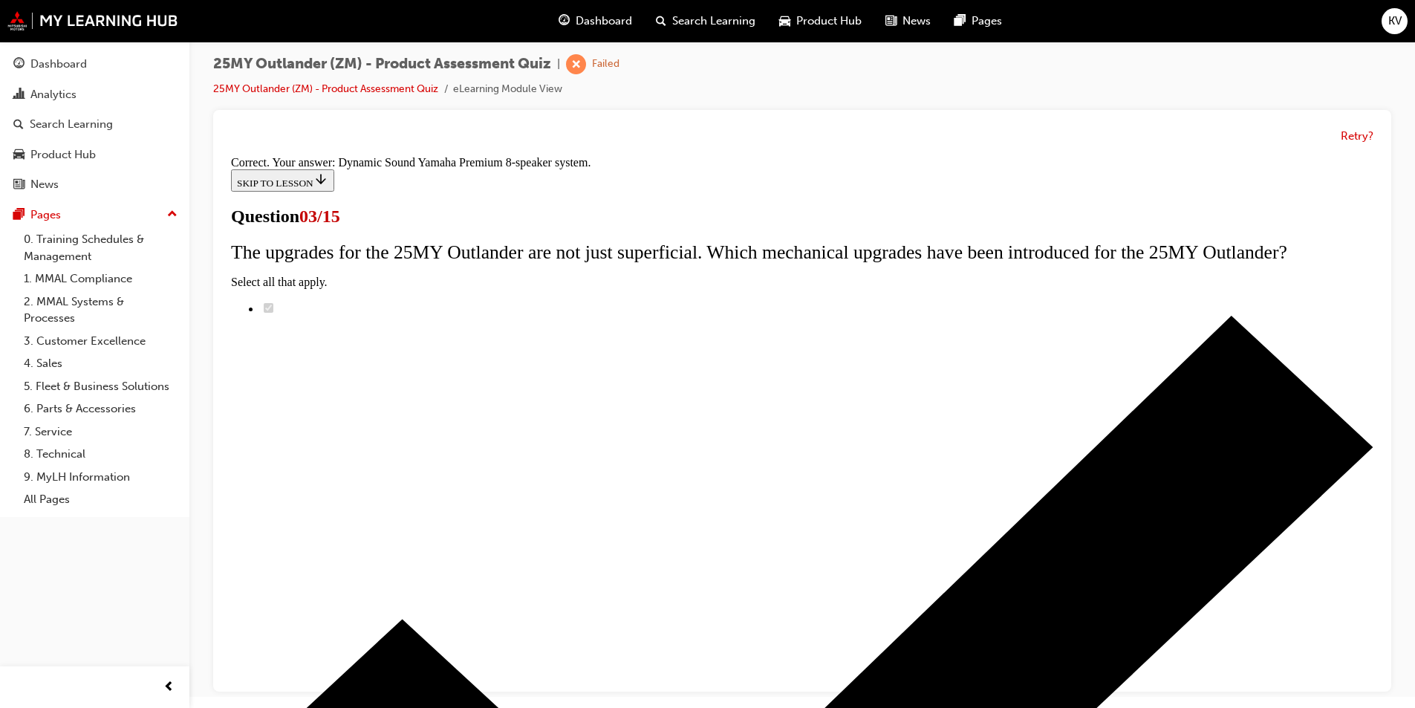
scroll to position [217, 0]
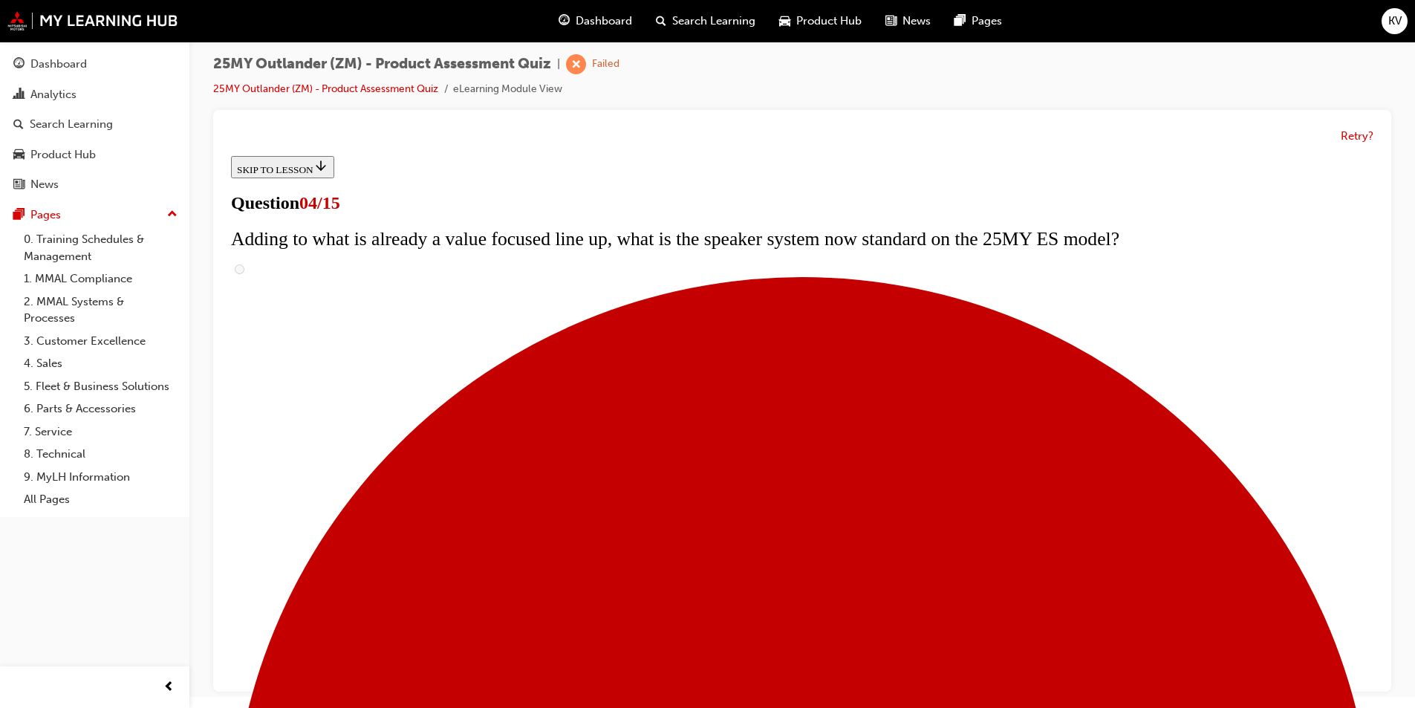
scroll to position [297, 0]
checkbox input "true"
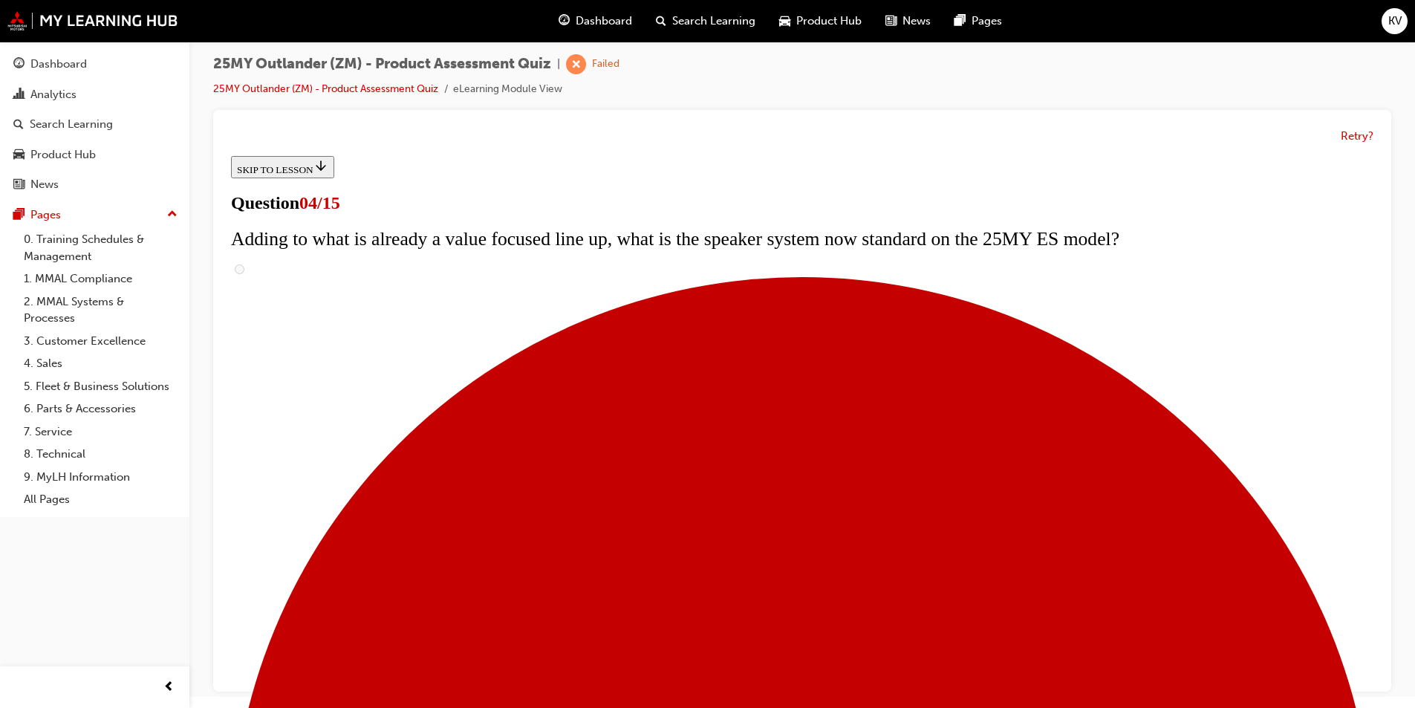
checkbox input "true"
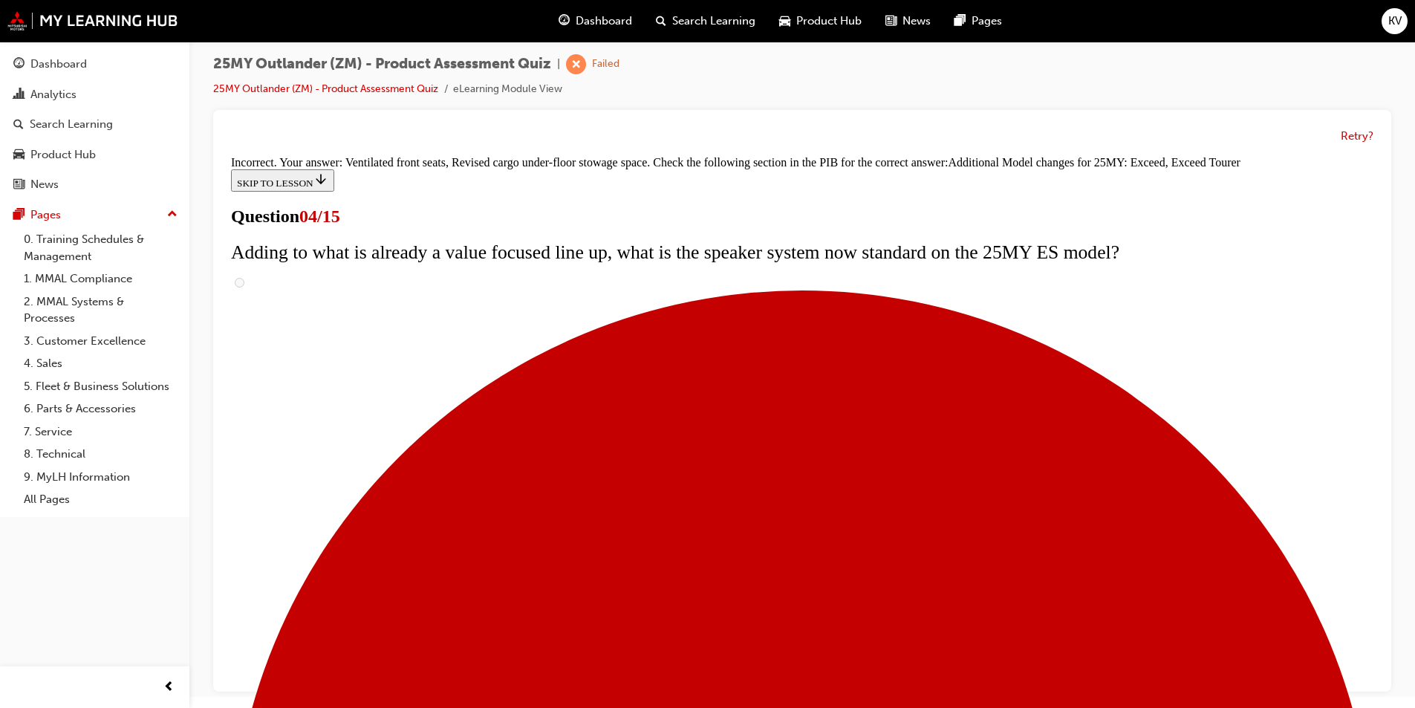
scroll to position [537, 0]
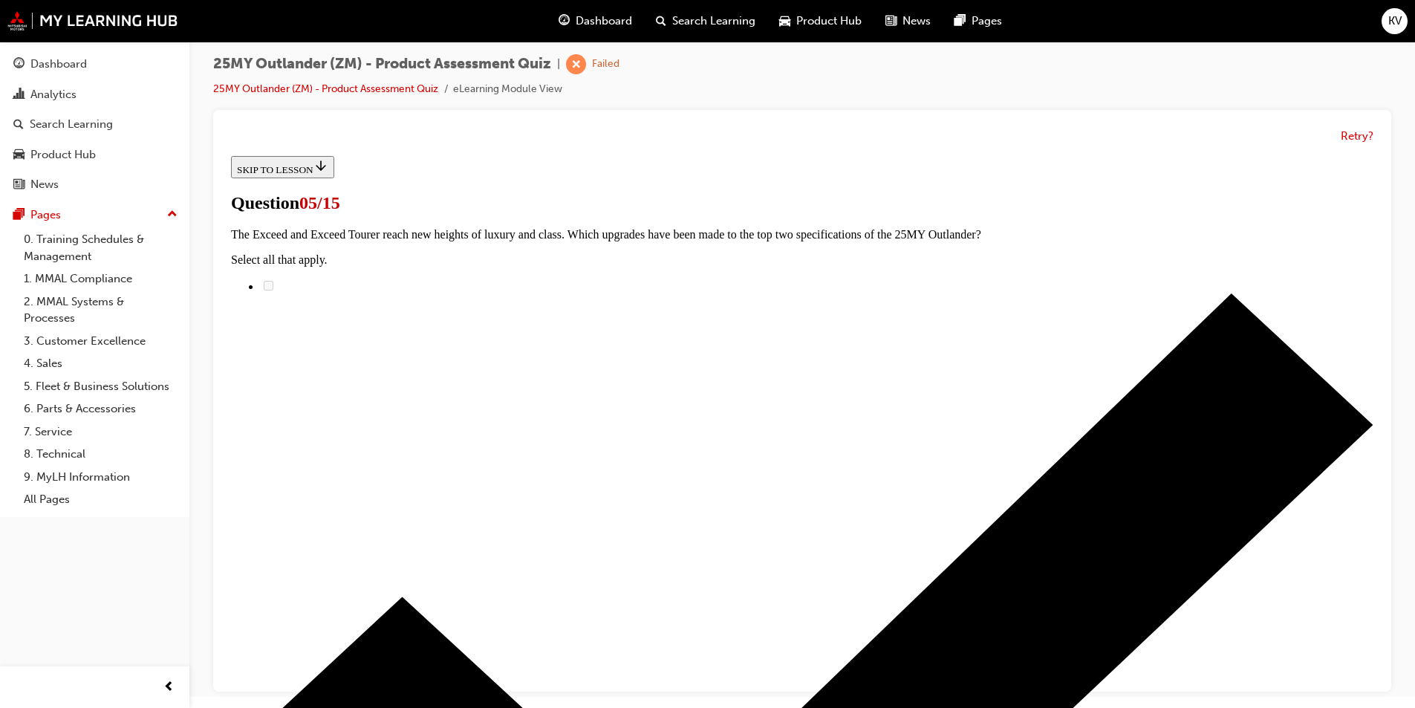
scroll to position [223, 0]
radio input "true"
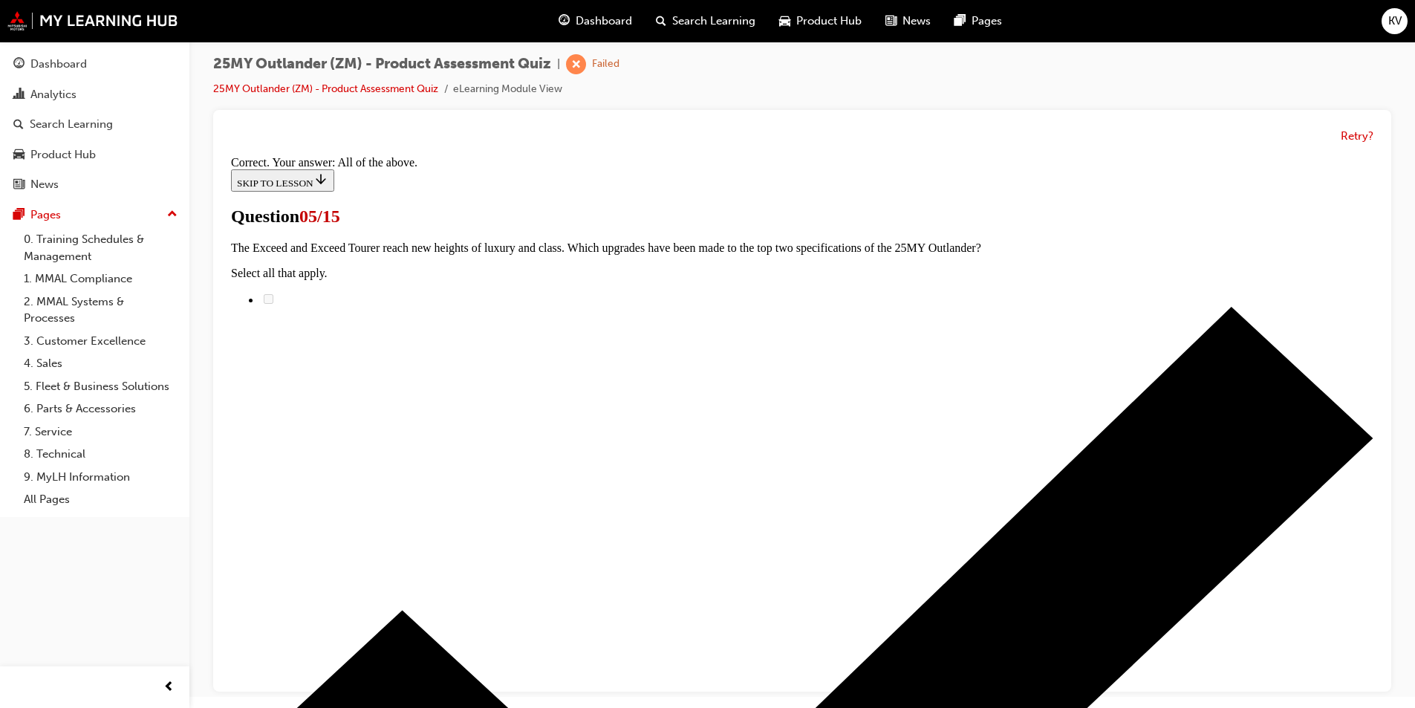
scroll to position [336, 0]
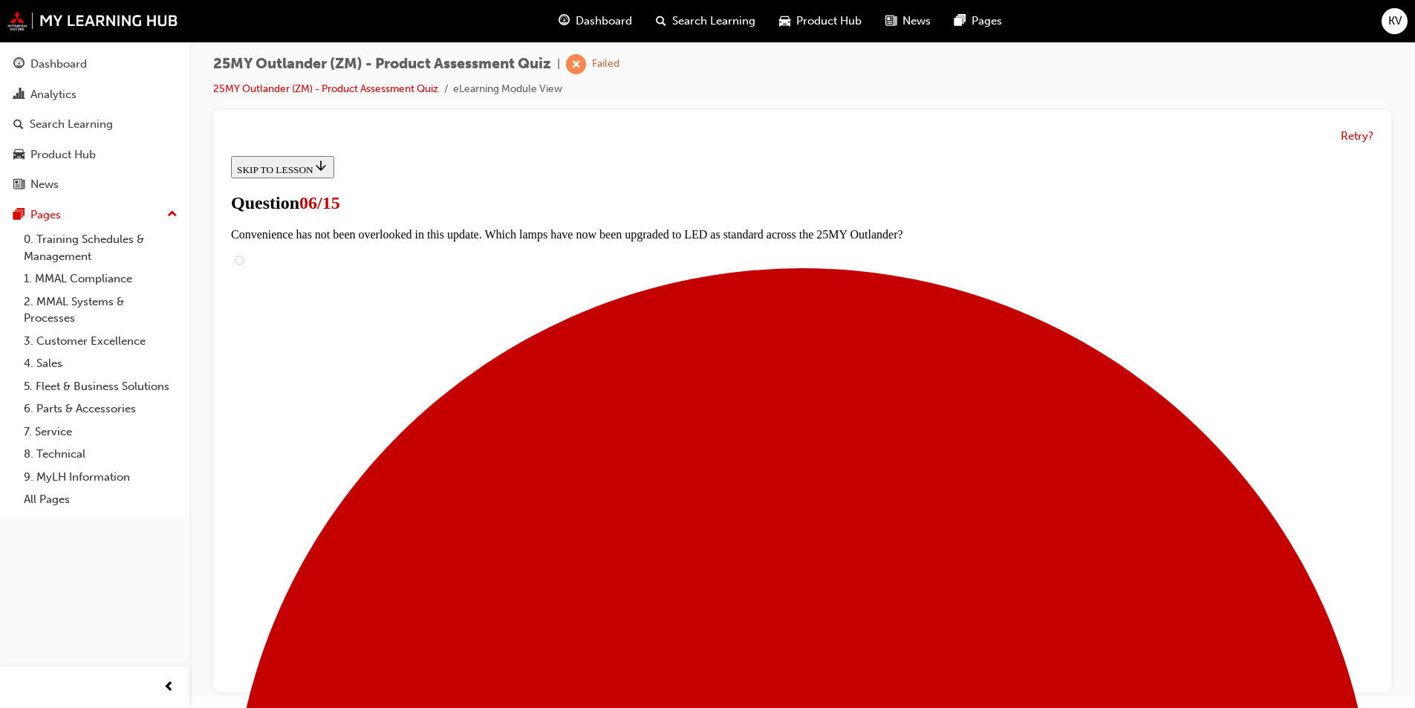
scroll to position [356, 0]
radio input "true"
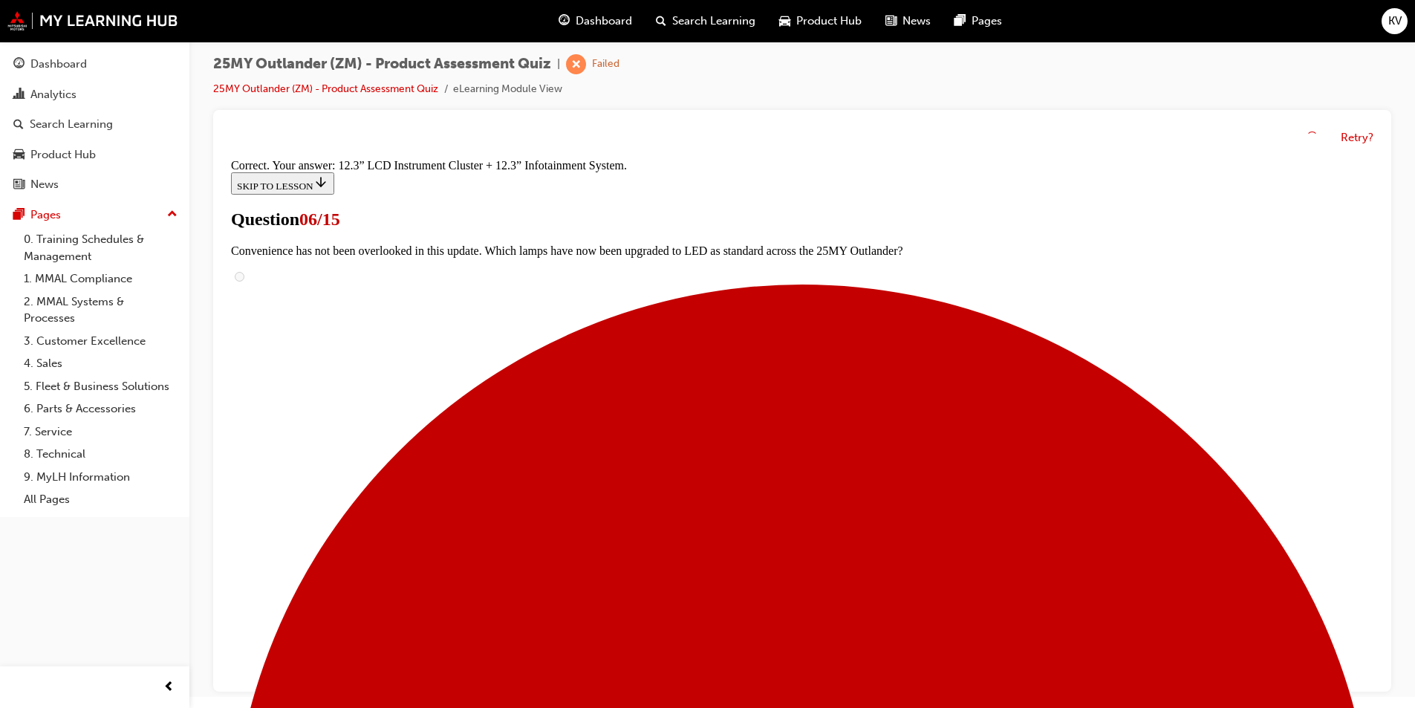
scroll to position [476, 0]
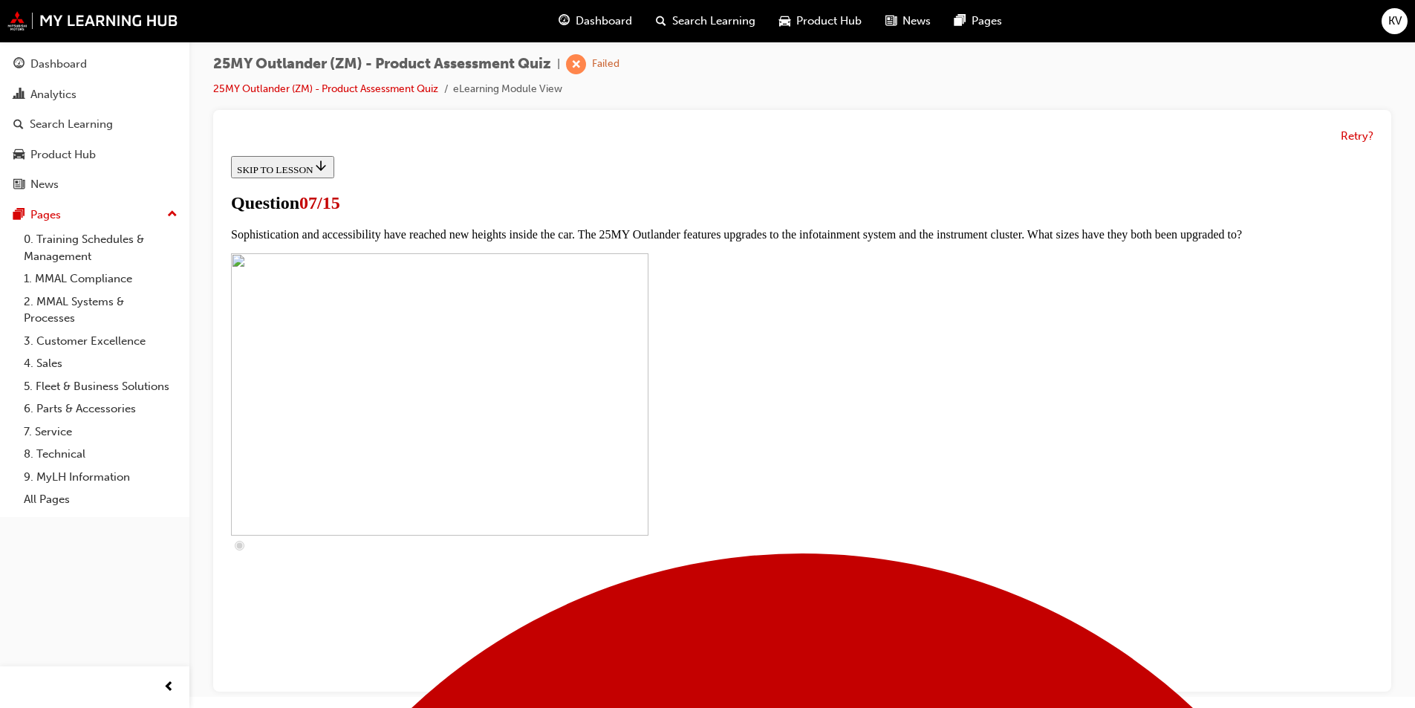
scroll to position [520, 0]
drag, startPoint x: 564, startPoint y: 360, endPoint x: 566, endPoint y: 416, distance: 55.8
checkbox input "true"
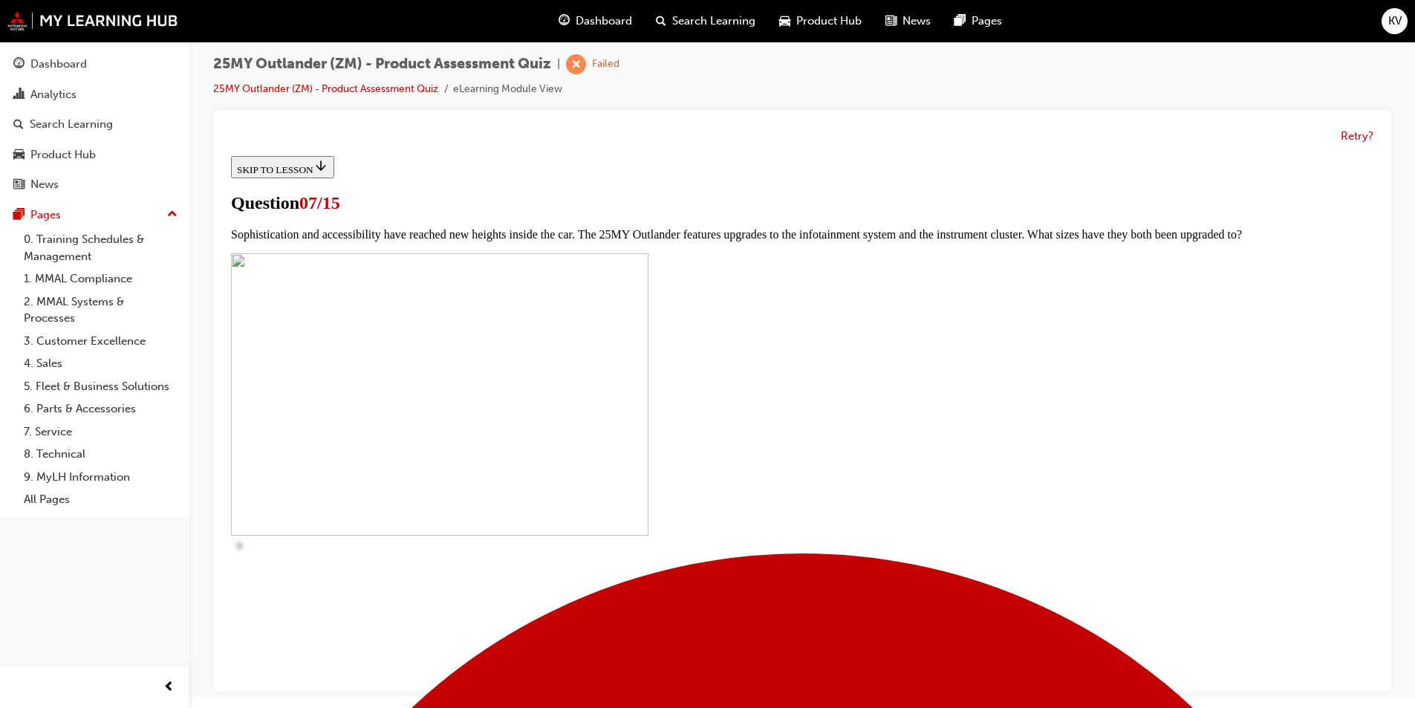
checkbox input "true"
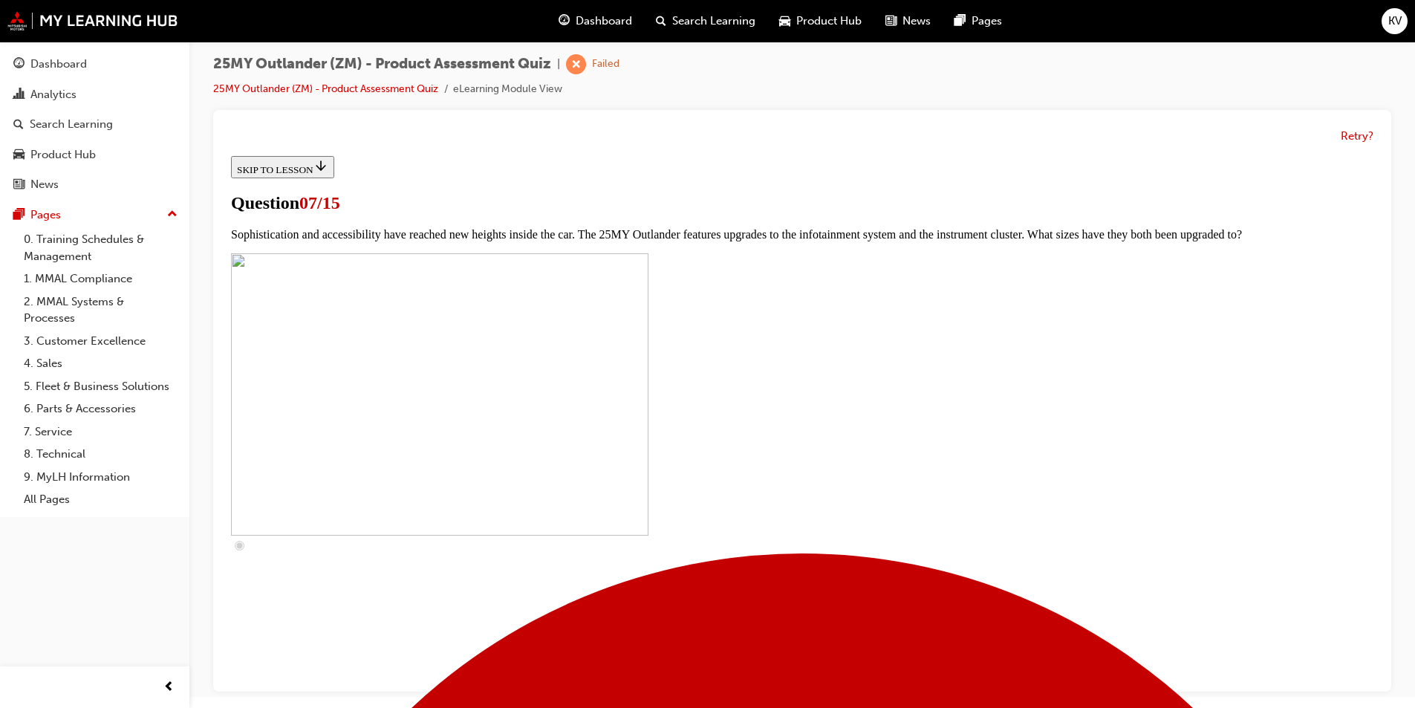
checkbox input "true"
drag, startPoint x: 562, startPoint y: 308, endPoint x: 685, endPoint y: 547, distance: 268.8
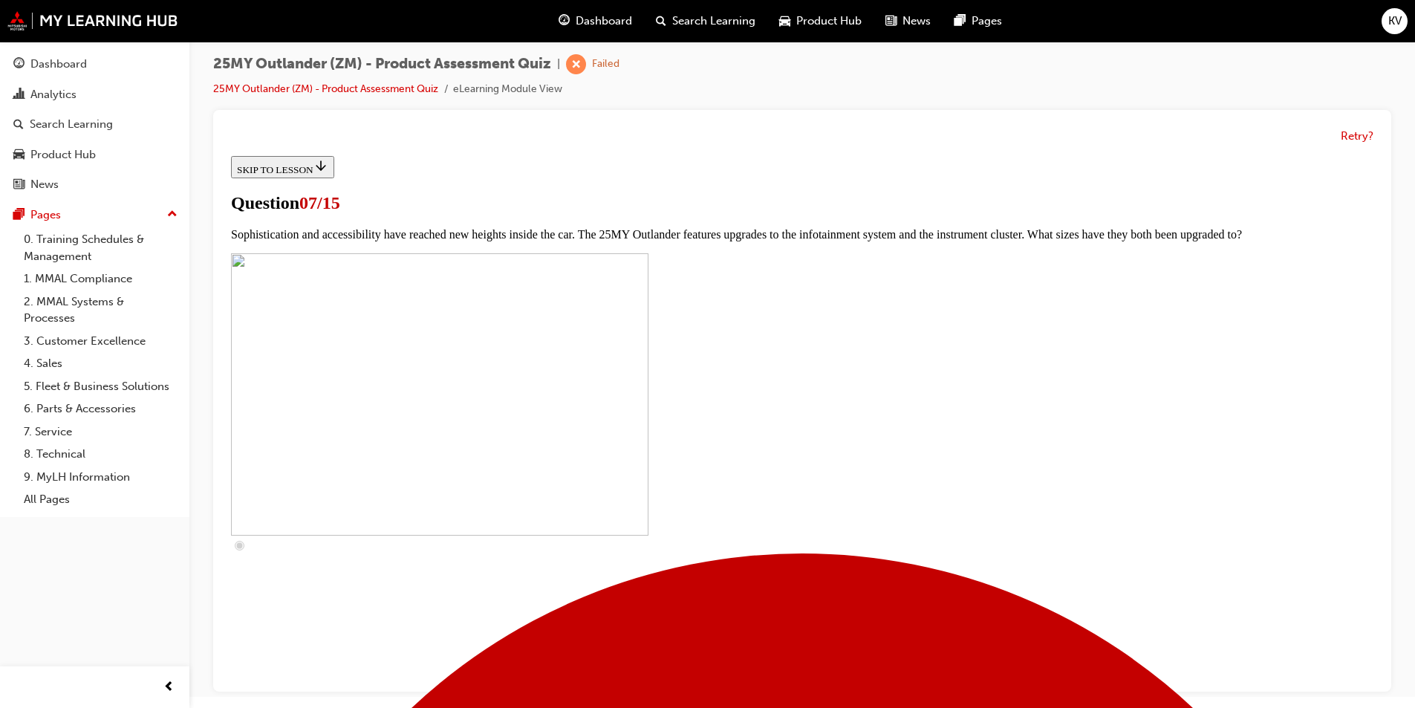
checkbox input "true"
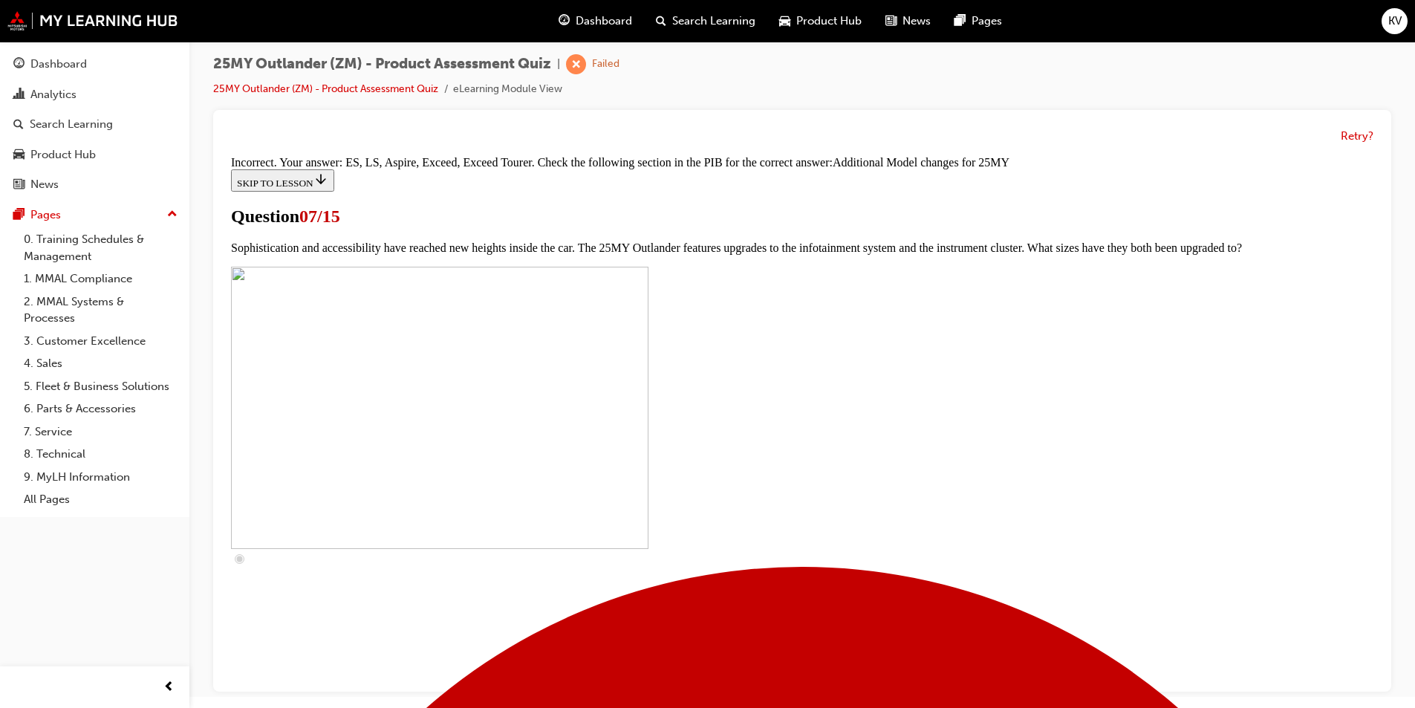
scroll to position [737, 0]
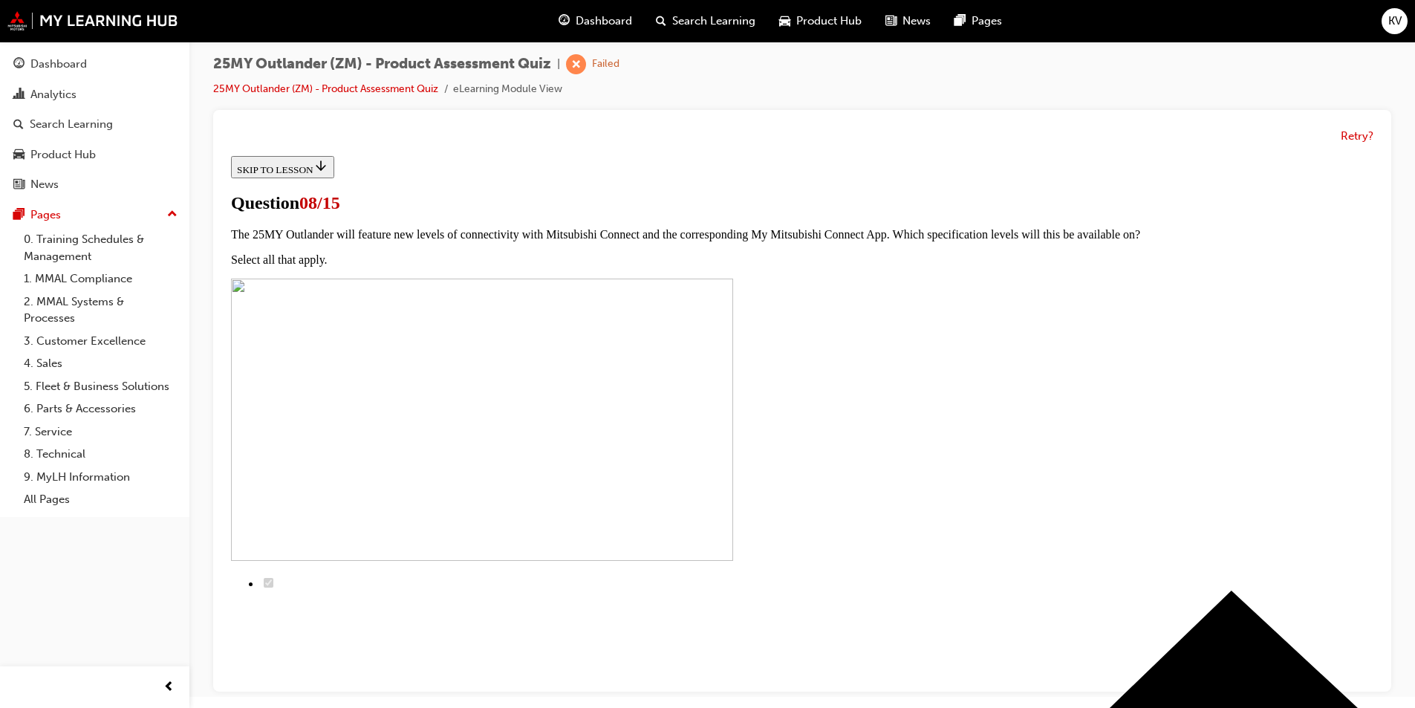
scroll to position [0, 0]
radio input "true"
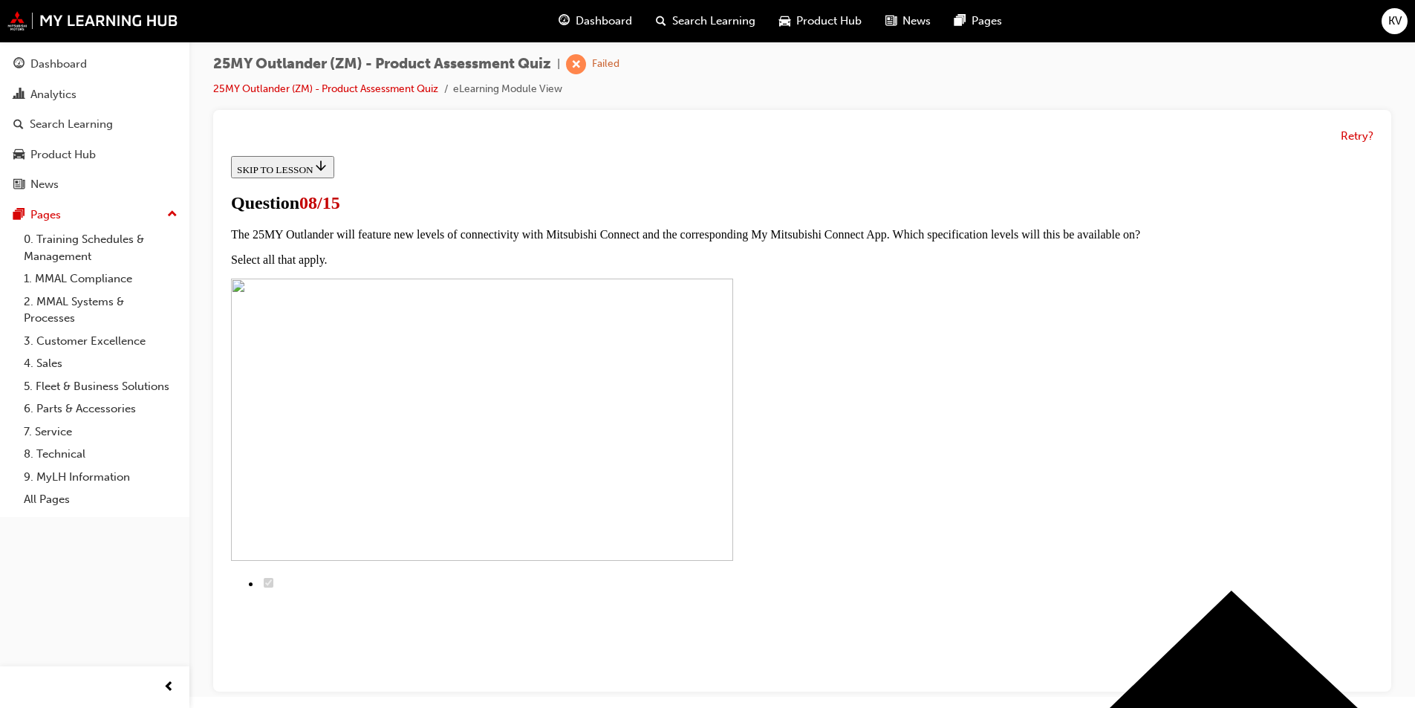
radio input "true"
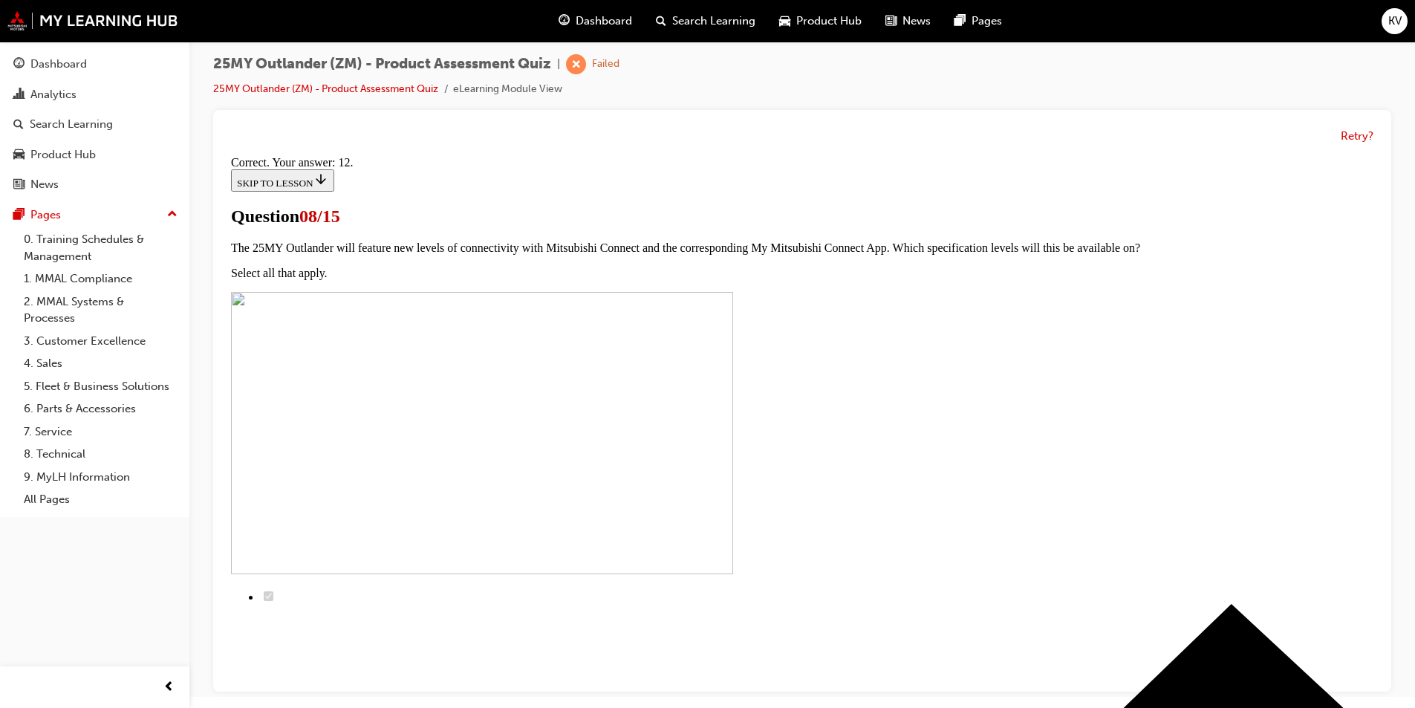
scroll to position [217, 0]
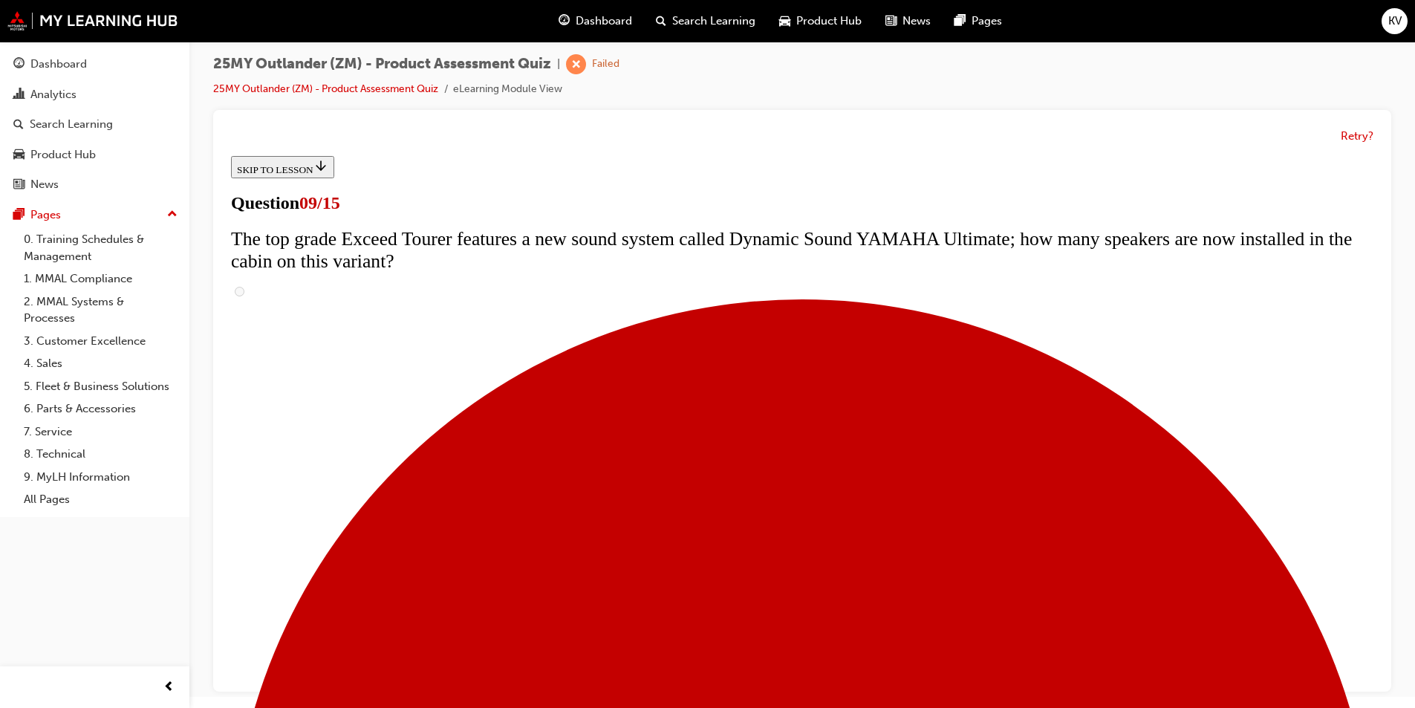
scroll to position [669, 0]
drag, startPoint x: 605, startPoint y: 484, endPoint x: 640, endPoint y: 484, distance: 35.7
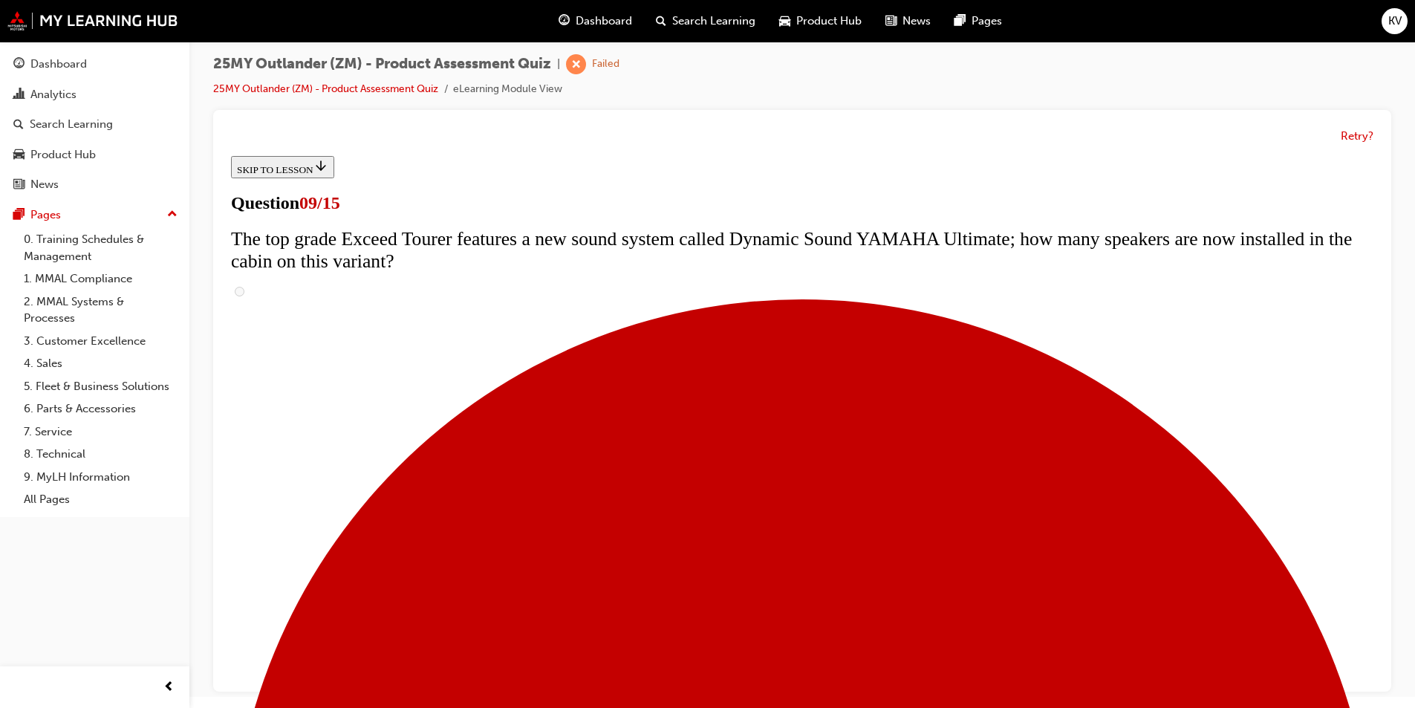
radio input "true"
drag, startPoint x: 823, startPoint y: 622, endPoint x: 823, endPoint y: 610, distance: 11.9
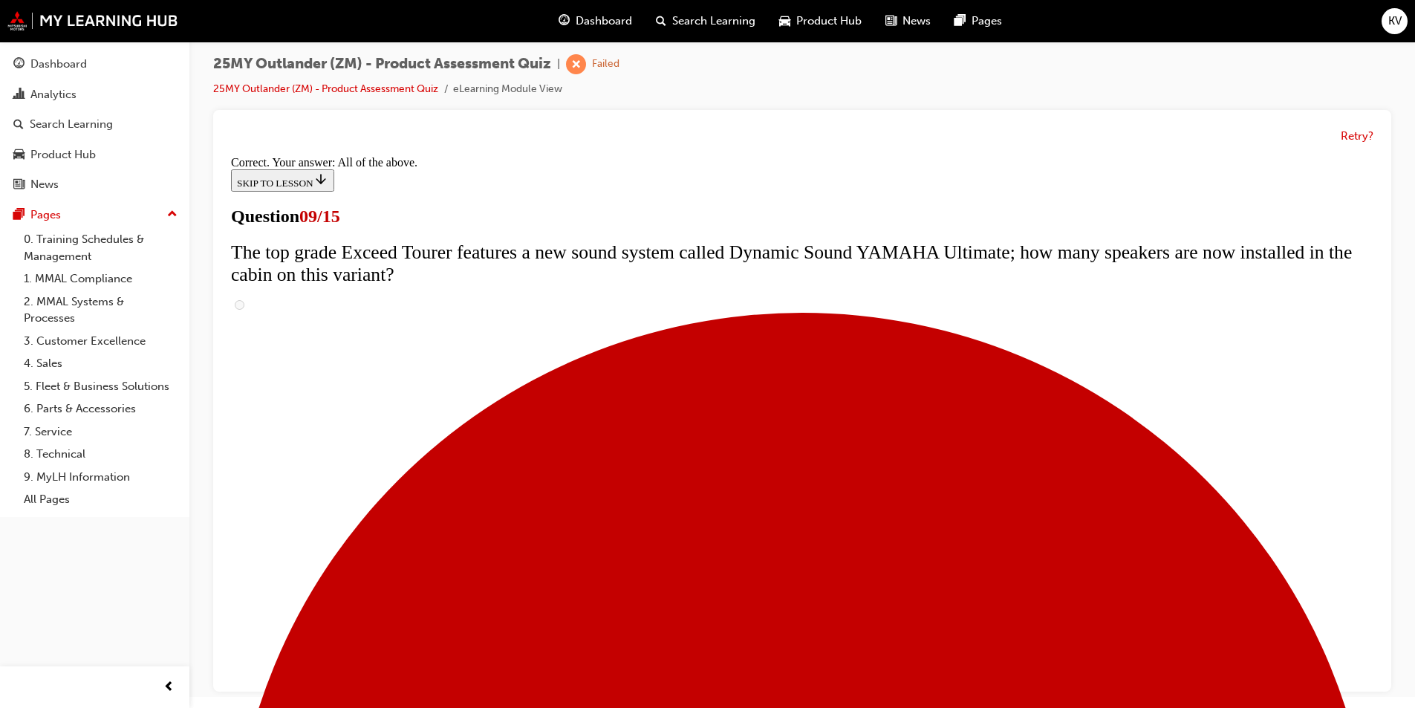
scroll to position [748, 0]
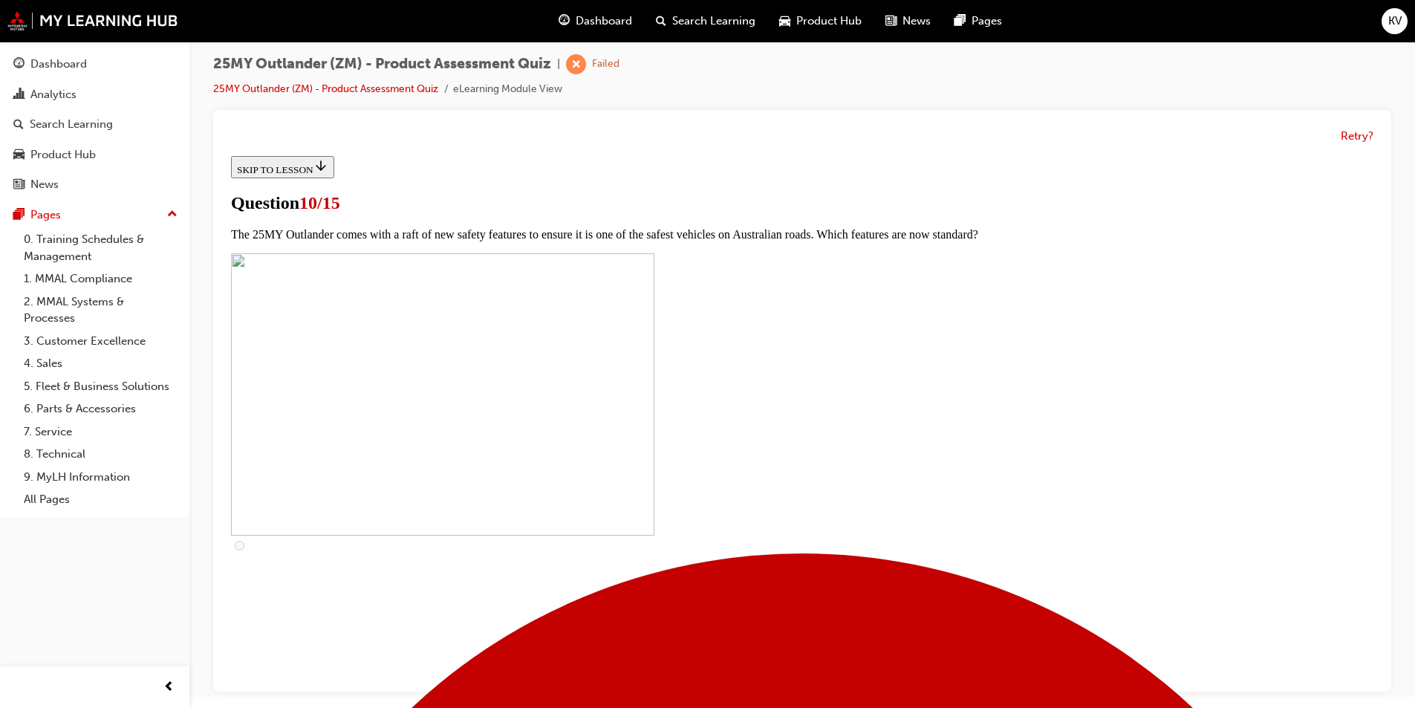
scroll to position [371, 0]
checkbox input "true"
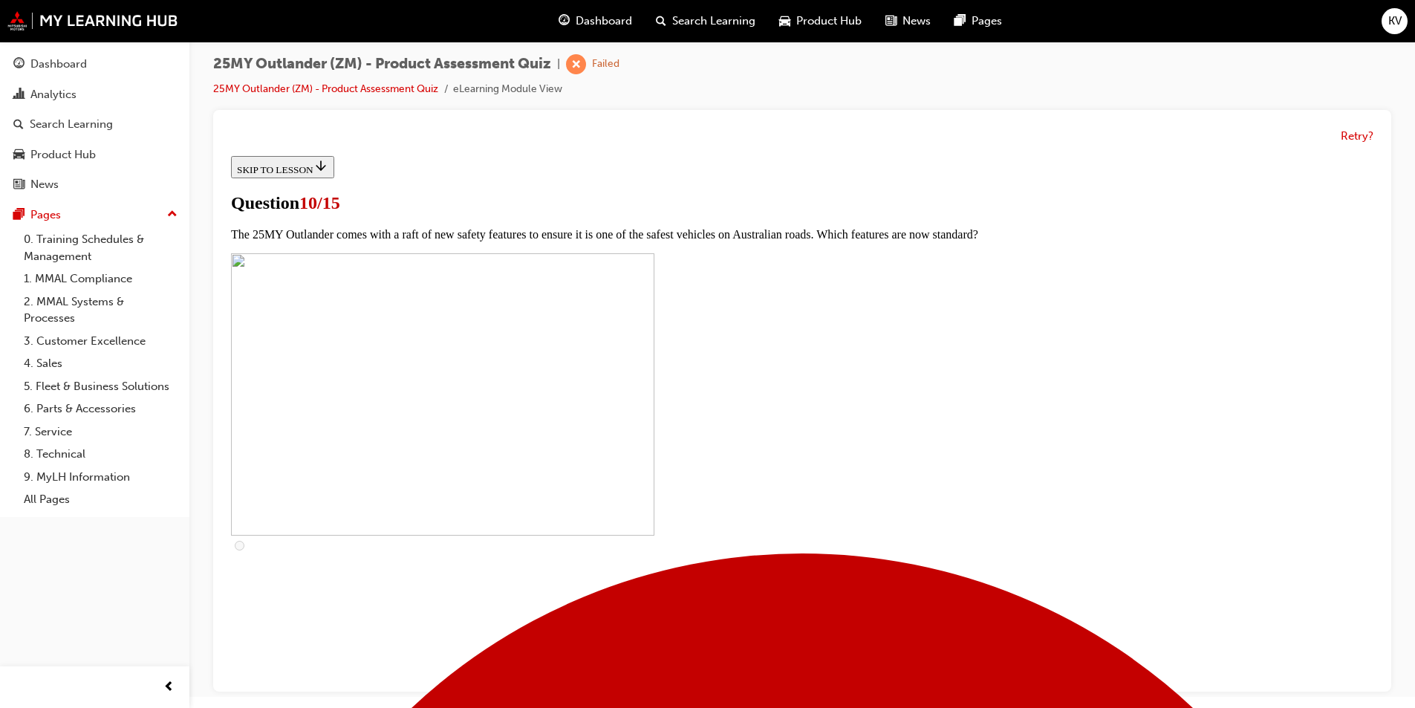
checkbox input "true"
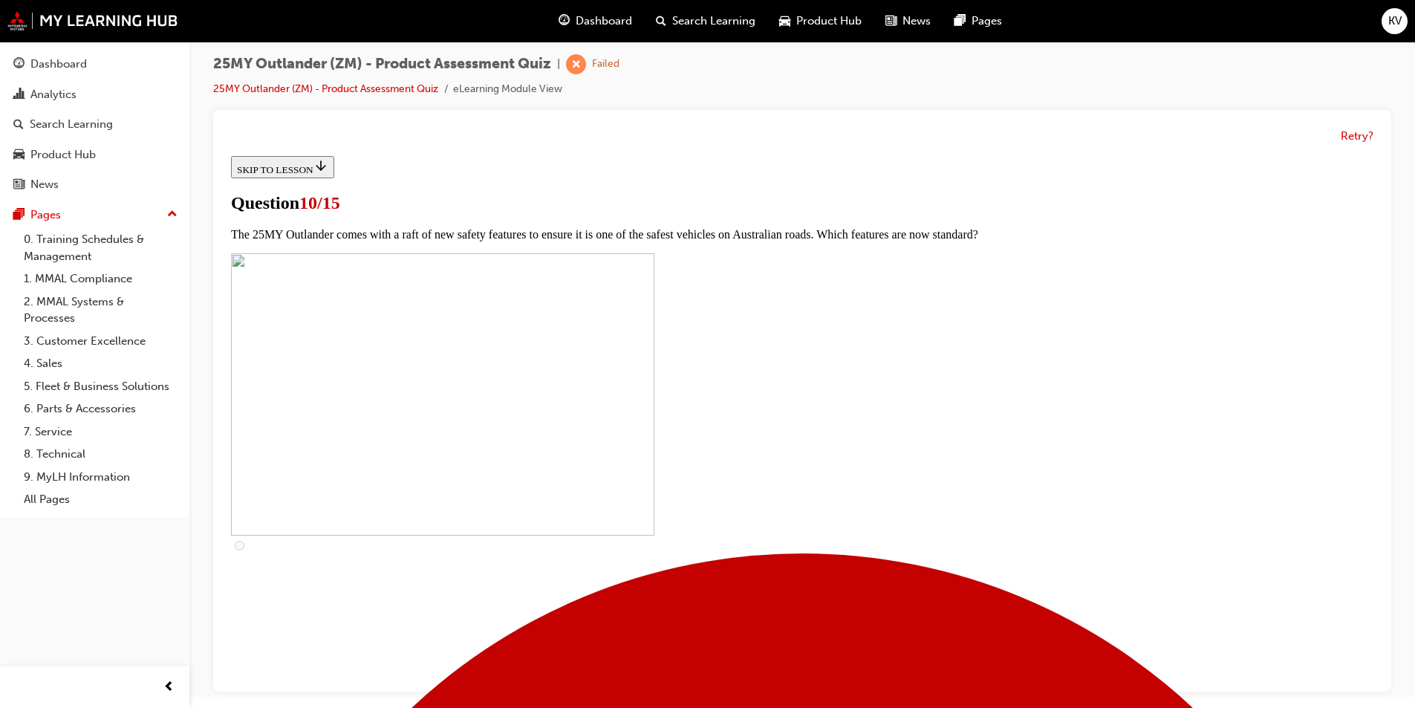
checkbox input "true"
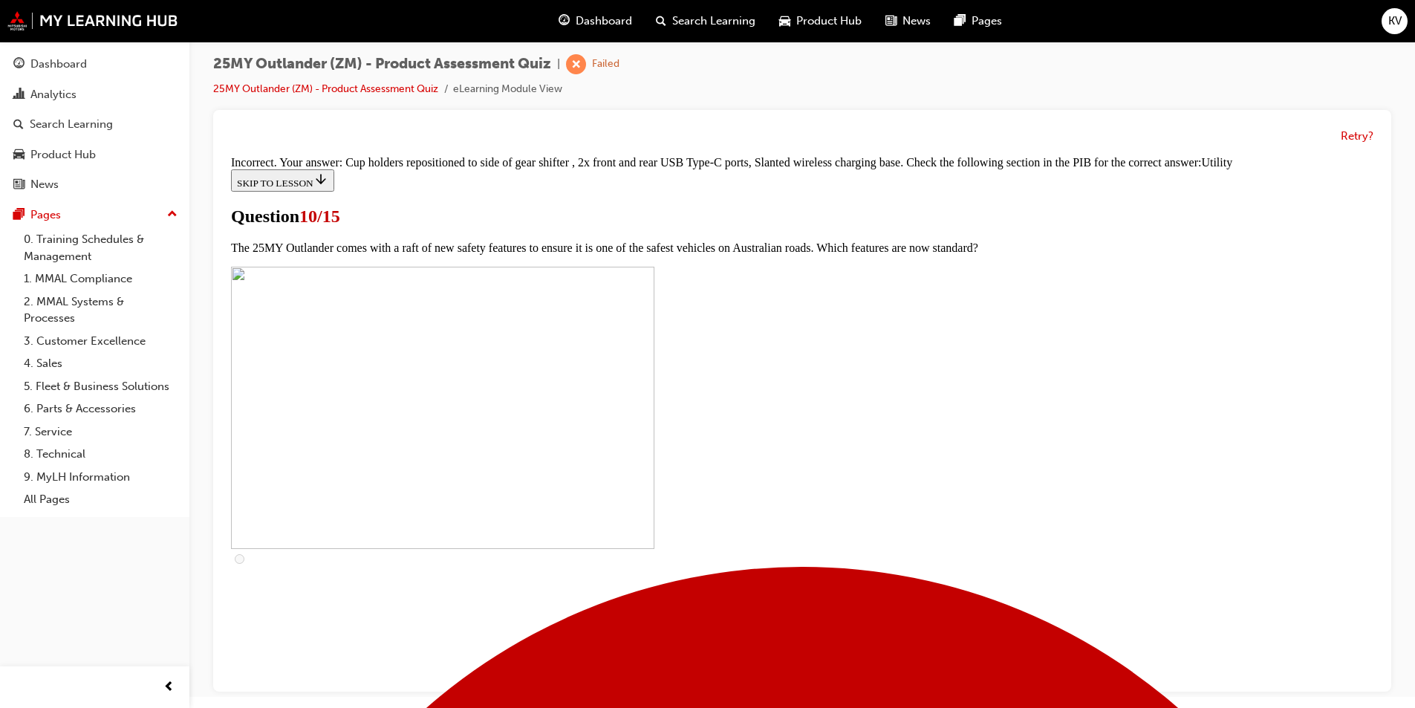
scroll to position [700, 0]
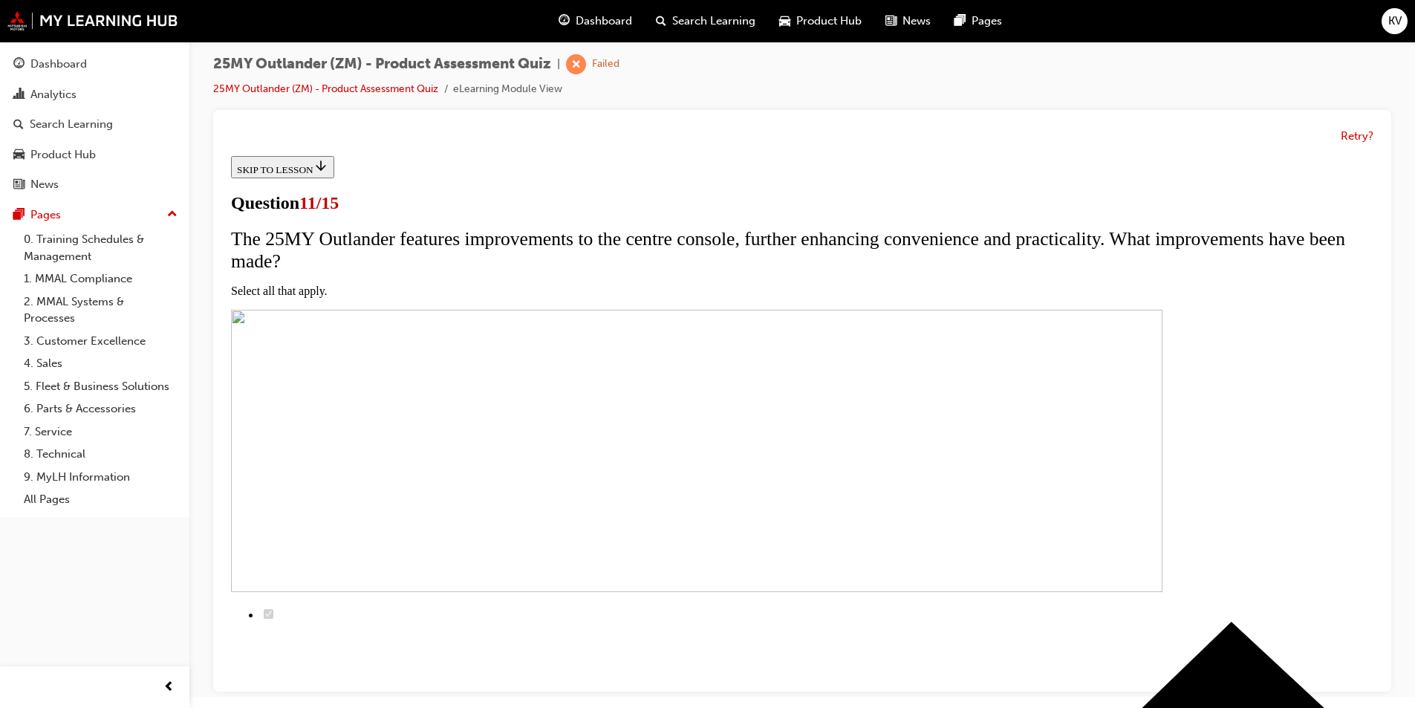
scroll to position [0, 0]
drag, startPoint x: 431, startPoint y: 415, endPoint x: 335, endPoint y: 417, distance: 95.8
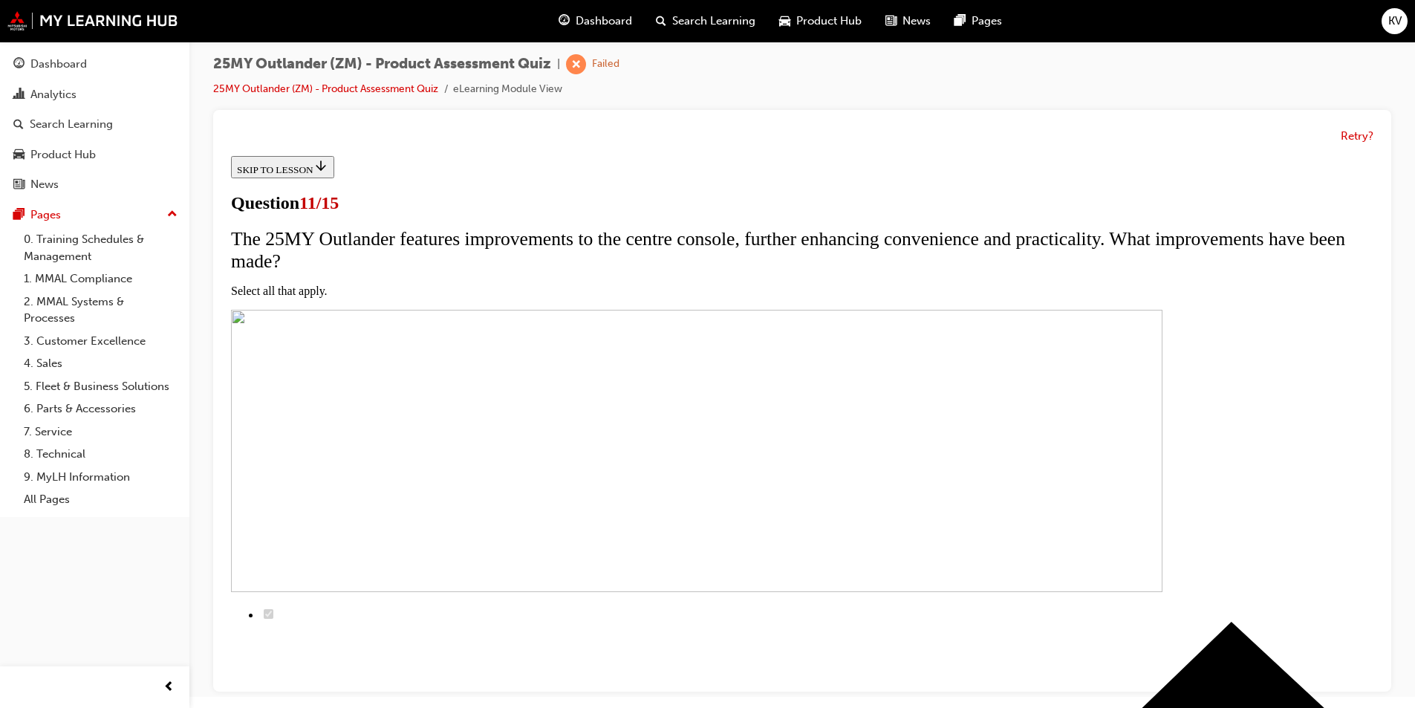
checkbox input "true"
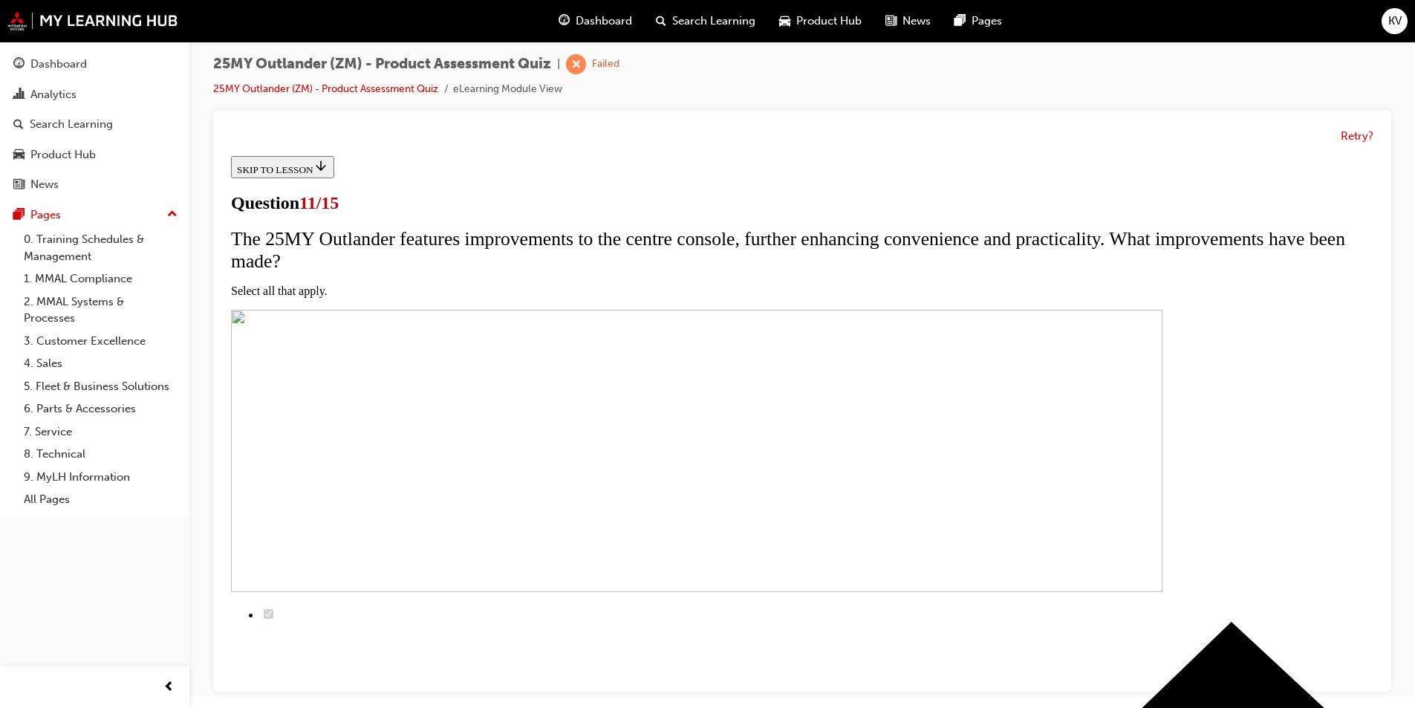
drag, startPoint x: 577, startPoint y: 391, endPoint x: 576, endPoint y: 449, distance: 57.9
checkbox input "true"
drag, startPoint x: 582, startPoint y: 467, endPoint x: 671, endPoint y: 603, distance: 162.6
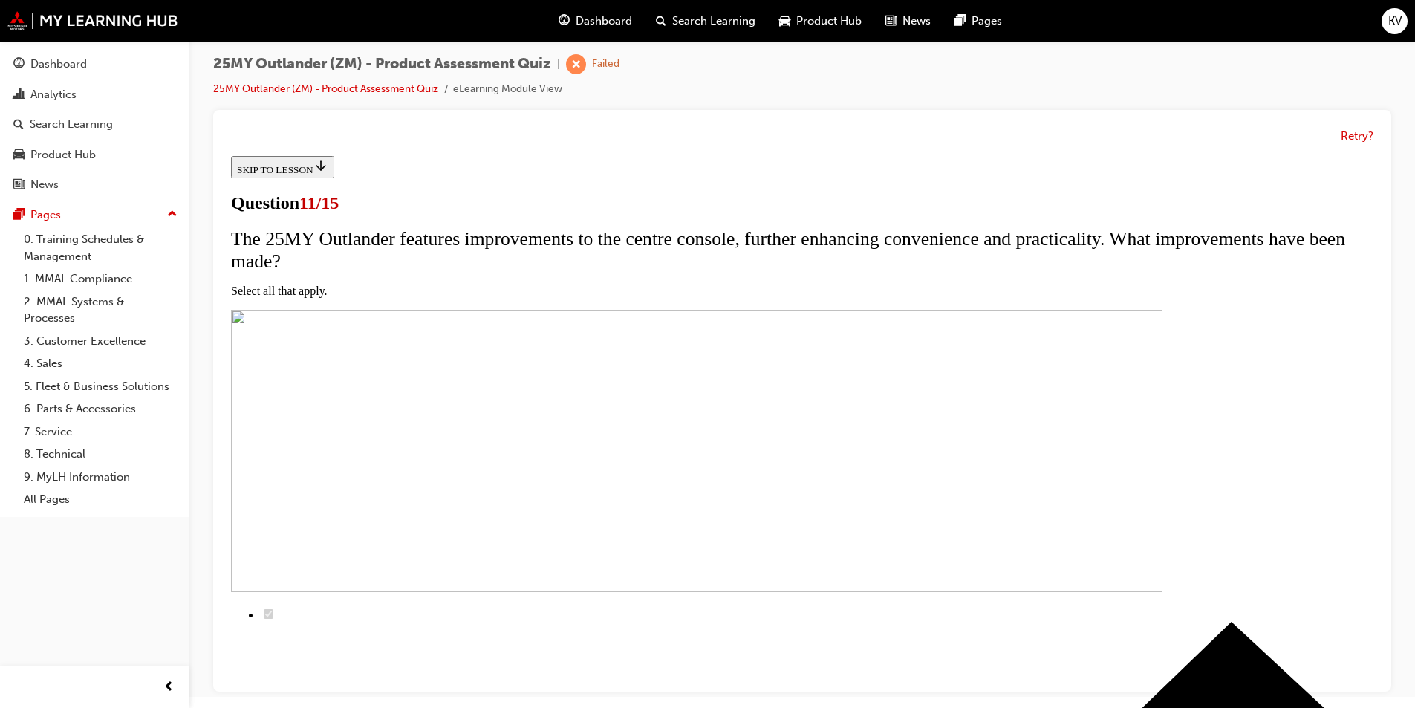
checkbox input "true"
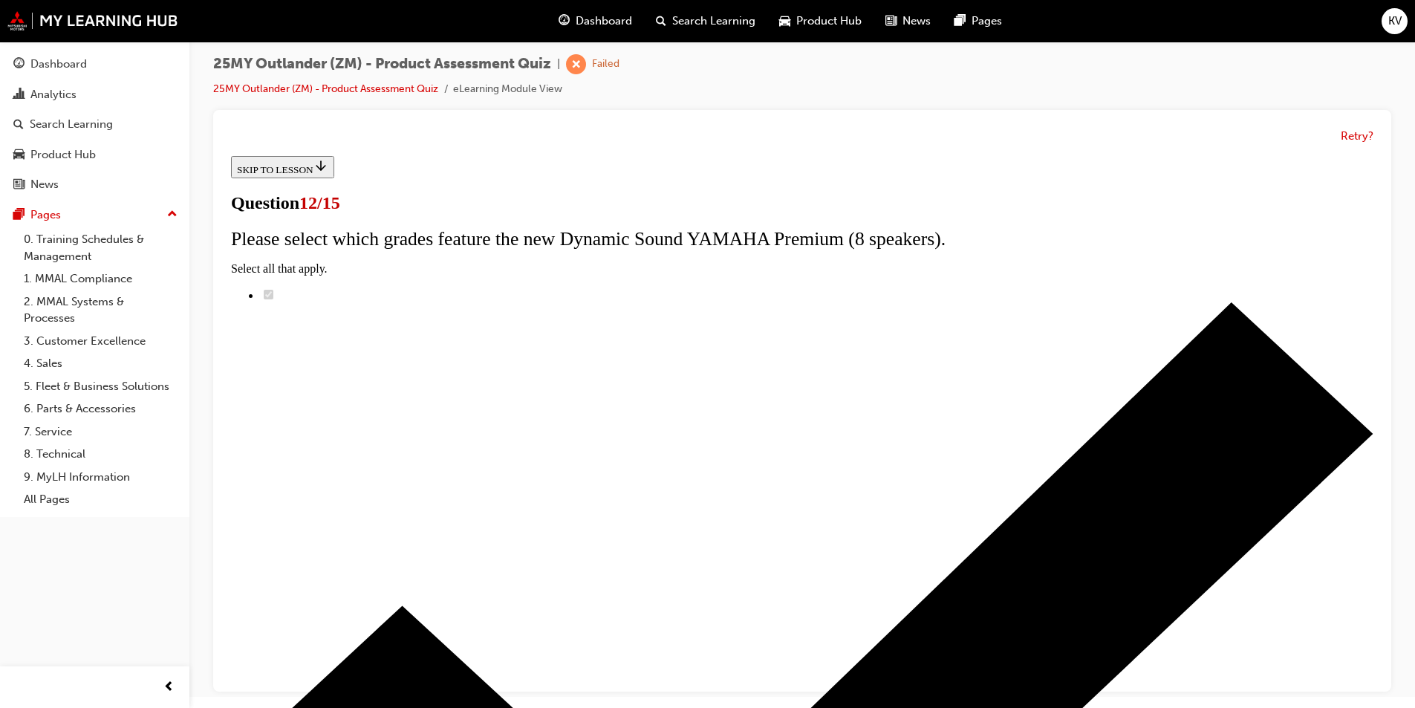
drag, startPoint x: 612, startPoint y: 411, endPoint x: 686, endPoint y: 467, distance: 92.7
radio input "true"
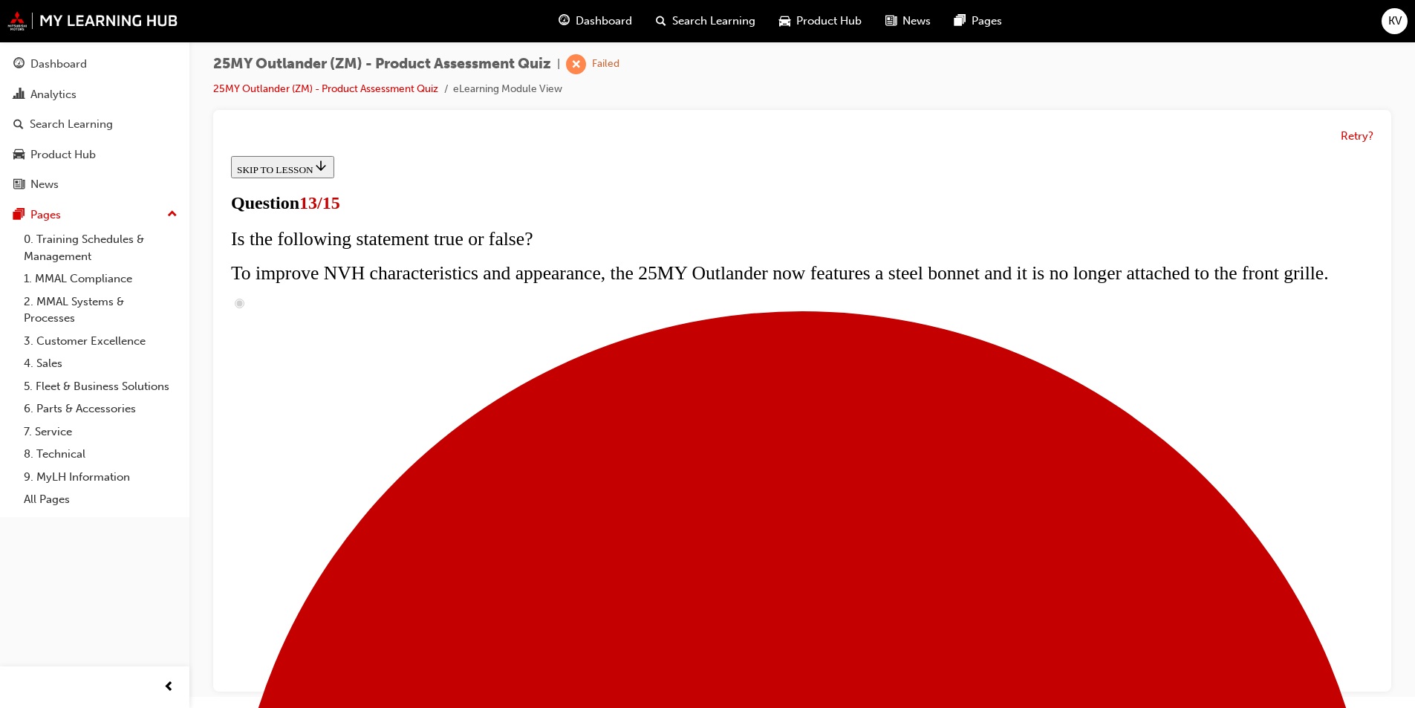
scroll to position [179, 0]
radio input "true"
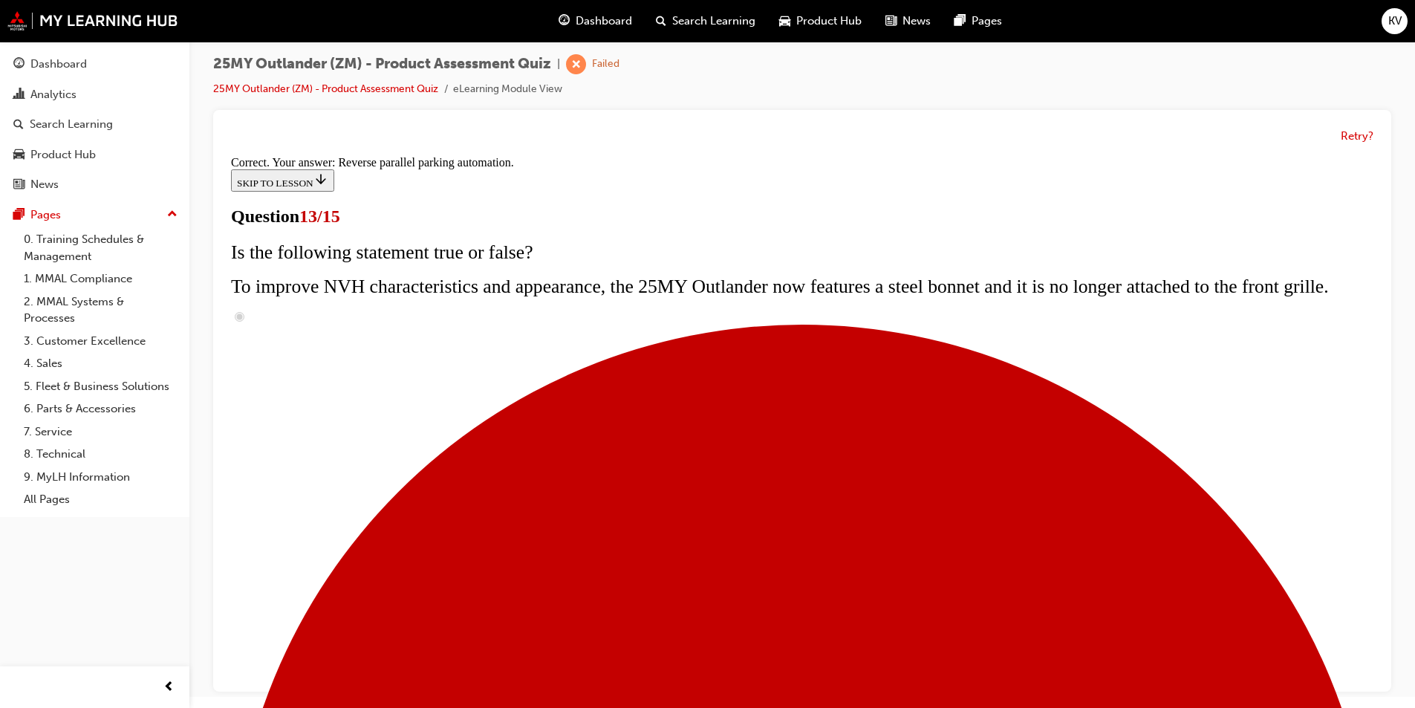
scroll to position [361, 0]
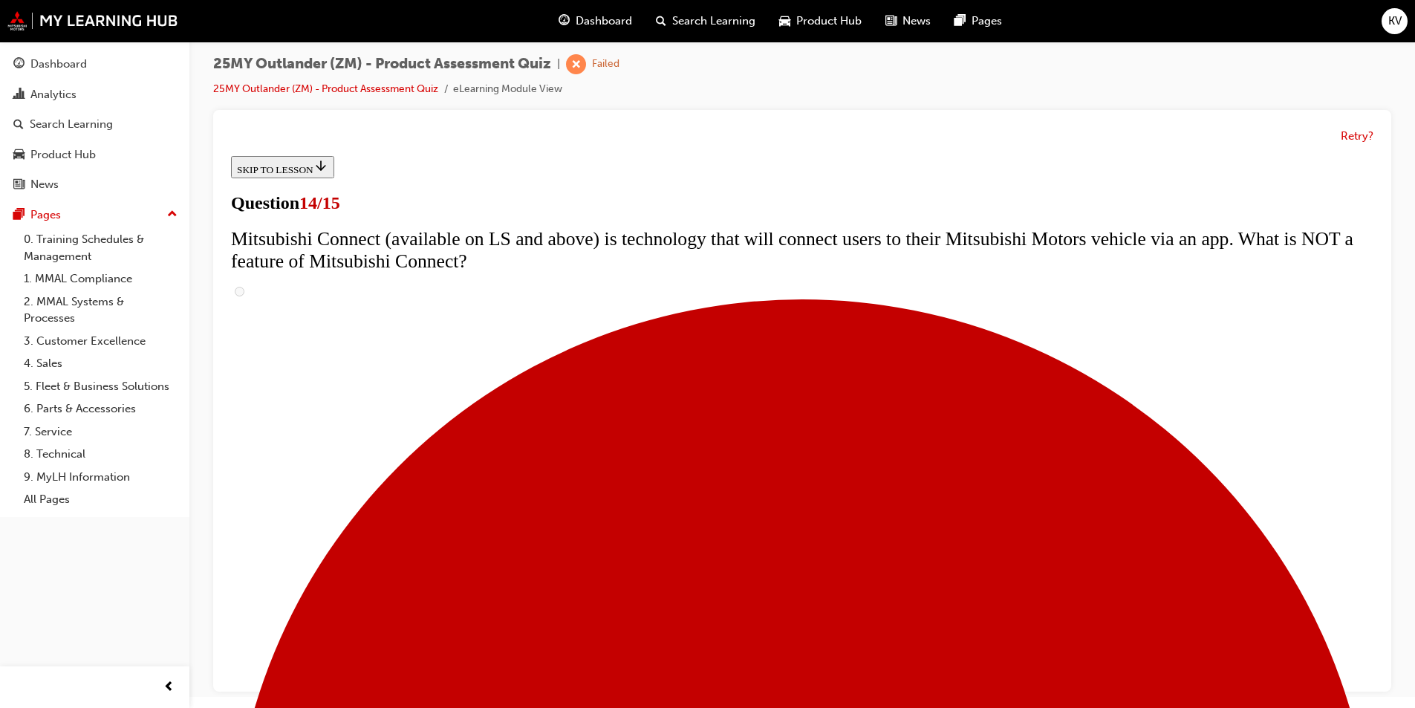
scroll to position [146, 0]
drag, startPoint x: 620, startPoint y: 642, endPoint x: 631, endPoint y: 643, distance: 11.2
radio input "true"
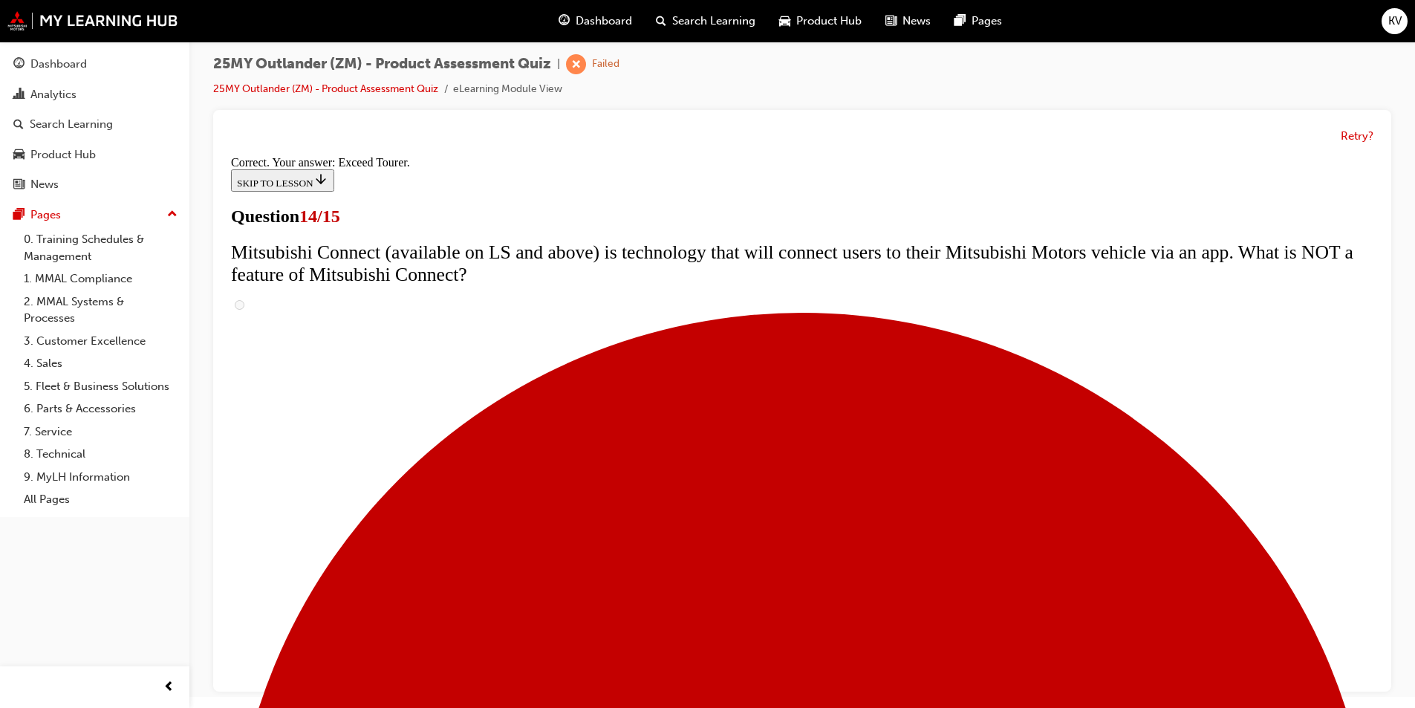
scroll to position [595, 0]
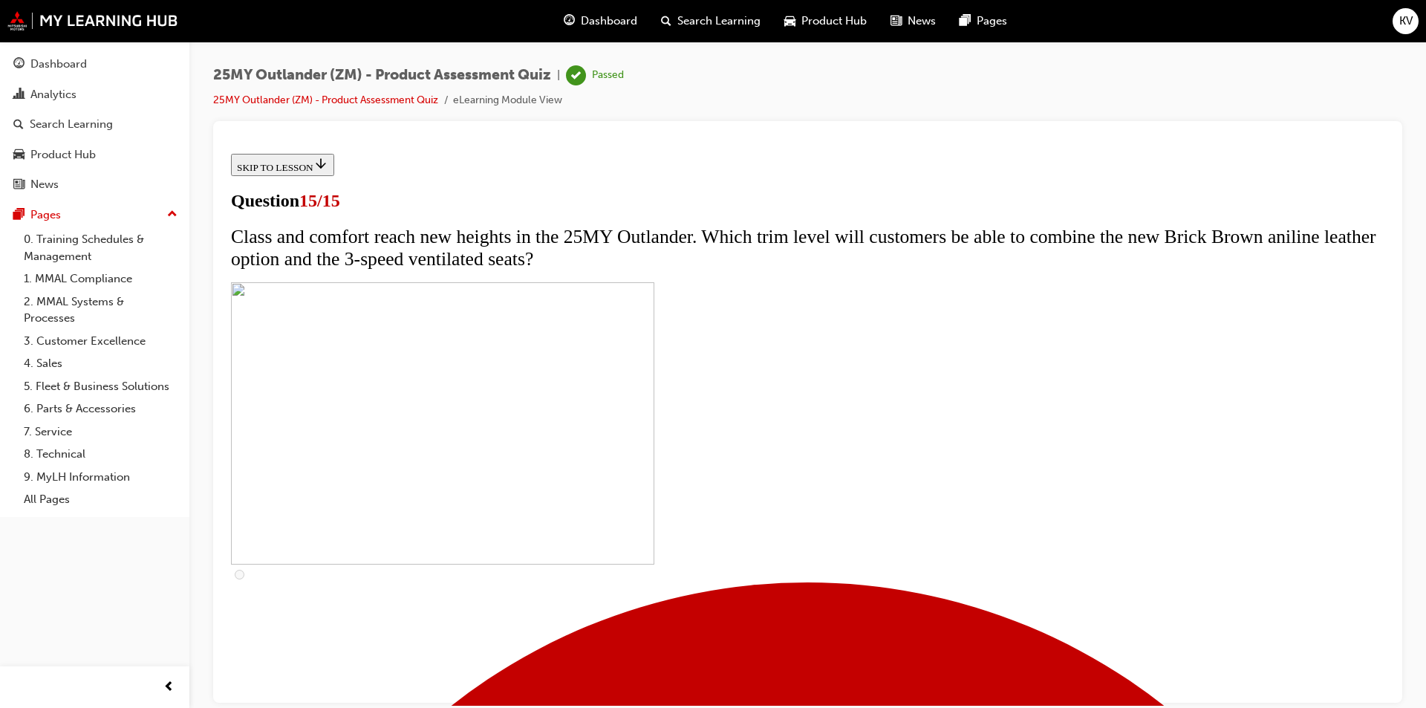
scroll to position [199, 0]
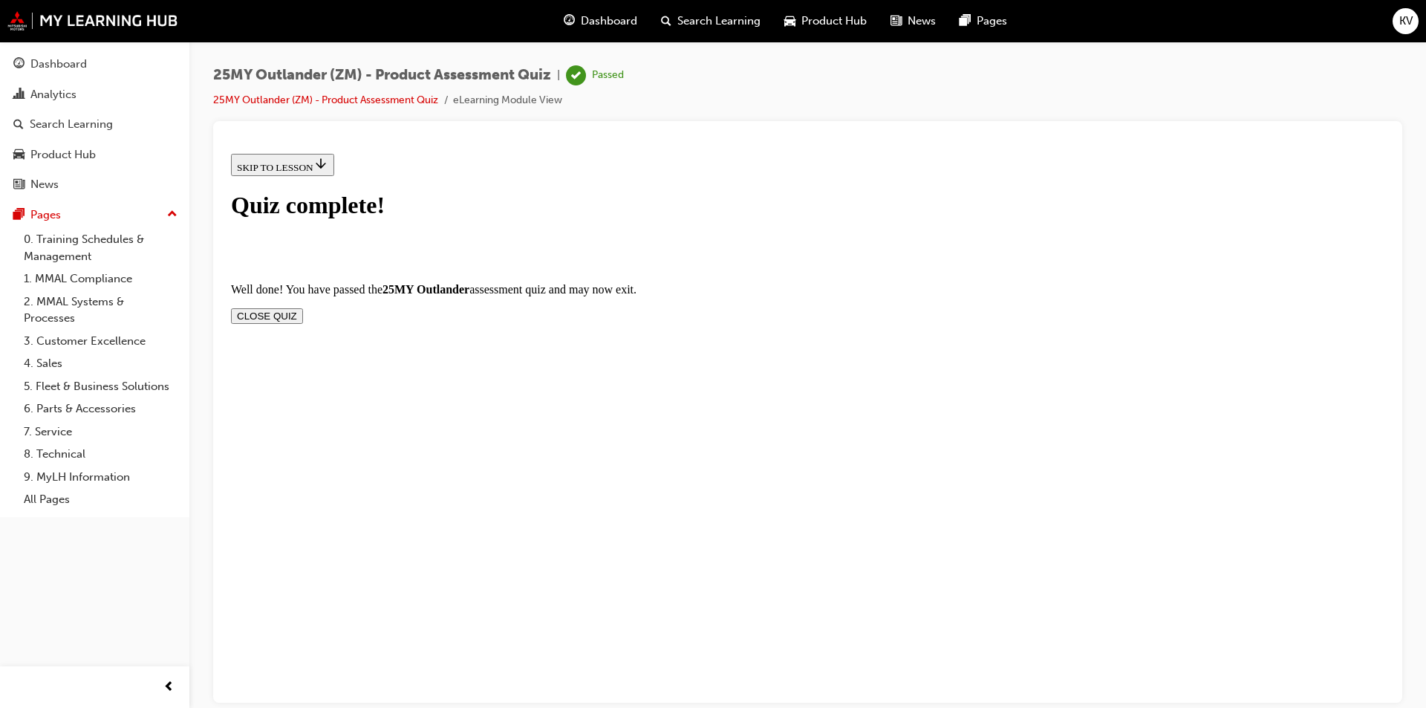
click at [1009, 282] on section "Well done! You have passed the 25MY Outlander assessment quiz and may now exit.…" at bounding box center [808, 302] width 1154 height 41
click at [303, 308] on button "CLOSE QUIZ" at bounding box center [267, 316] width 72 height 16
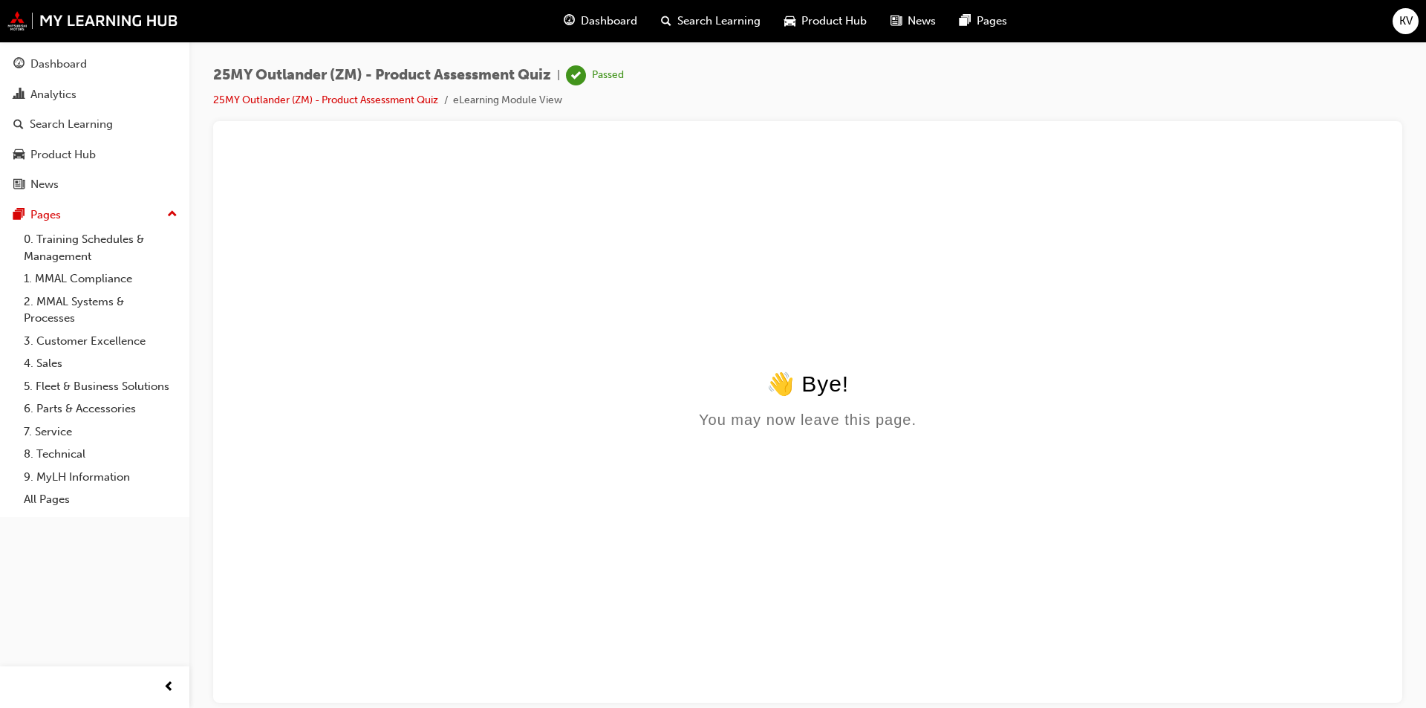
scroll to position [0, 0]
